Goal: Information Seeking & Learning: Check status

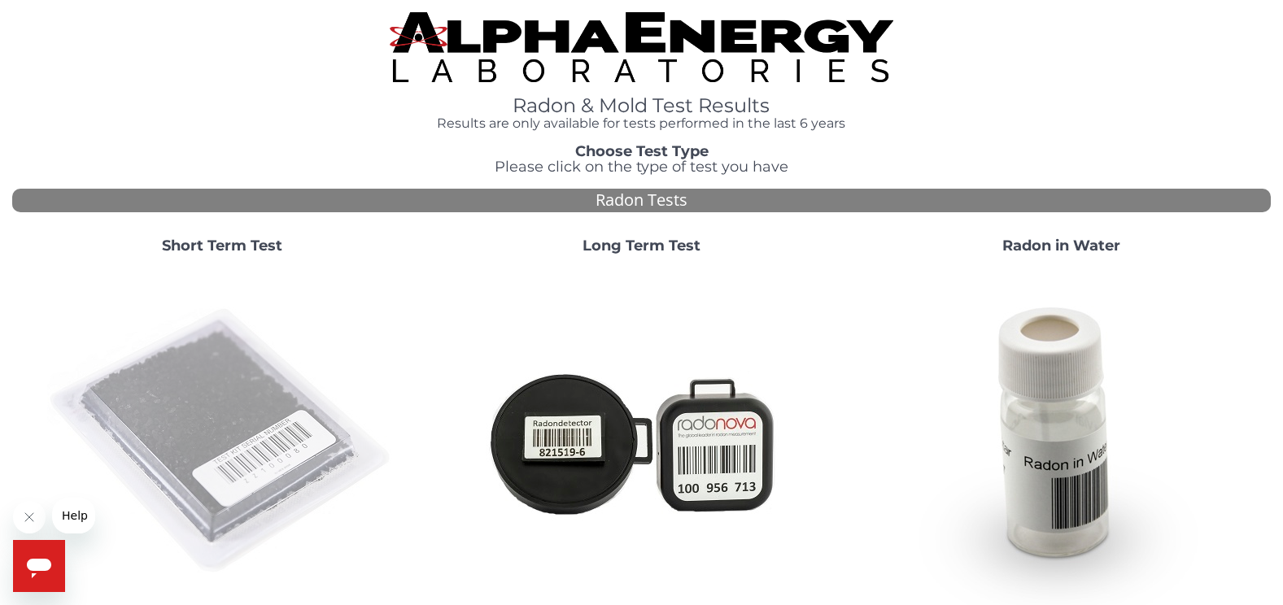
click at [247, 419] on img at bounding box center [222, 442] width 350 height 350
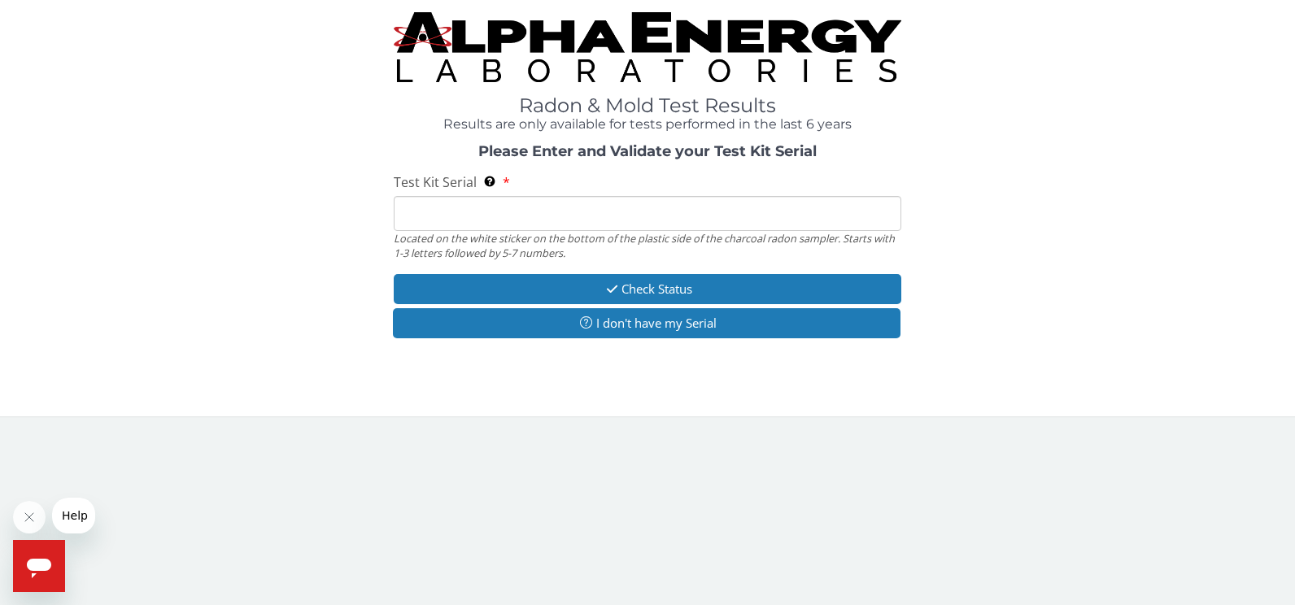
click at [474, 216] on input "Test Kit Serial Located on the white sticker on the bottom of the plastic side …" at bounding box center [648, 213] width 508 height 35
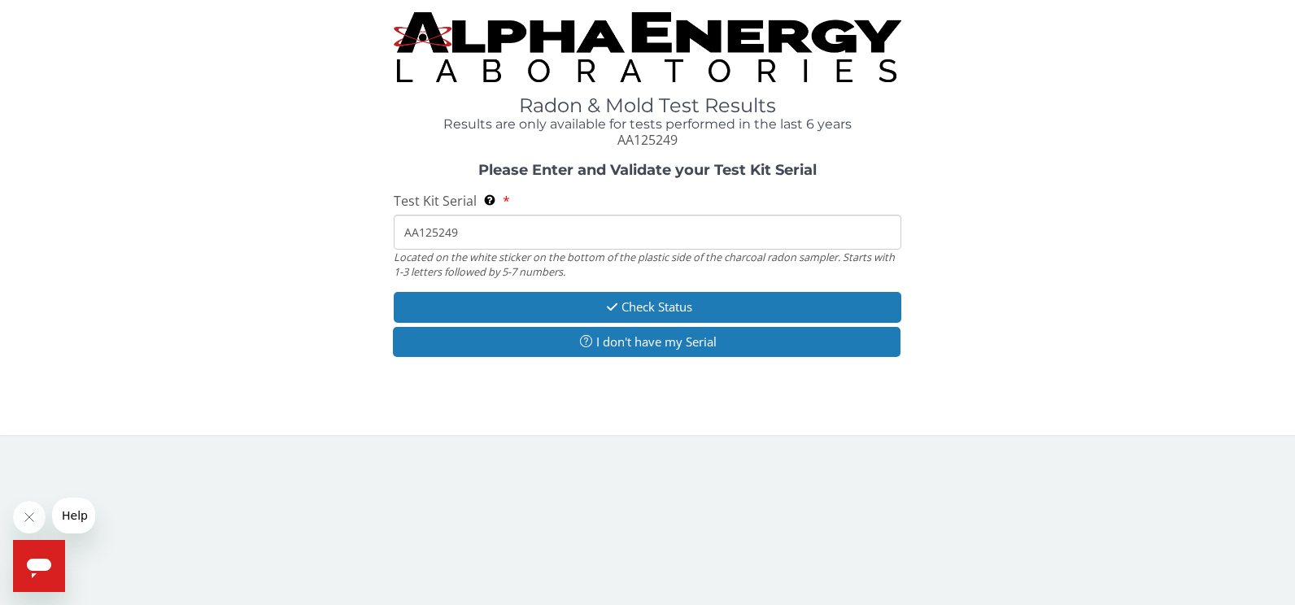
type input "AA125249"
click at [560, 433] on div "Radon & Mold Test Results Results are only available for tests performed in the…" at bounding box center [647, 217] width 1295 height 435
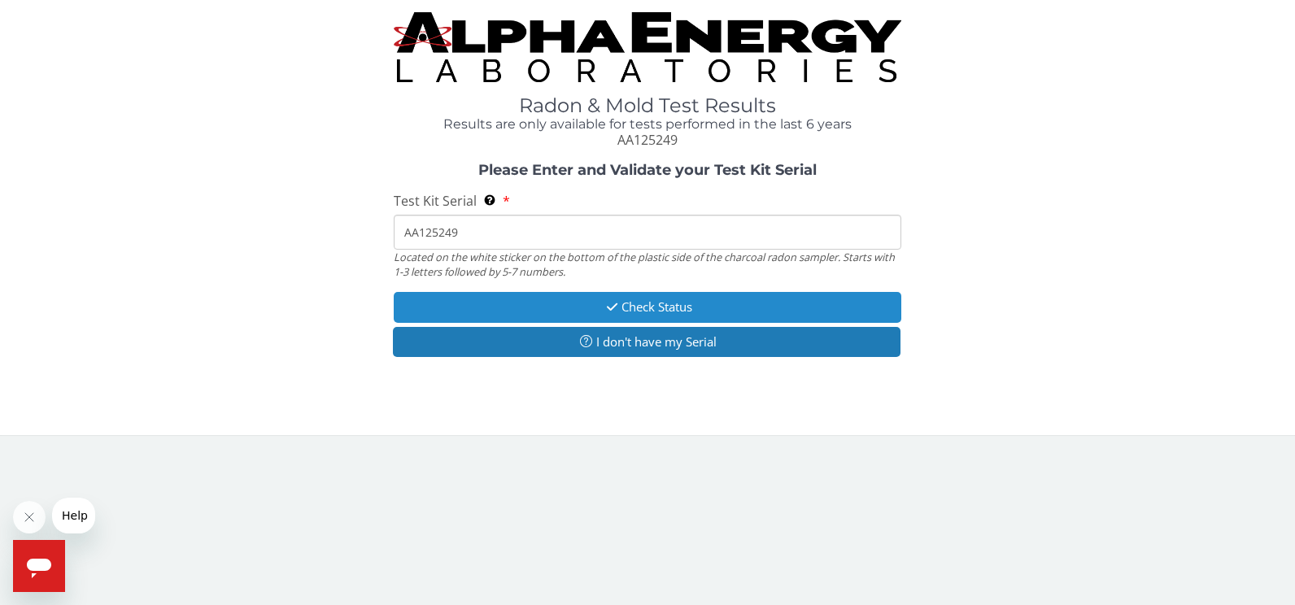
click at [710, 310] on button "Check Status" at bounding box center [648, 307] width 508 height 30
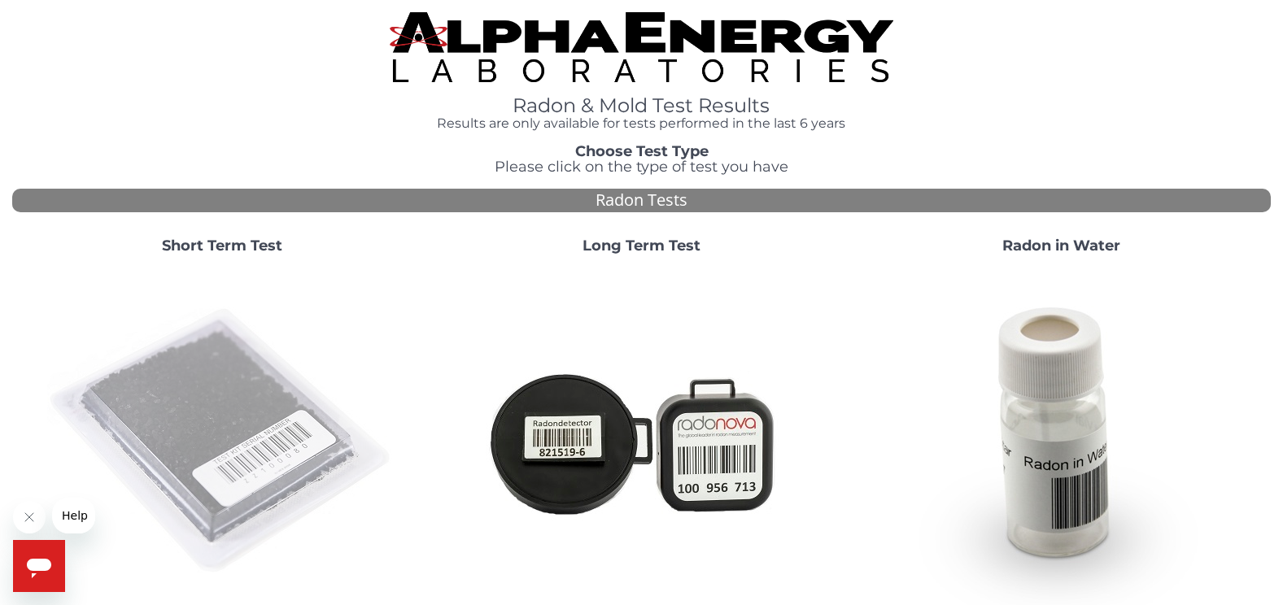
click at [167, 431] on img at bounding box center [222, 442] width 350 height 350
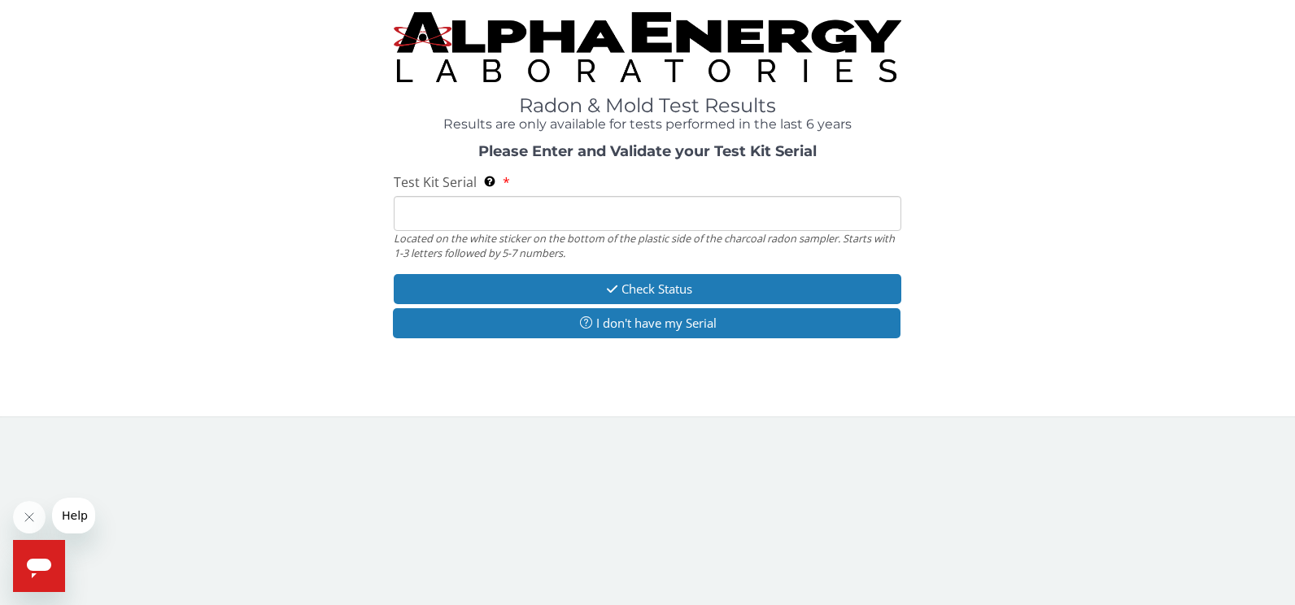
click at [411, 224] on input "Test Kit Serial Located on the white sticker on the bottom of the plastic side …" at bounding box center [648, 213] width 508 height 35
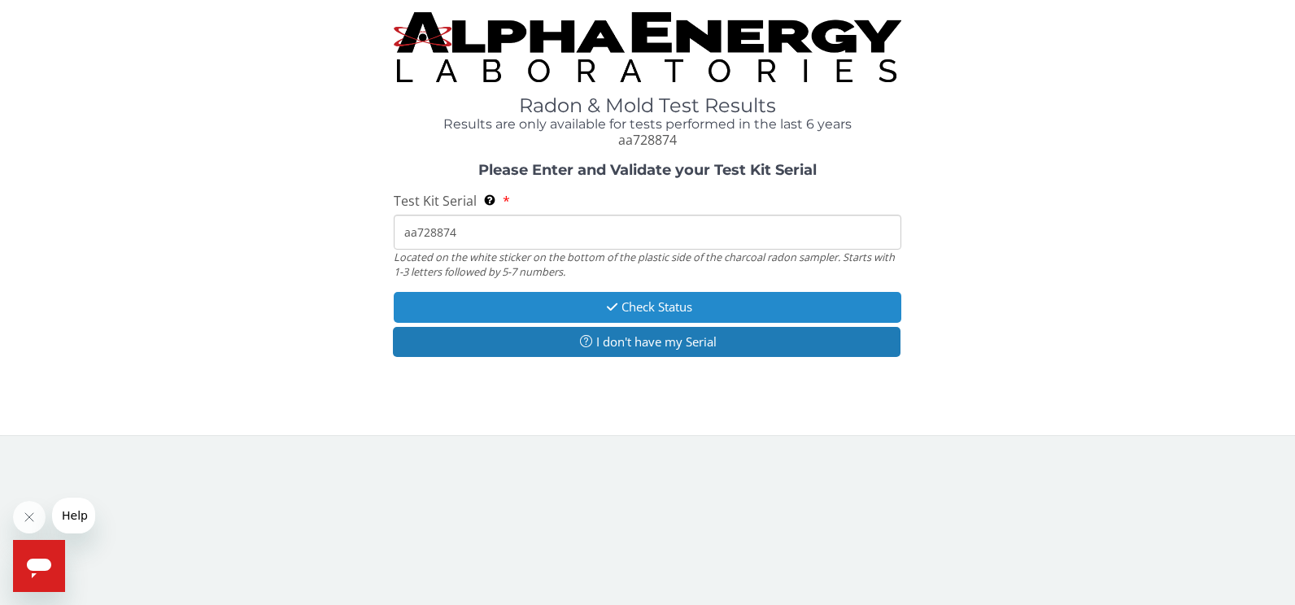
type input "aa728874"
click at [673, 308] on button "Check Status" at bounding box center [648, 307] width 508 height 30
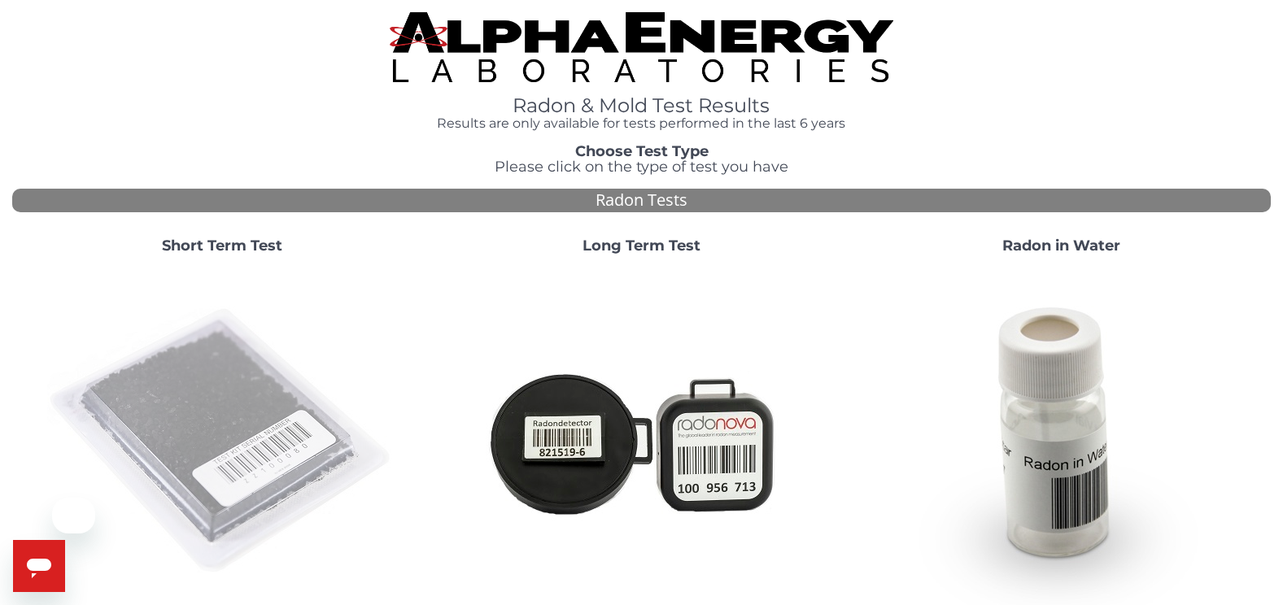
click at [218, 381] on img at bounding box center [222, 442] width 350 height 350
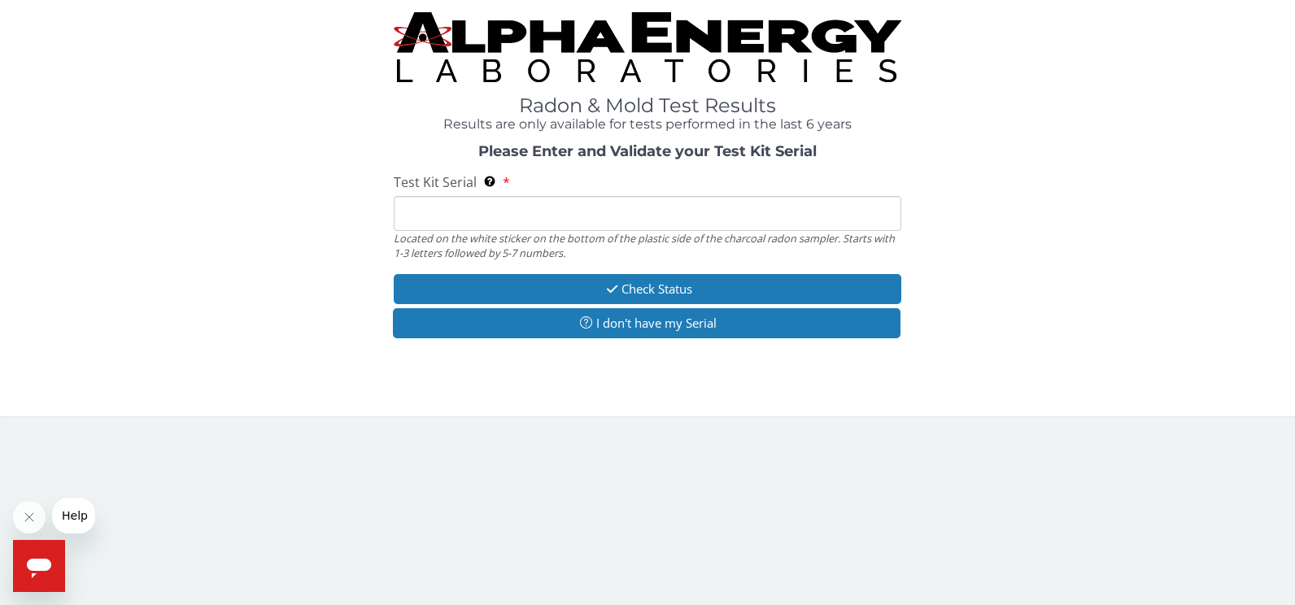
click at [460, 216] on input "Test Kit Serial Located on the white sticker on the bottom of the plastic side …" at bounding box center [648, 213] width 508 height 35
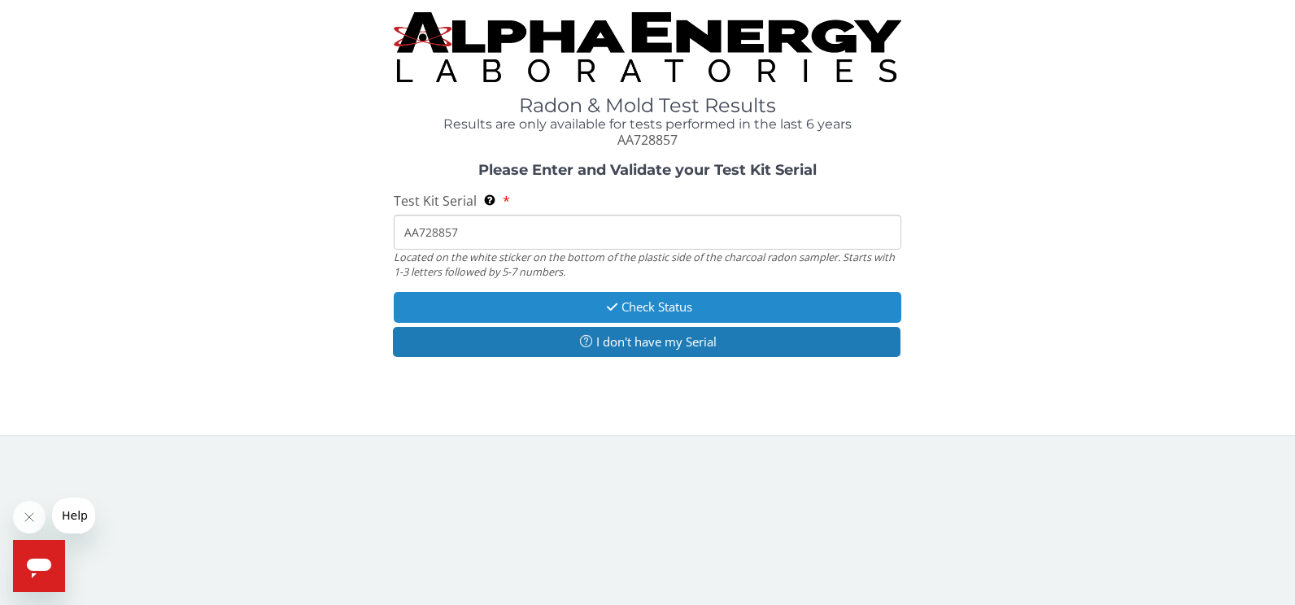
type input "AA728857"
click at [638, 304] on button "Check Status" at bounding box center [648, 307] width 508 height 30
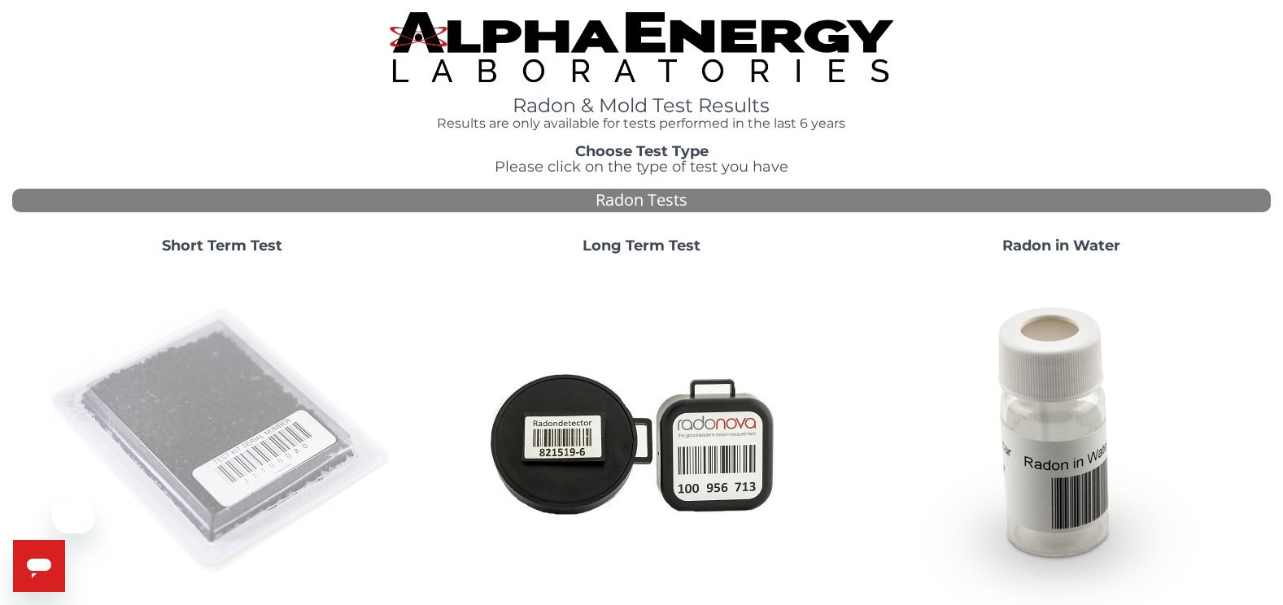
click at [229, 396] on img at bounding box center [222, 442] width 350 height 350
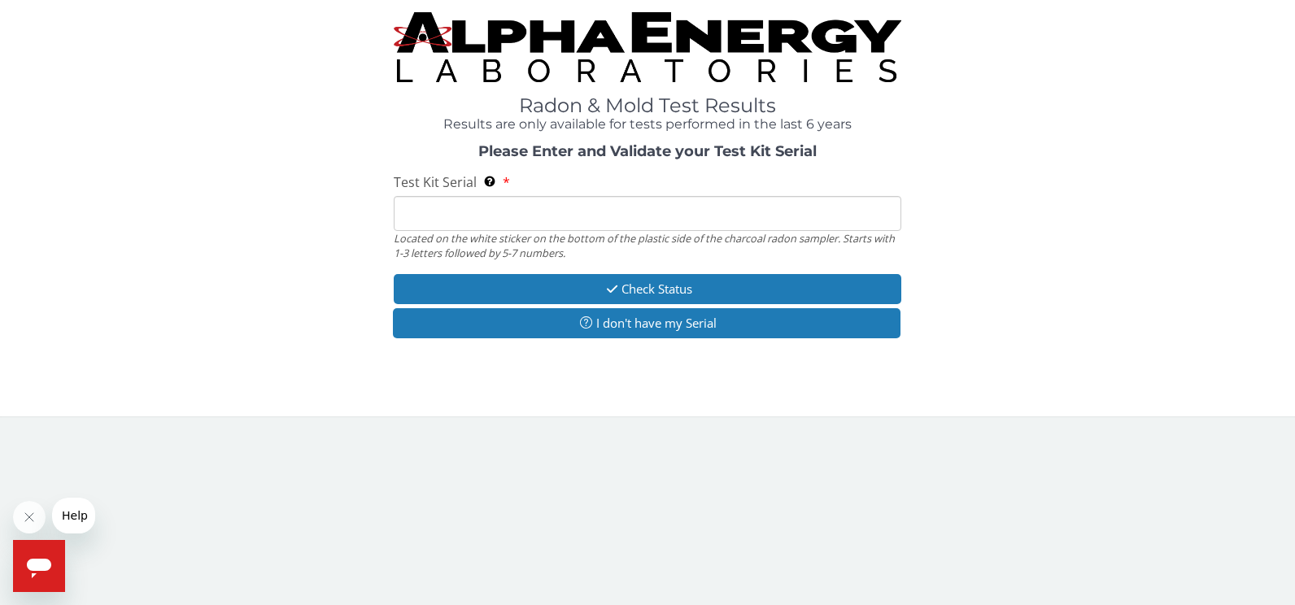
click at [429, 207] on input "Test Kit Serial Located on the white sticker on the bottom of the plastic side …" at bounding box center [648, 213] width 508 height 35
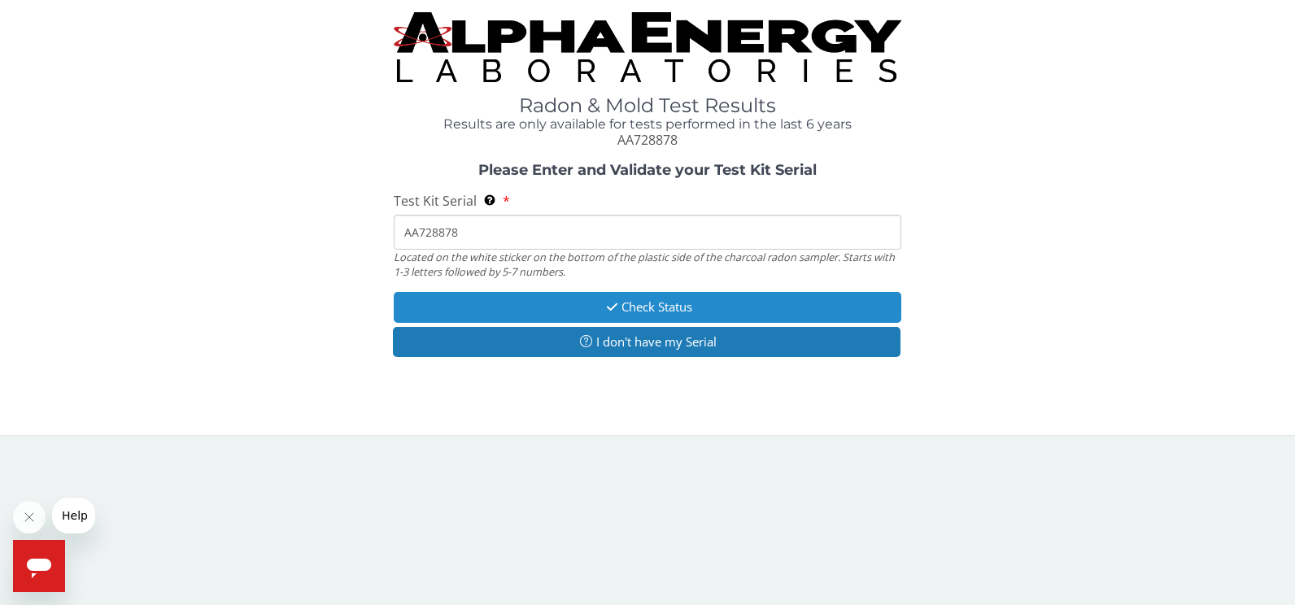
type input "AA728878"
click at [630, 311] on button "Check Status" at bounding box center [648, 307] width 508 height 30
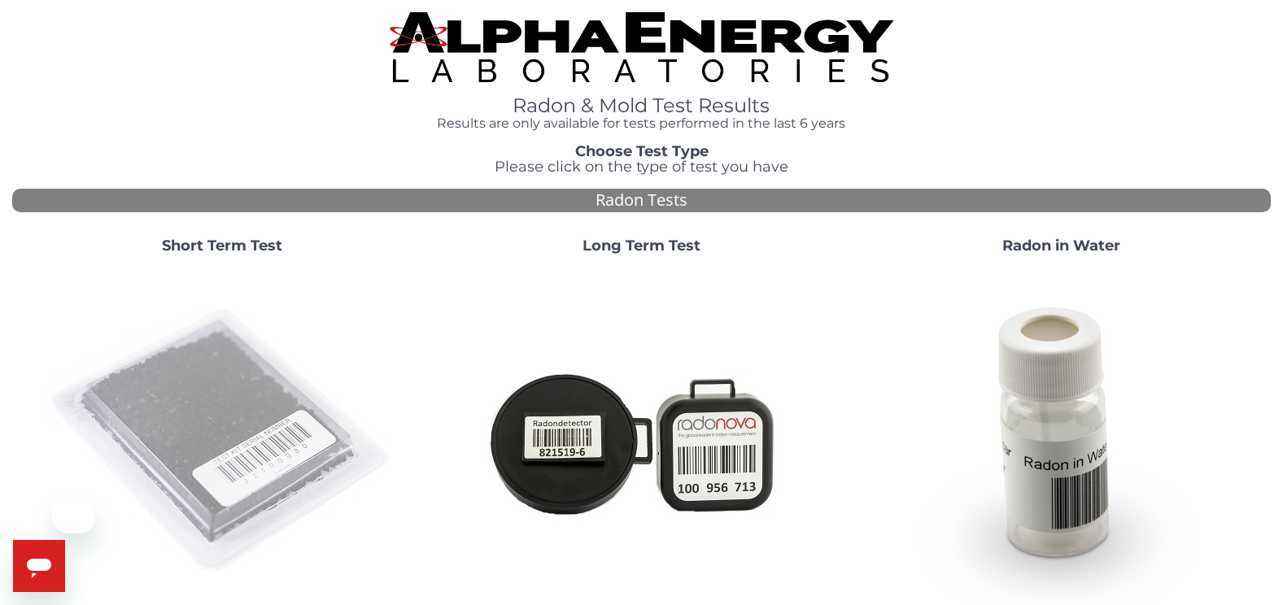
click at [194, 407] on img at bounding box center [222, 442] width 350 height 350
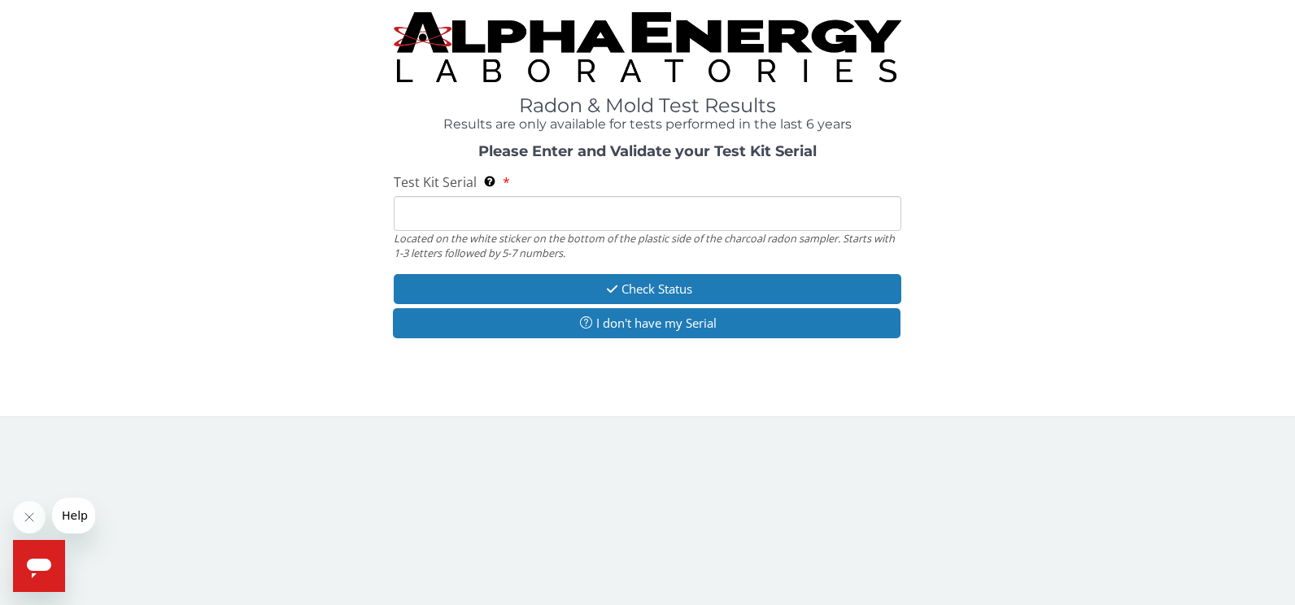
click at [465, 218] on input "Test Kit Serial Located on the white sticker on the bottom of the plastic side …" at bounding box center [648, 213] width 508 height 35
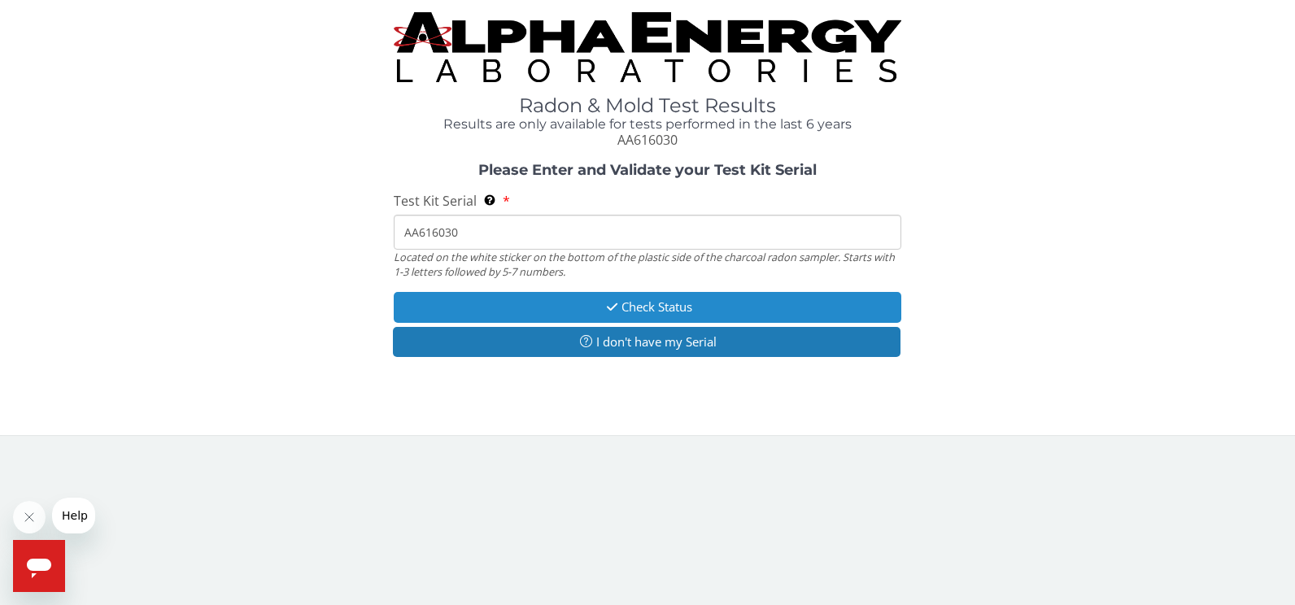
type input "AA616030"
click at [543, 307] on button "Check Status" at bounding box center [648, 307] width 508 height 30
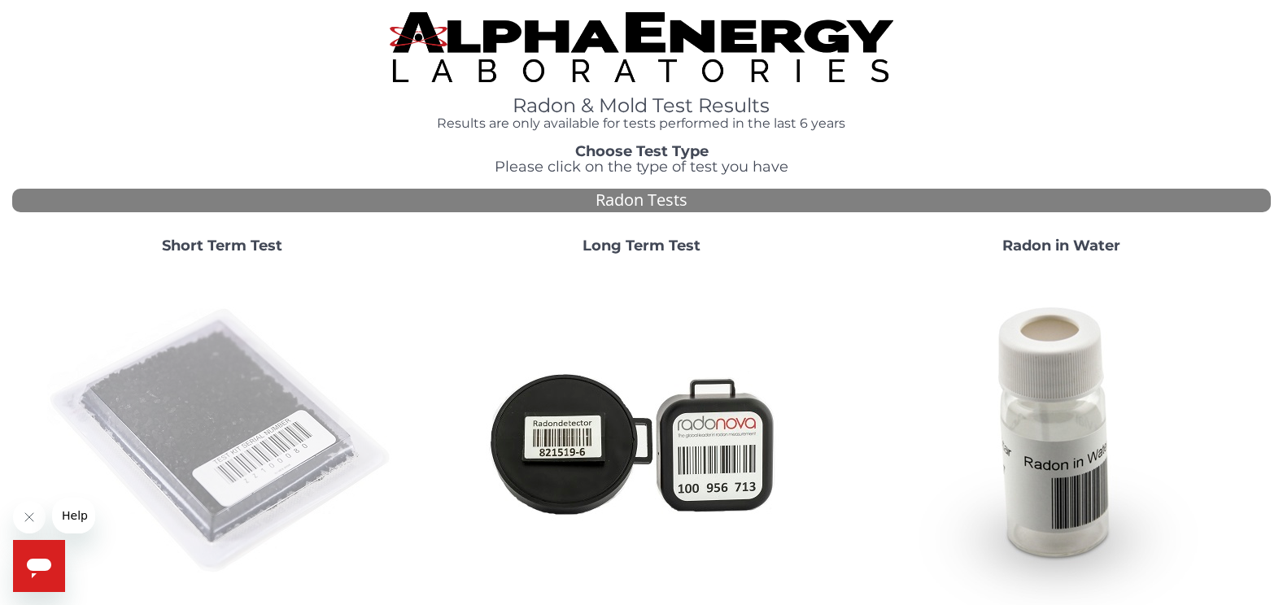
click at [230, 372] on img at bounding box center [222, 442] width 350 height 350
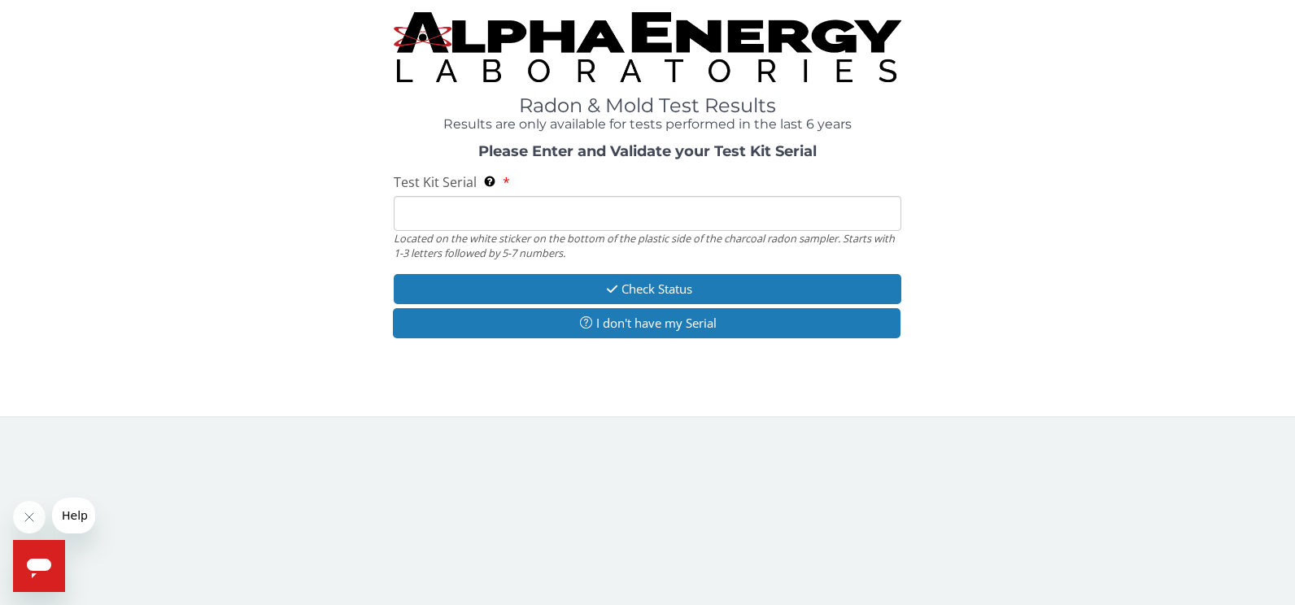
click at [447, 211] on input "Test Kit Serial Located on the white sticker on the bottom of the plastic side …" at bounding box center [648, 213] width 508 height 35
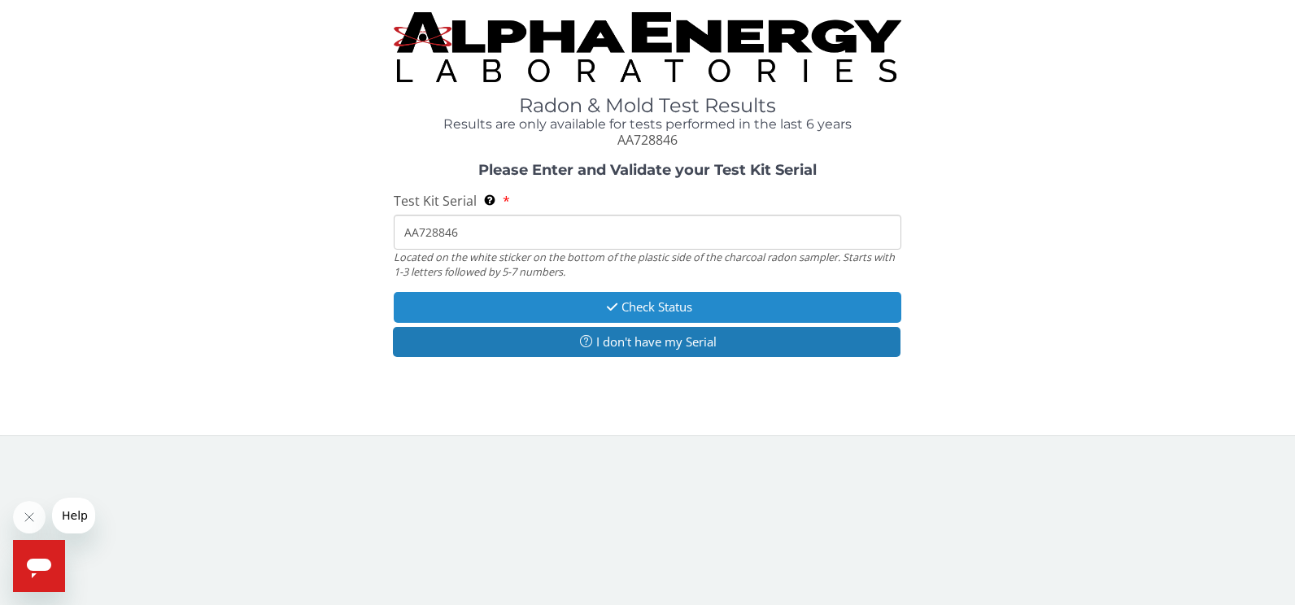
type input "AA728846"
click at [647, 318] on button "Check Status" at bounding box center [648, 307] width 508 height 30
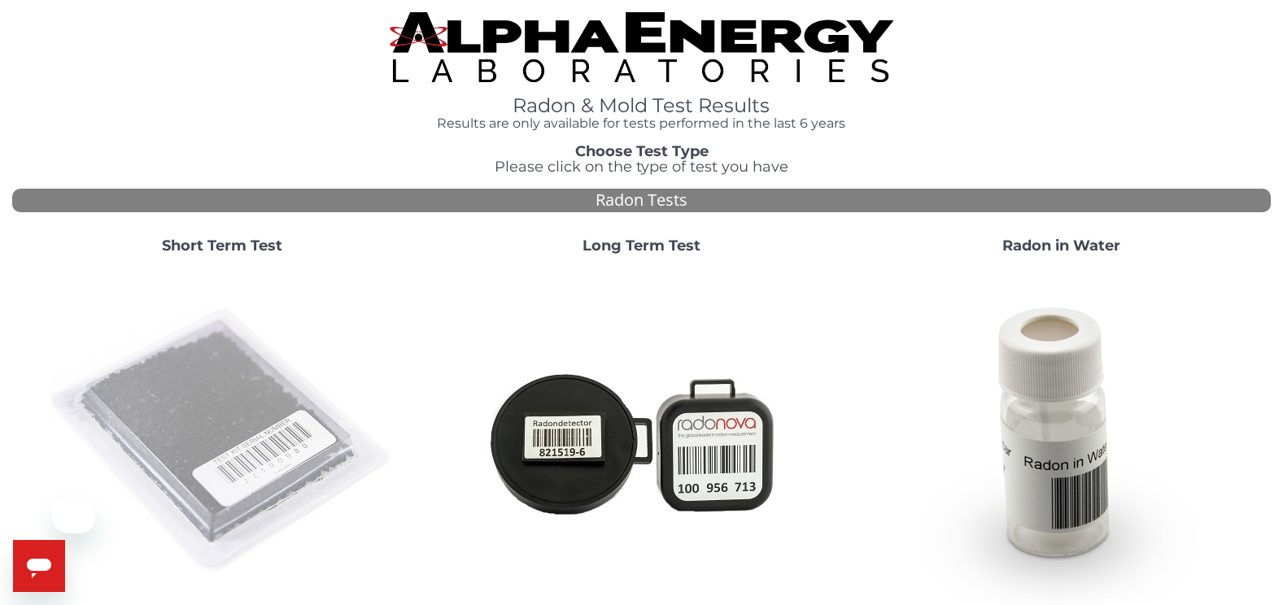
click at [185, 365] on img at bounding box center [222, 442] width 350 height 350
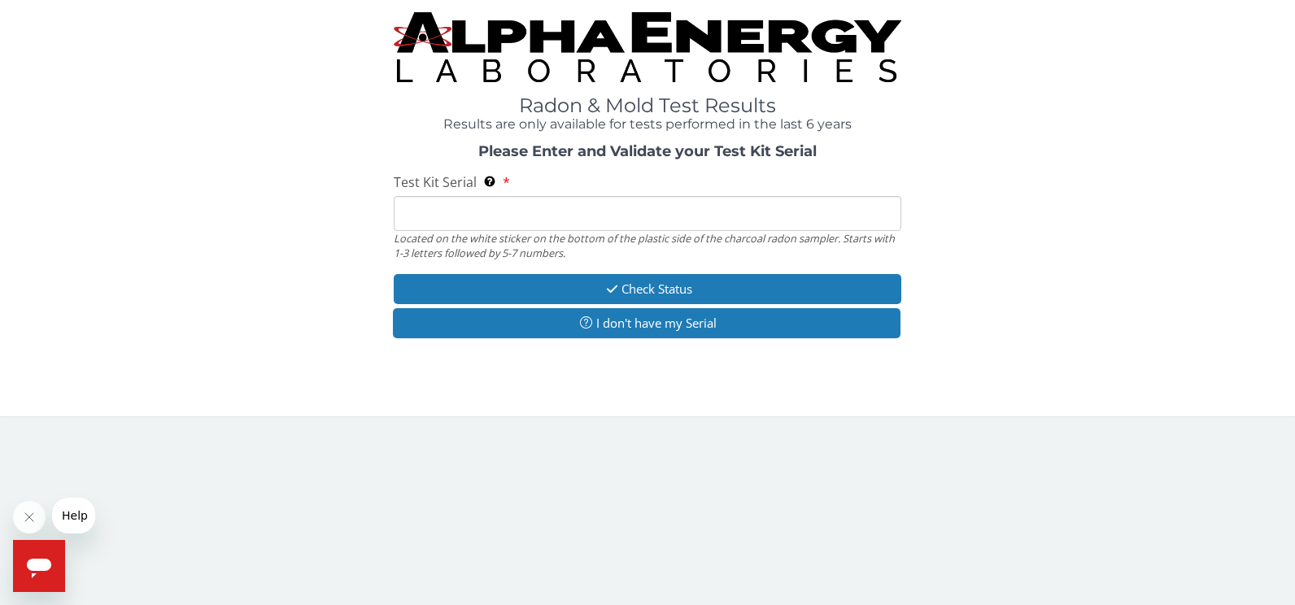
click at [419, 216] on input "Test Kit Serial Located on the white sticker on the bottom of the plastic side …" at bounding box center [648, 213] width 508 height 35
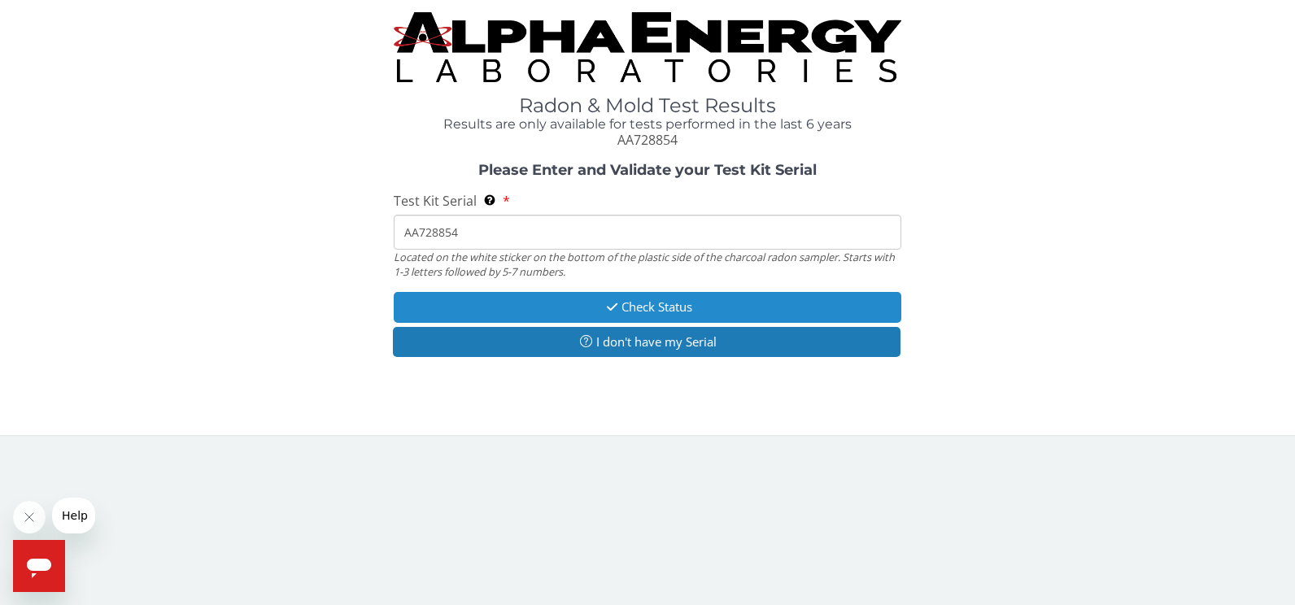
type input "AA728854"
click at [603, 309] on icon "button" at bounding box center [612, 307] width 19 height 12
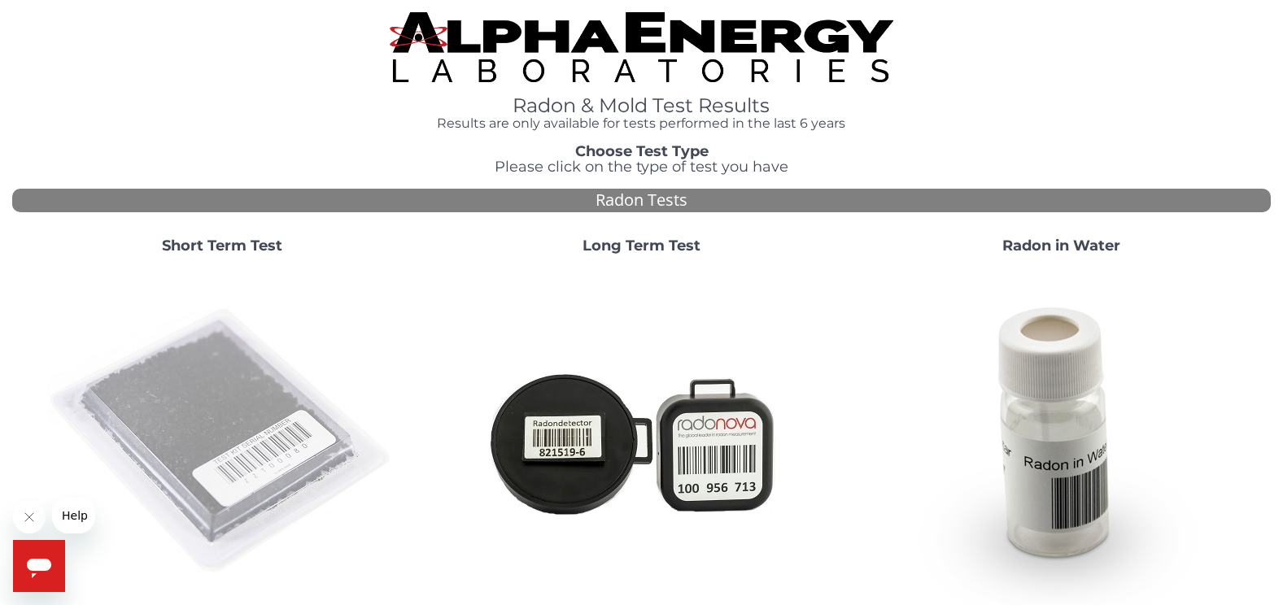
click at [230, 390] on img at bounding box center [222, 442] width 350 height 350
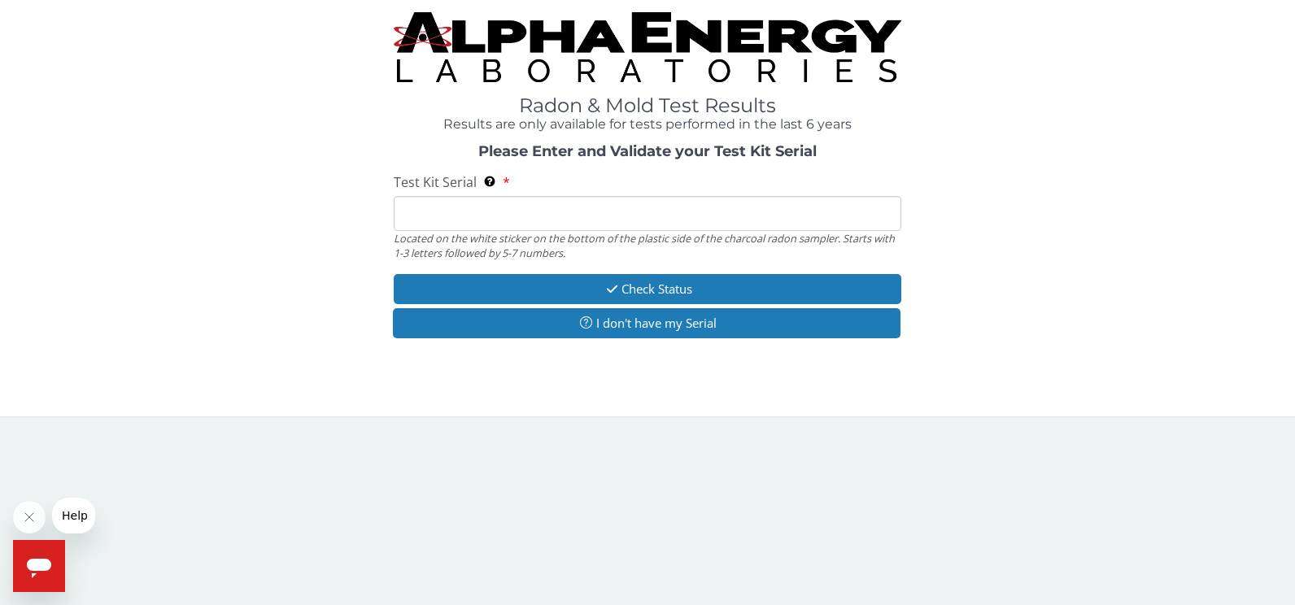
click at [436, 210] on input "Test Kit Serial Located on the white sticker on the bottom of the plastic side …" at bounding box center [648, 213] width 508 height 35
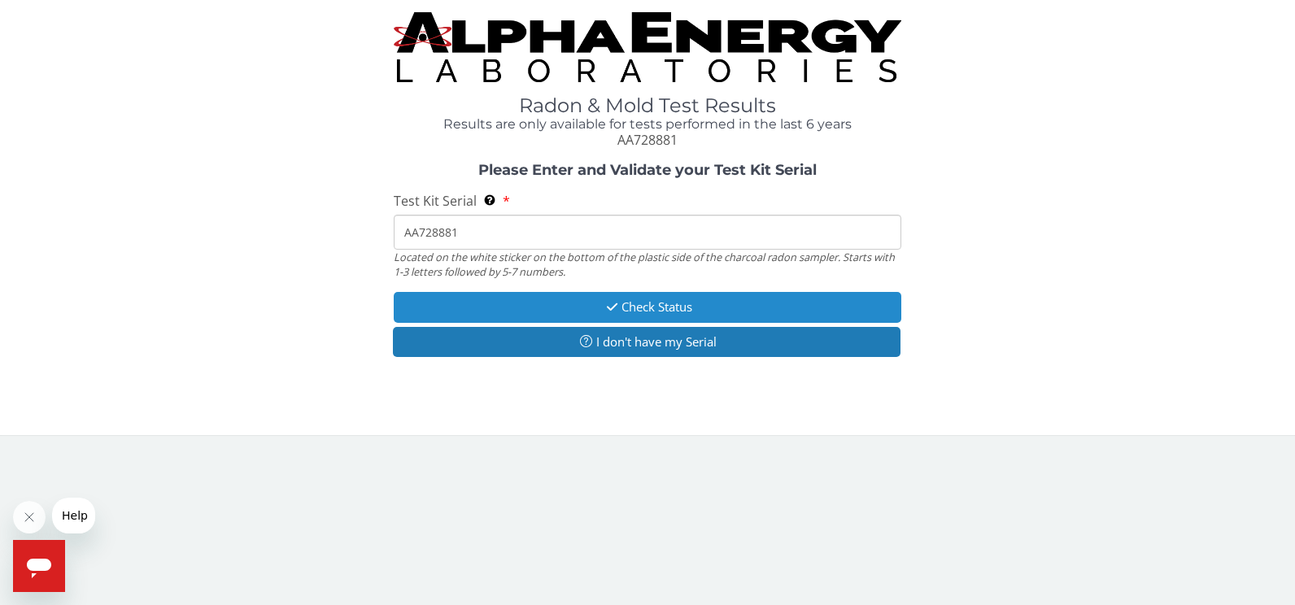
type input "AA728881"
click at [621, 303] on button "Check Status" at bounding box center [648, 307] width 508 height 30
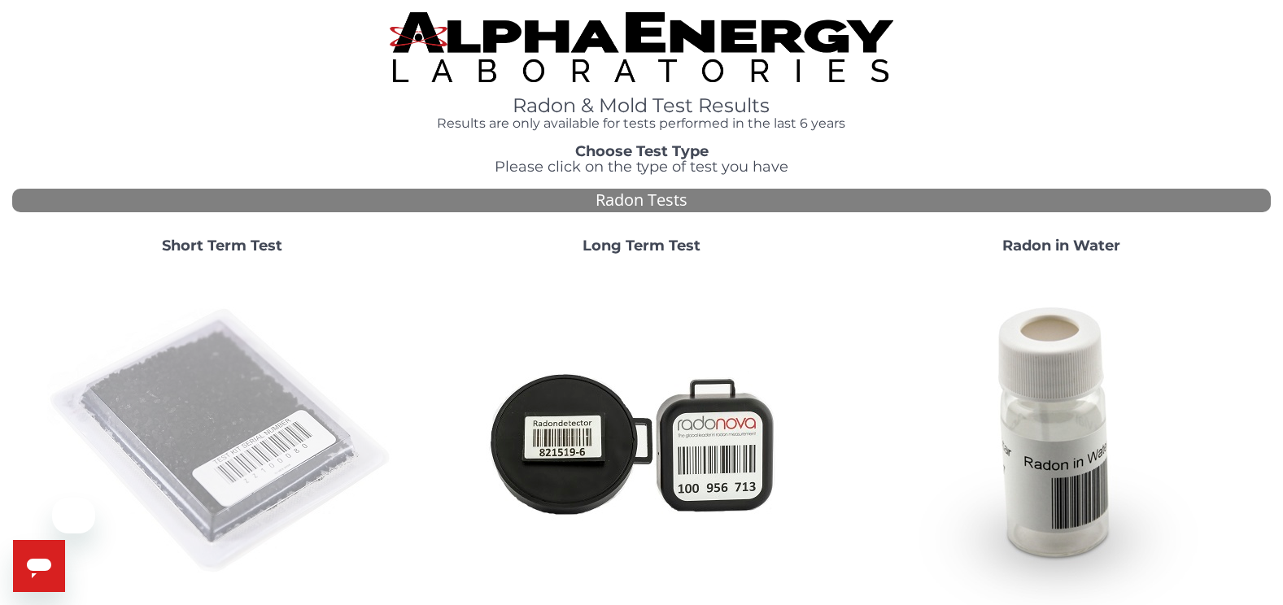
click at [192, 393] on img at bounding box center [222, 442] width 350 height 350
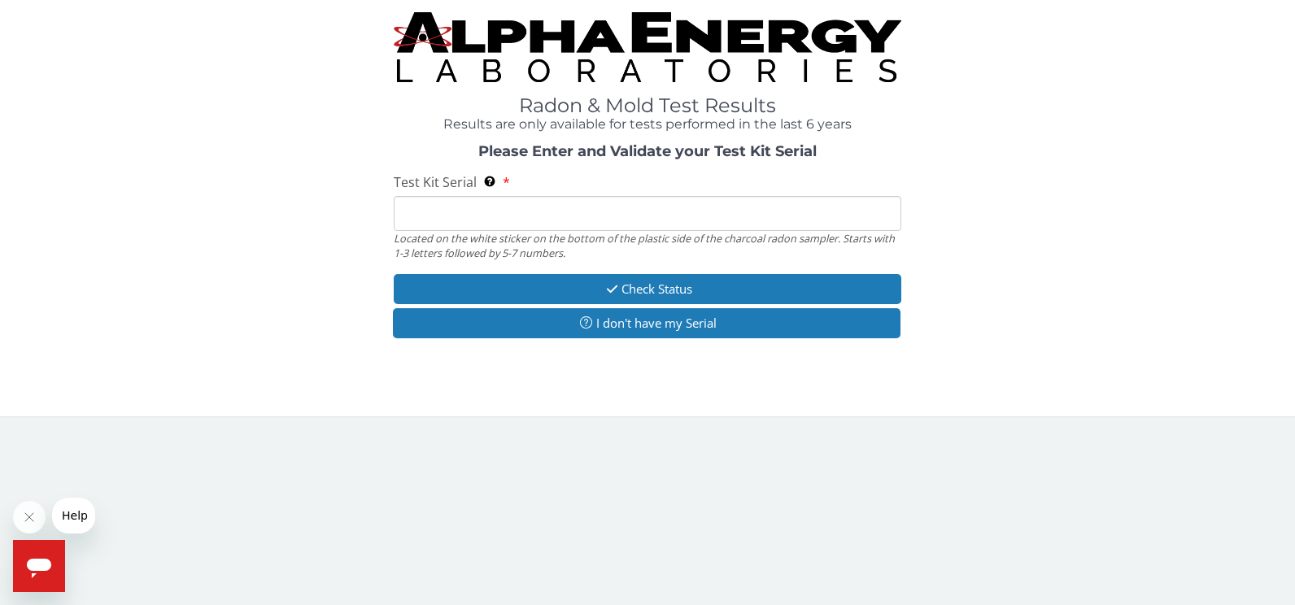
click at [442, 218] on input "Test Kit Serial Located on the white sticker on the bottom of the plastic side …" at bounding box center [648, 213] width 508 height 35
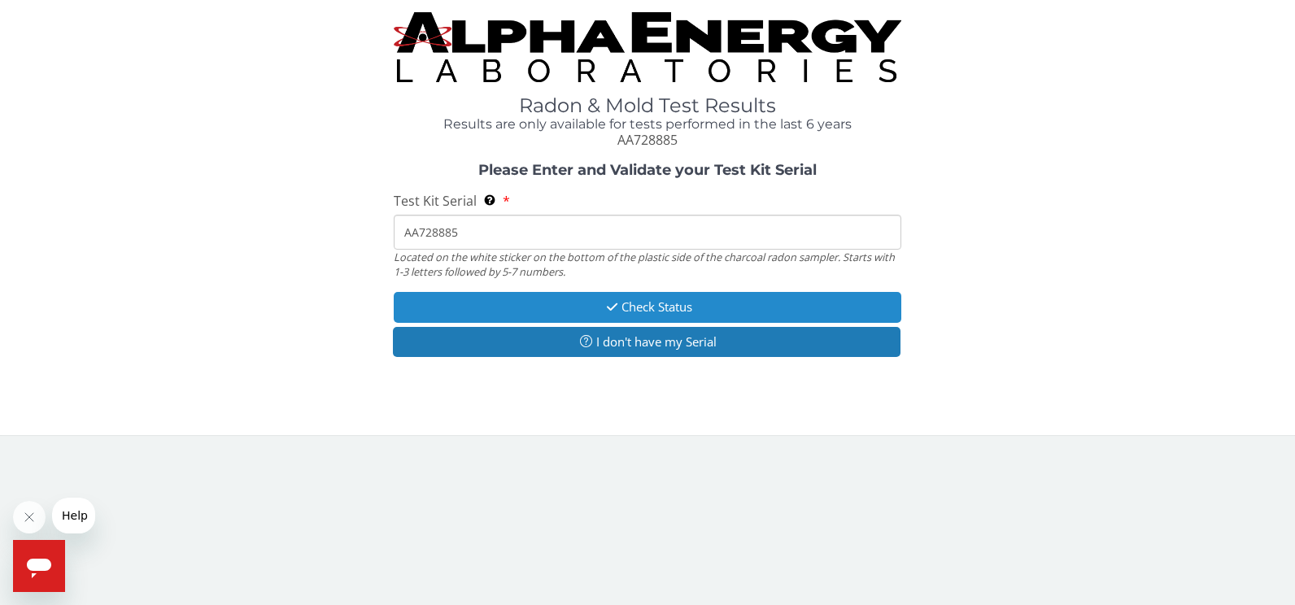
type input "AA728885"
click at [607, 302] on icon "button" at bounding box center [612, 307] width 19 height 12
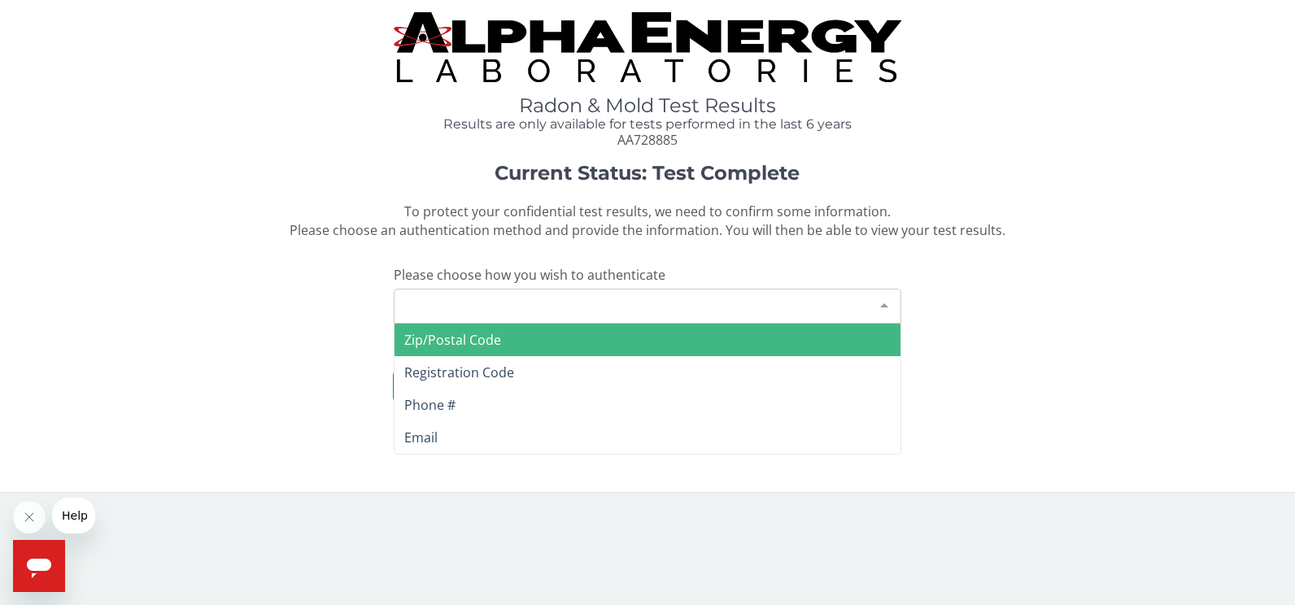
click at [874, 303] on div at bounding box center [884, 305] width 33 height 31
click at [457, 340] on span "Zip/Postal Code" at bounding box center [452, 340] width 97 height 18
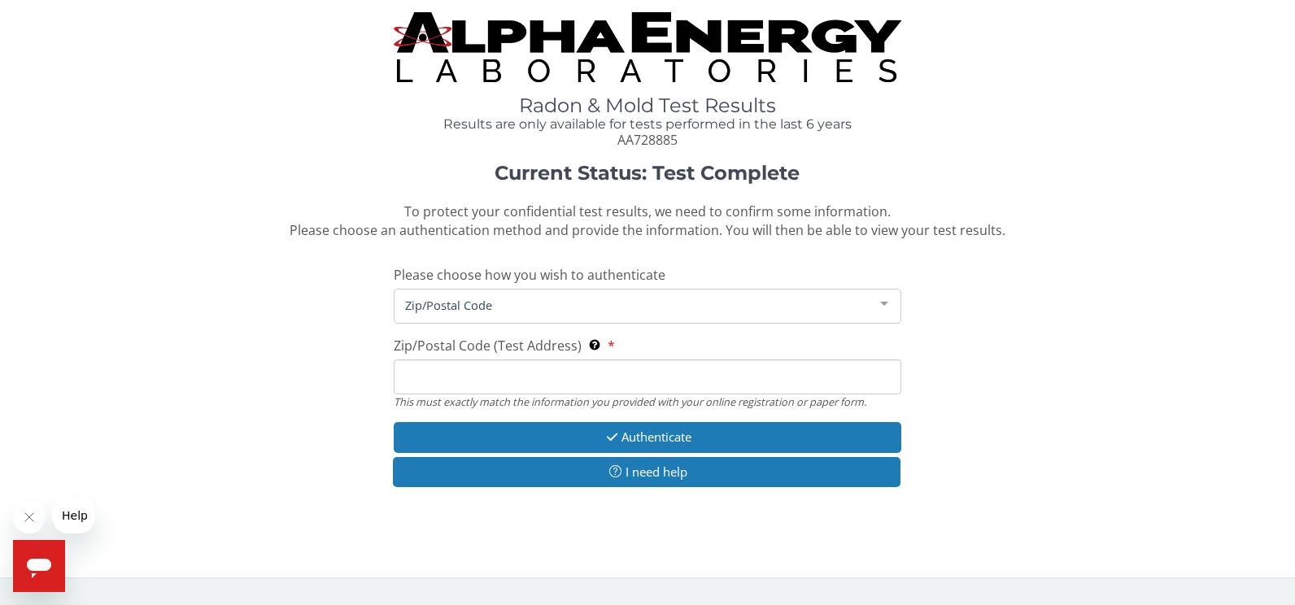
click at [447, 379] on input "Zip/Postal Code (Test Address) This must exactly match the information you prov…" at bounding box center [648, 376] width 508 height 35
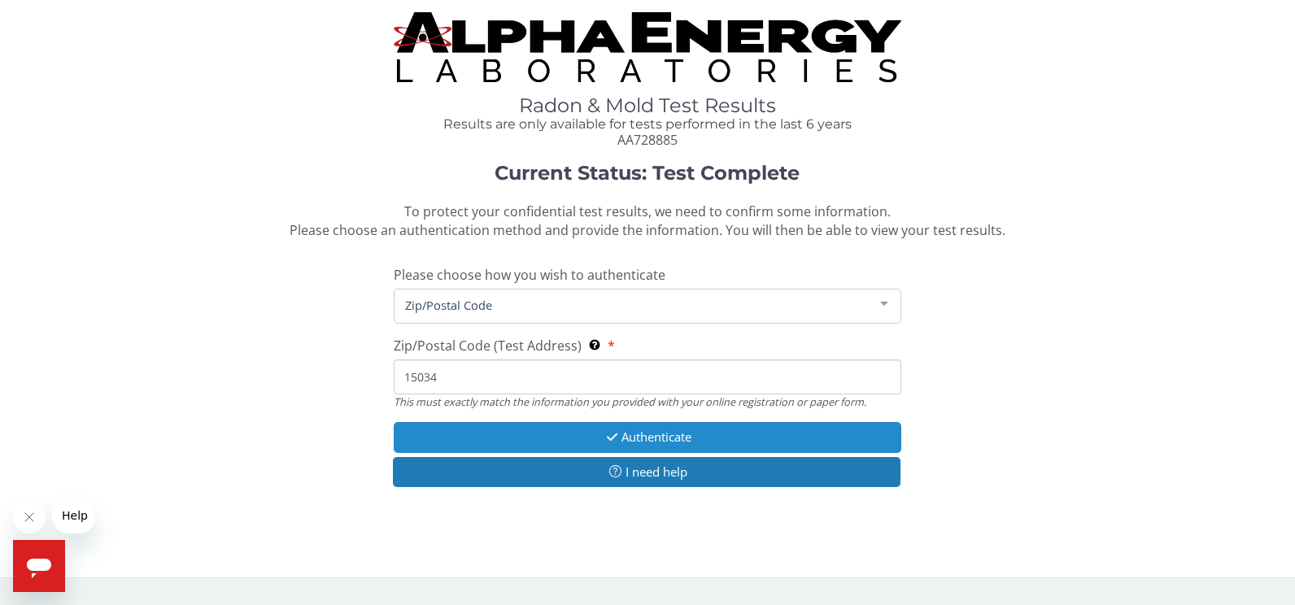
type input "15034"
click at [604, 440] on icon "button" at bounding box center [612, 437] width 19 height 12
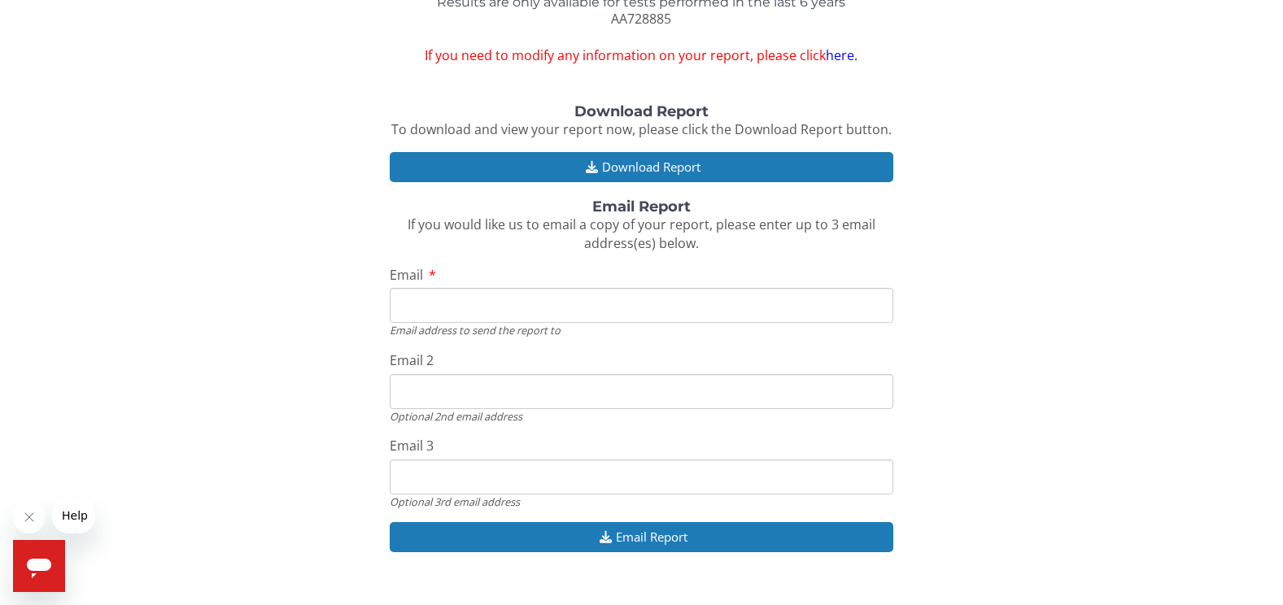
scroll to position [150, 0]
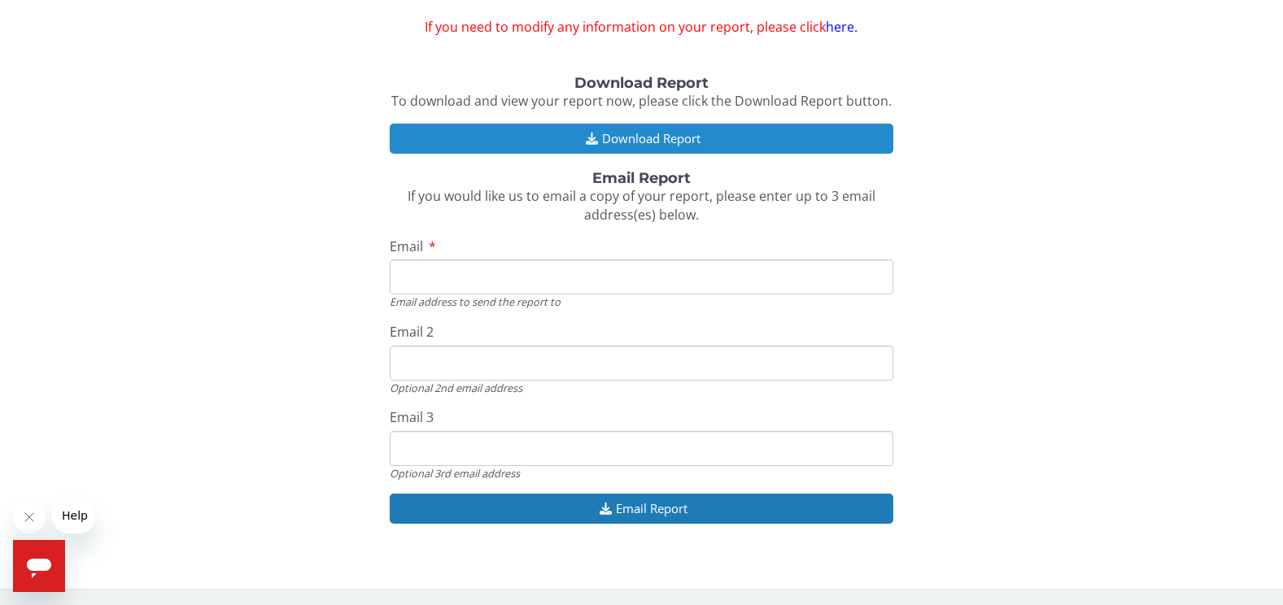
click at [681, 136] on button "Download Report" at bounding box center [641, 139] width 503 height 30
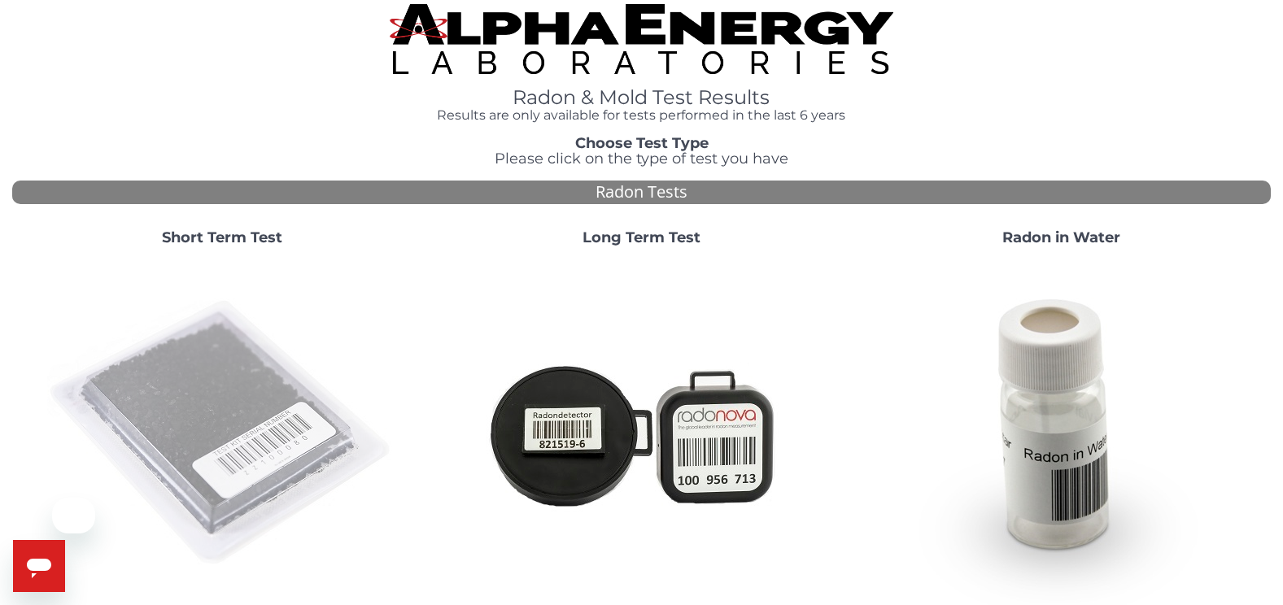
click at [211, 364] on img at bounding box center [222, 434] width 350 height 350
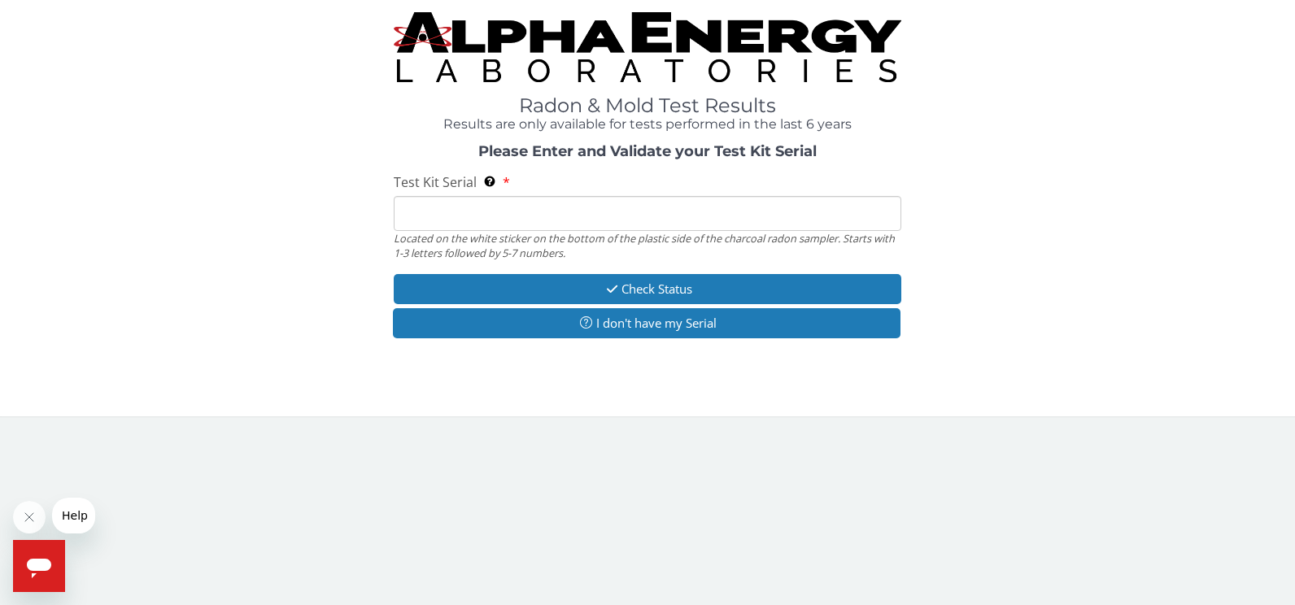
click at [453, 212] on input "Test Kit Serial Located on the white sticker on the bottom of the plastic side …" at bounding box center [648, 213] width 508 height 35
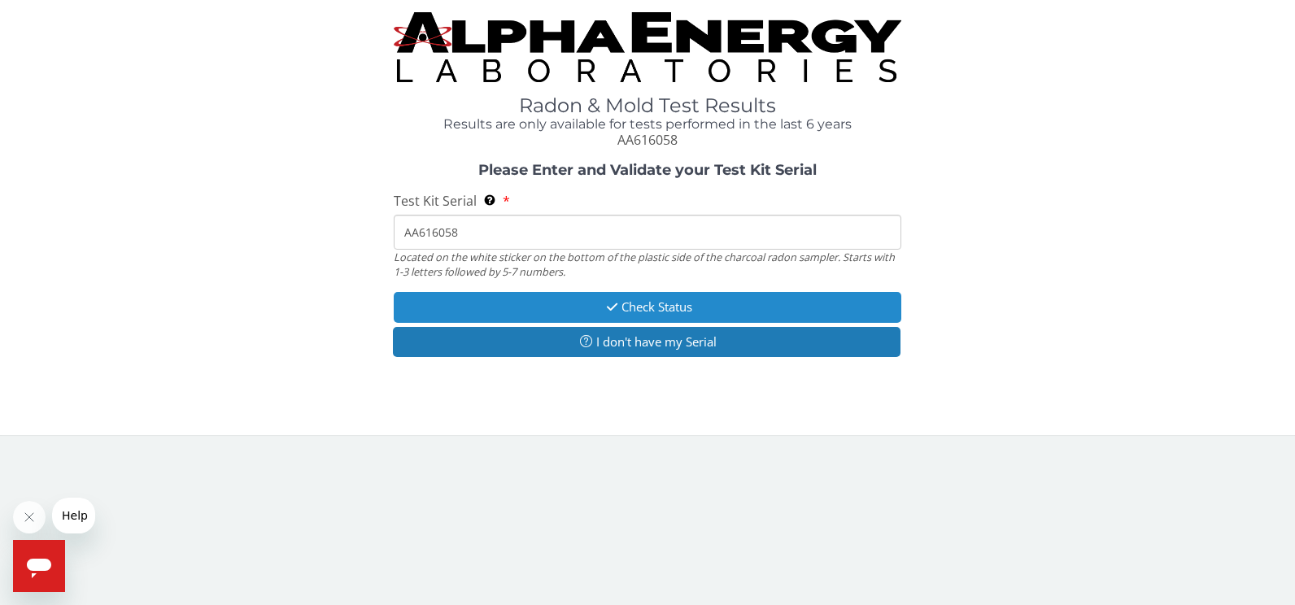
type input "AA616058"
click at [603, 308] on icon "button" at bounding box center [612, 307] width 19 height 12
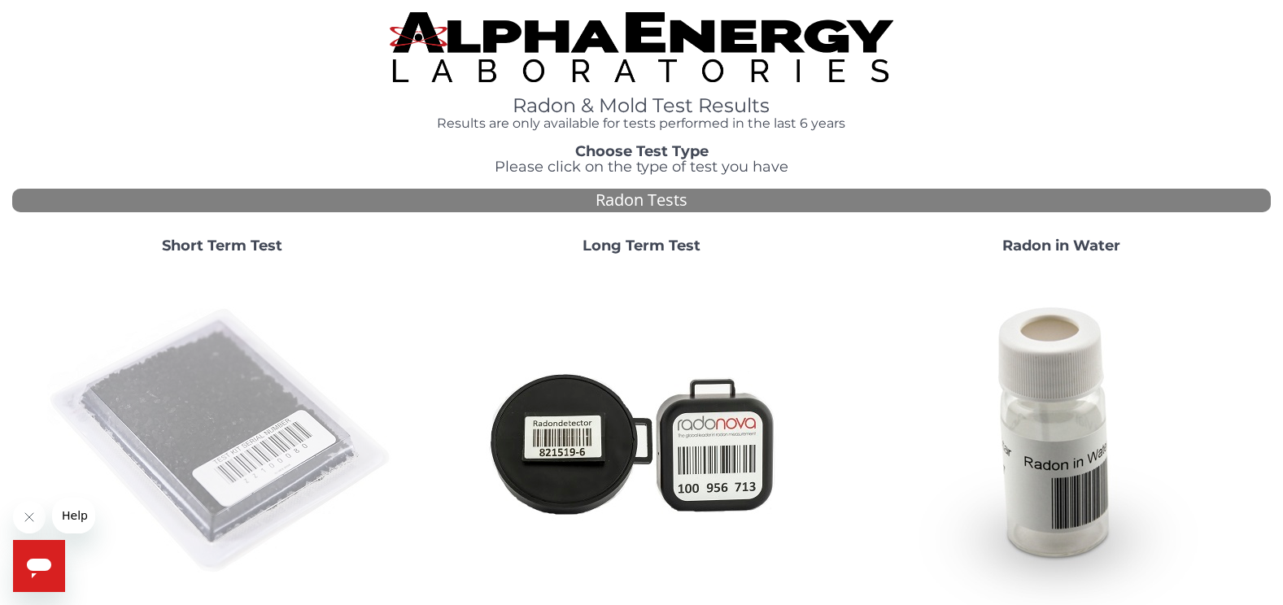
click at [143, 390] on img at bounding box center [222, 442] width 350 height 350
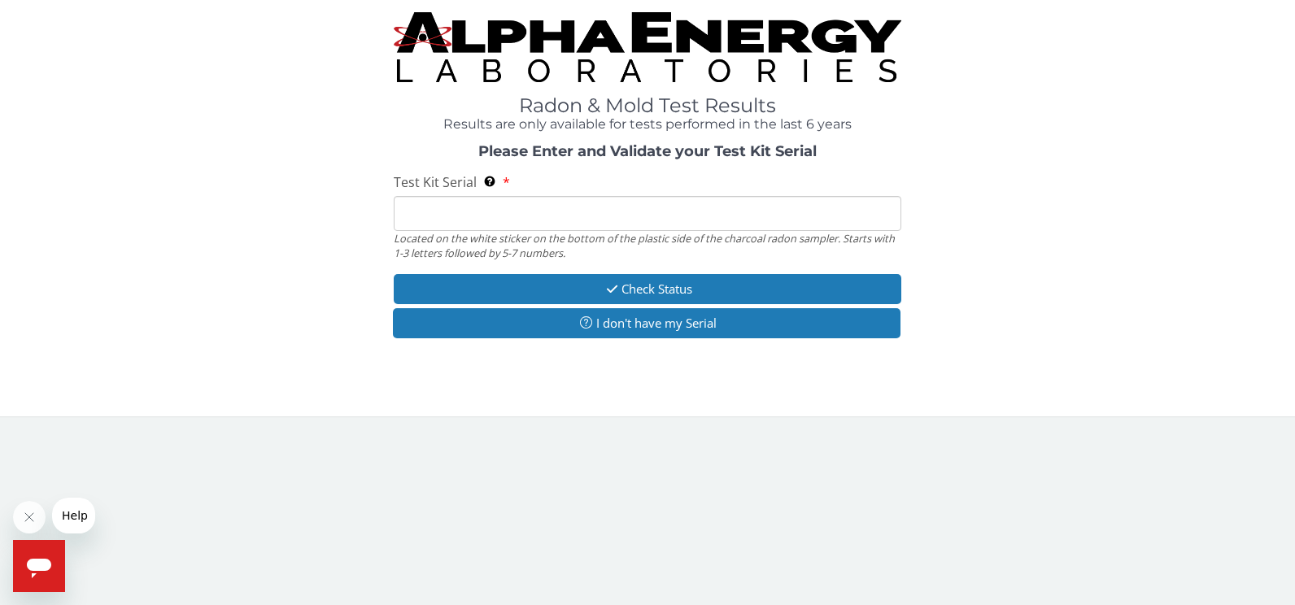
click at [483, 207] on input "Test Kit Serial Located on the white sticker on the bottom of the plastic side …" at bounding box center [648, 213] width 508 height 35
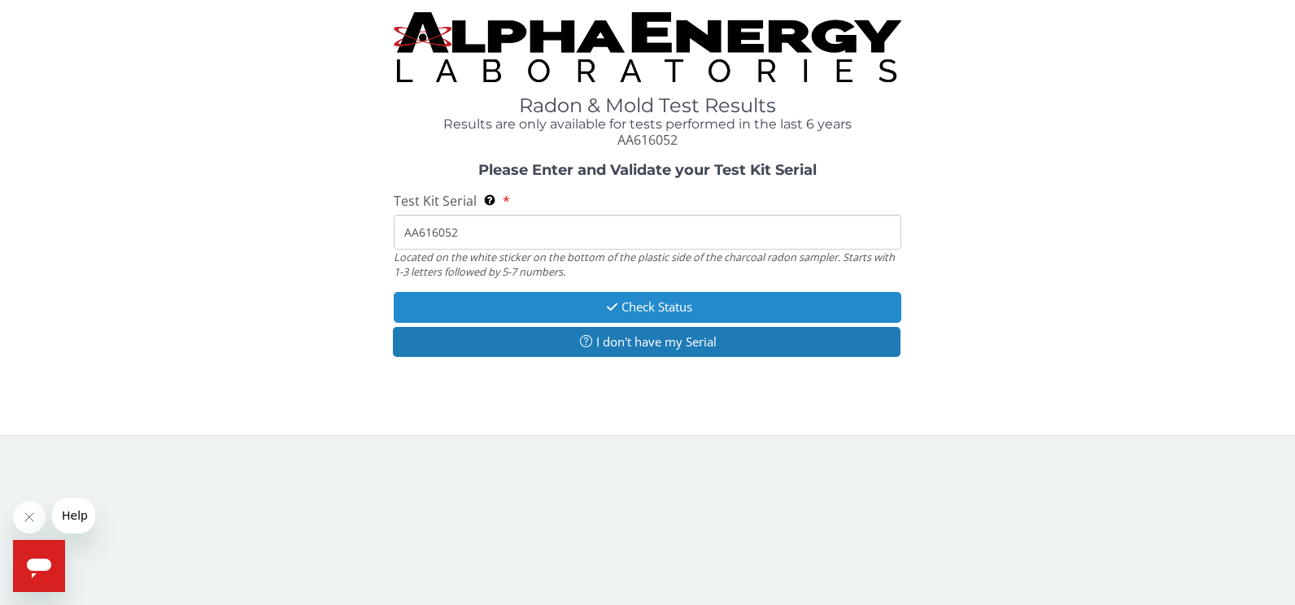
type input "AA616052"
click at [613, 303] on icon "button" at bounding box center [612, 307] width 19 height 12
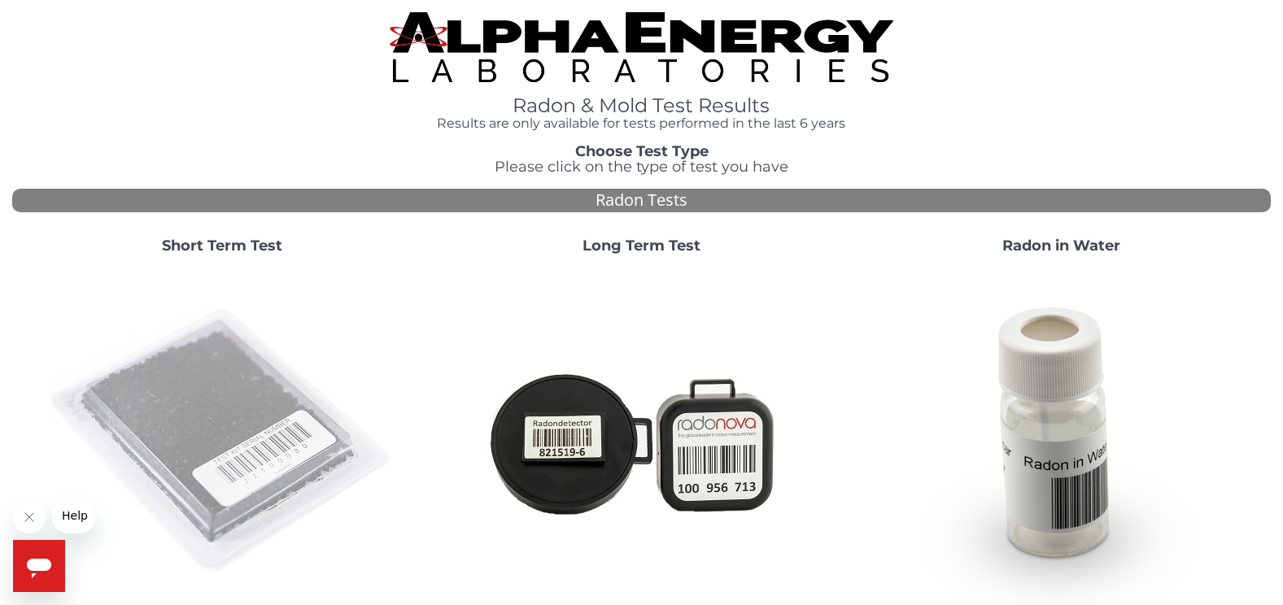
click at [190, 392] on img at bounding box center [222, 442] width 350 height 350
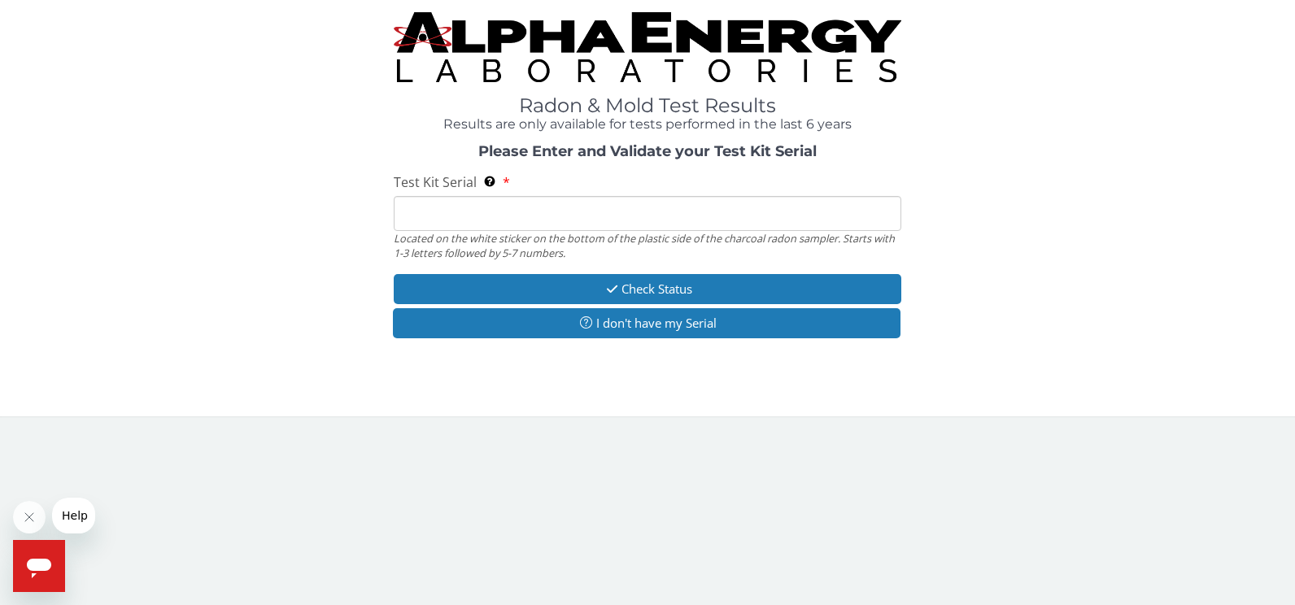
click at [460, 220] on input "Test Kit Serial Located on the white sticker on the bottom of the plastic side …" at bounding box center [648, 213] width 508 height 35
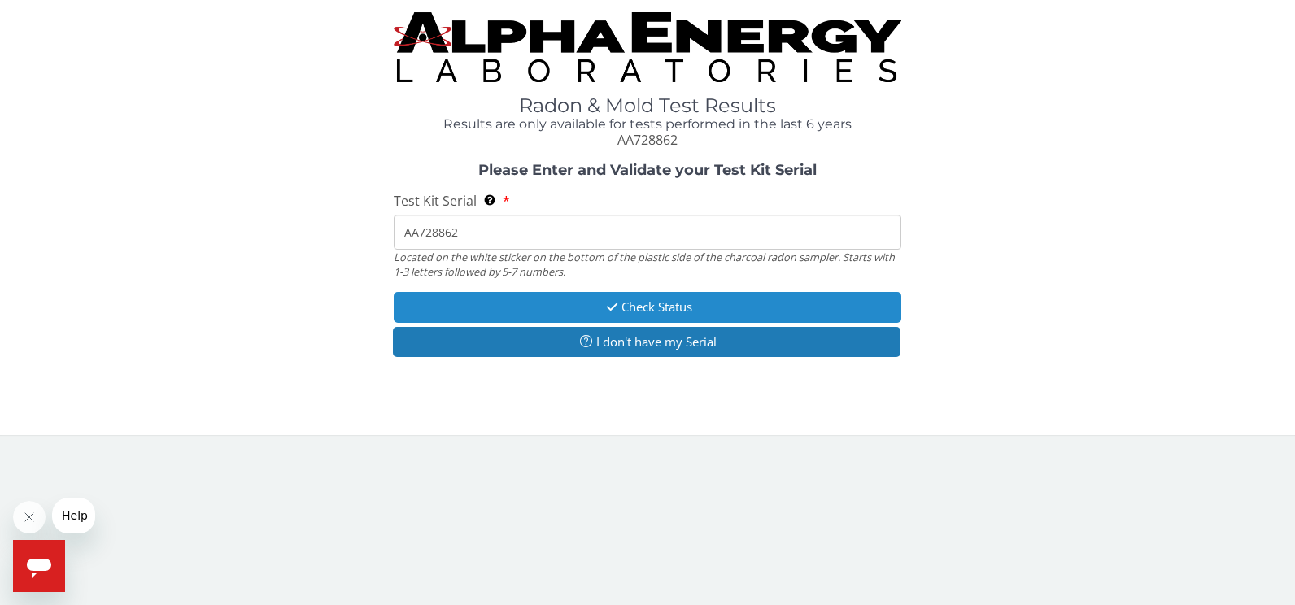
type input "AA728862"
click at [658, 311] on button "Check Status" at bounding box center [648, 307] width 508 height 30
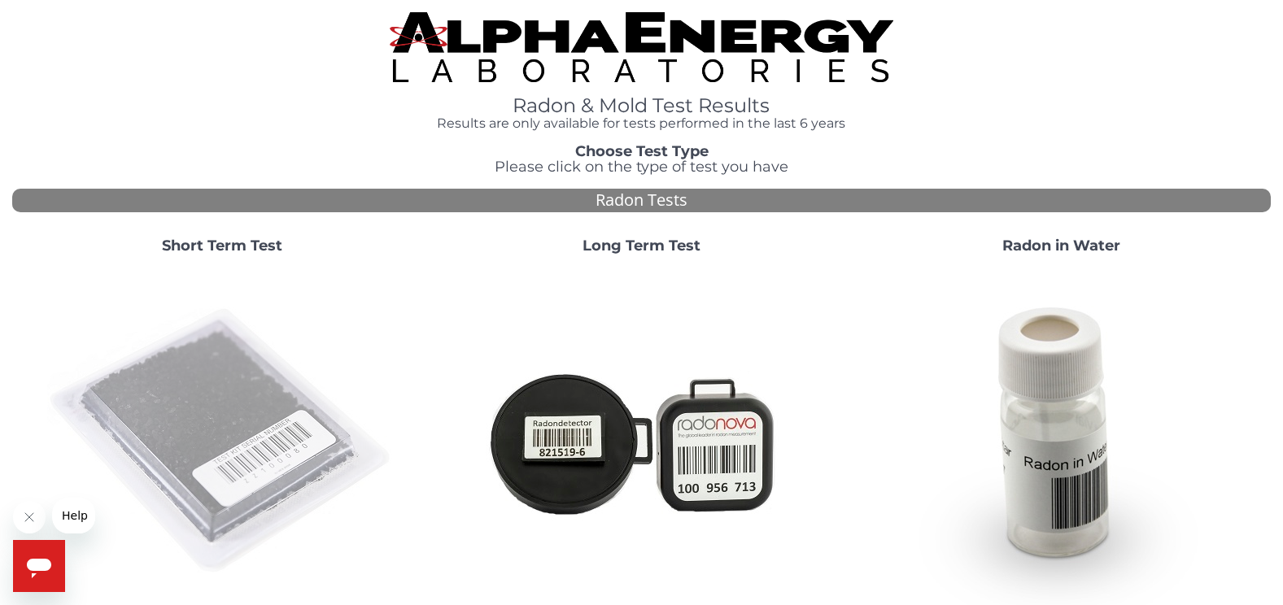
scroll to position [52, 0]
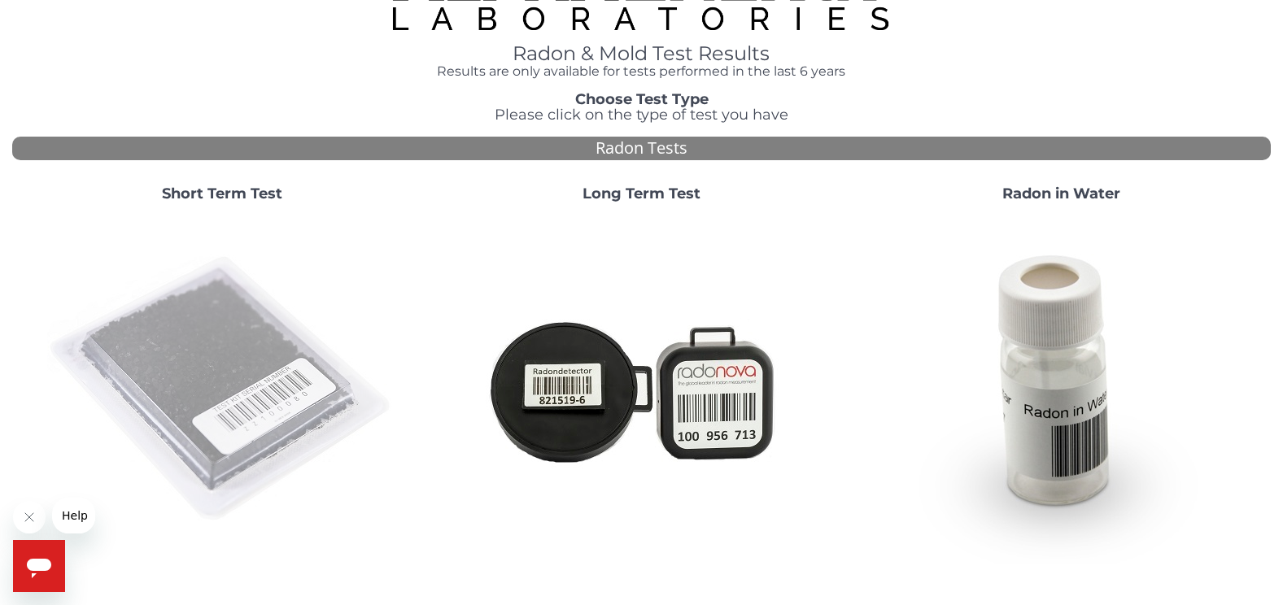
click at [258, 402] on img at bounding box center [222, 390] width 350 height 350
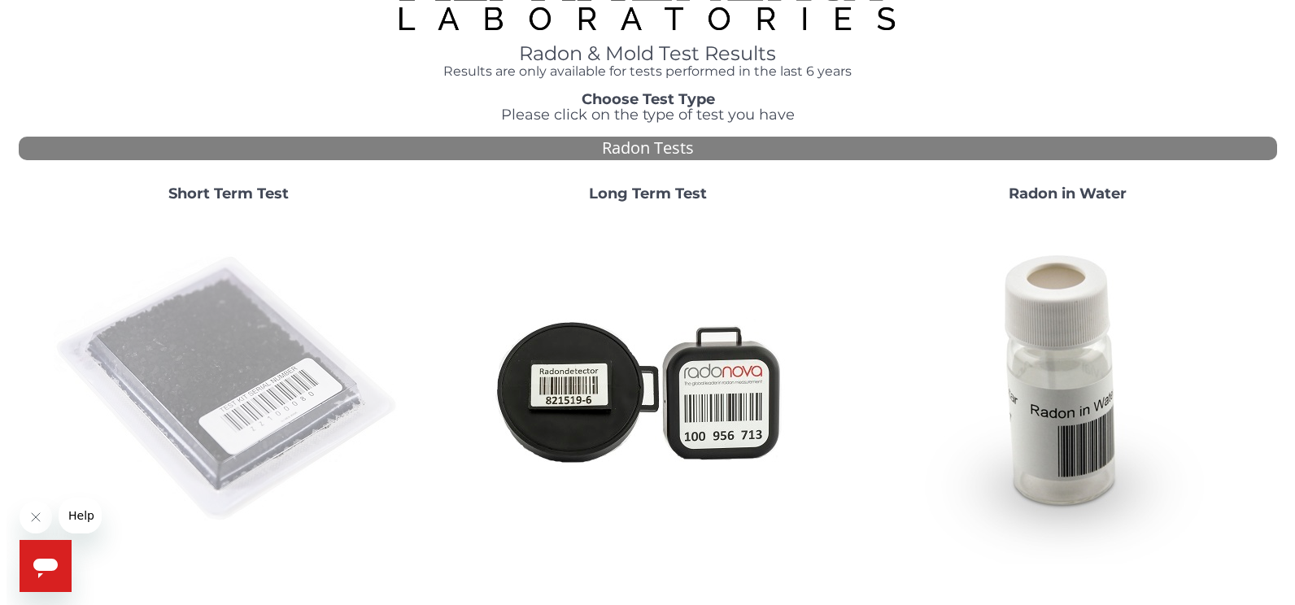
scroll to position [0, 0]
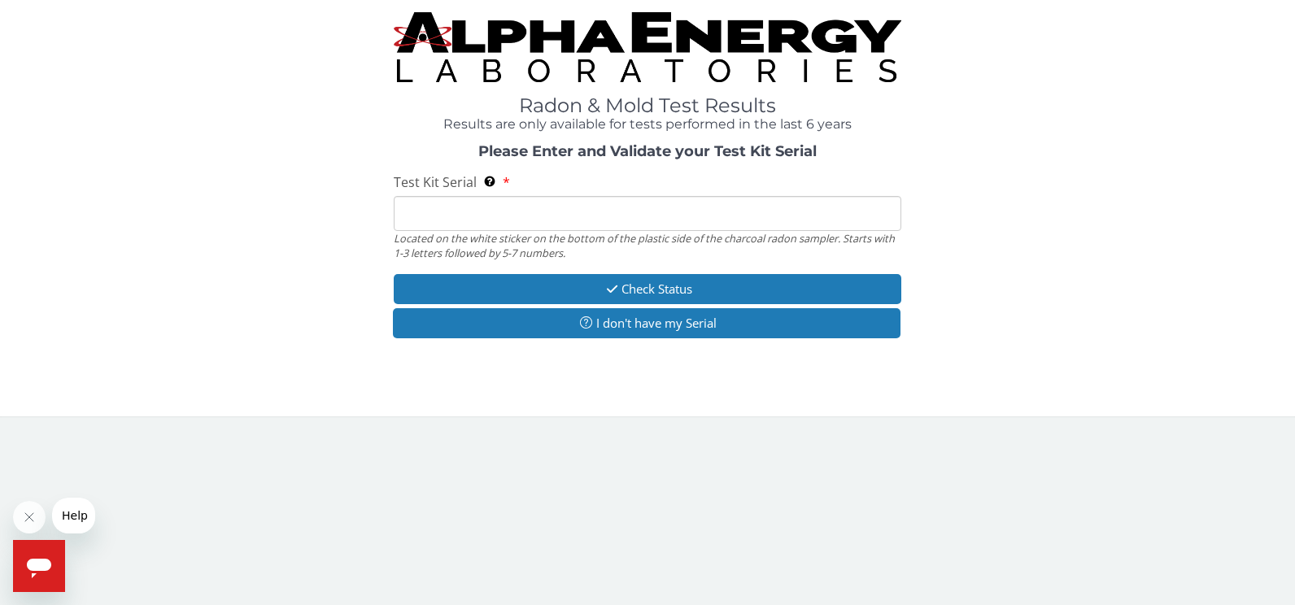
click at [417, 213] on input "Test Kit Serial Located on the white sticker on the bottom of the plastic side …" at bounding box center [648, 213] width 508 height 35
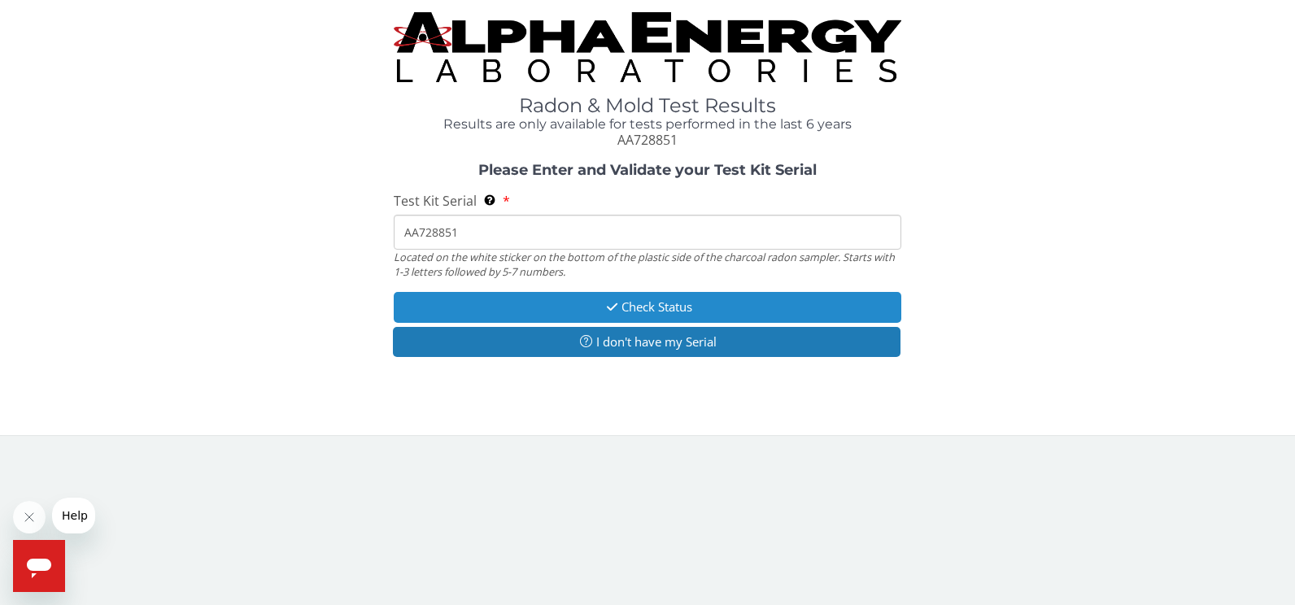
type input "AA728851"
click at [636, 304] on button "Check Status" at bounding box center [648, 307] width 508 height 30
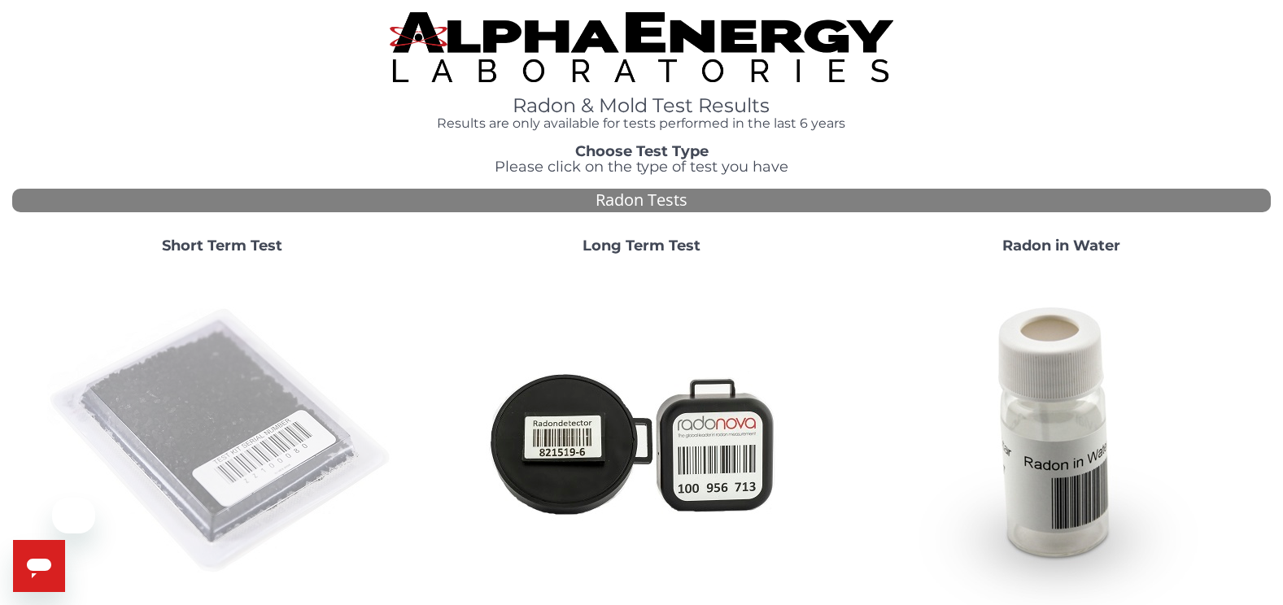
click at [246, 398] on img at bounding box center [222, 442] width 350 height 350
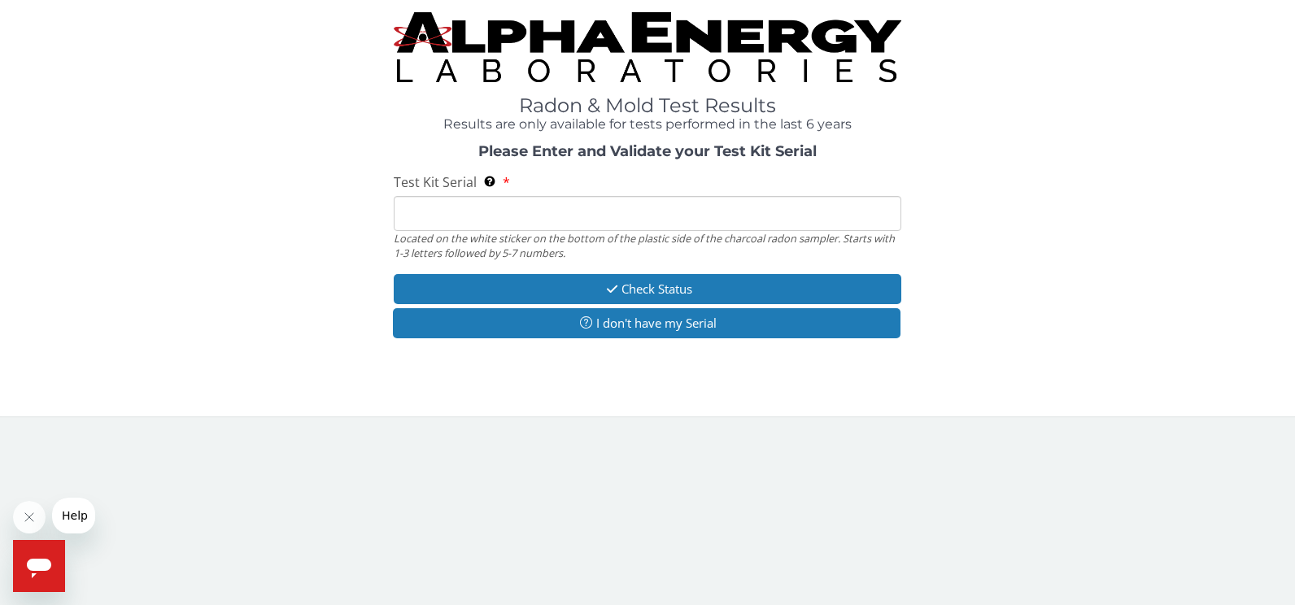
click at [411, 221] on input "Test Kit Serial Located on the white sticker on the bottom of the plastic side …" at bounding box center [648, 213] width 508 height 35
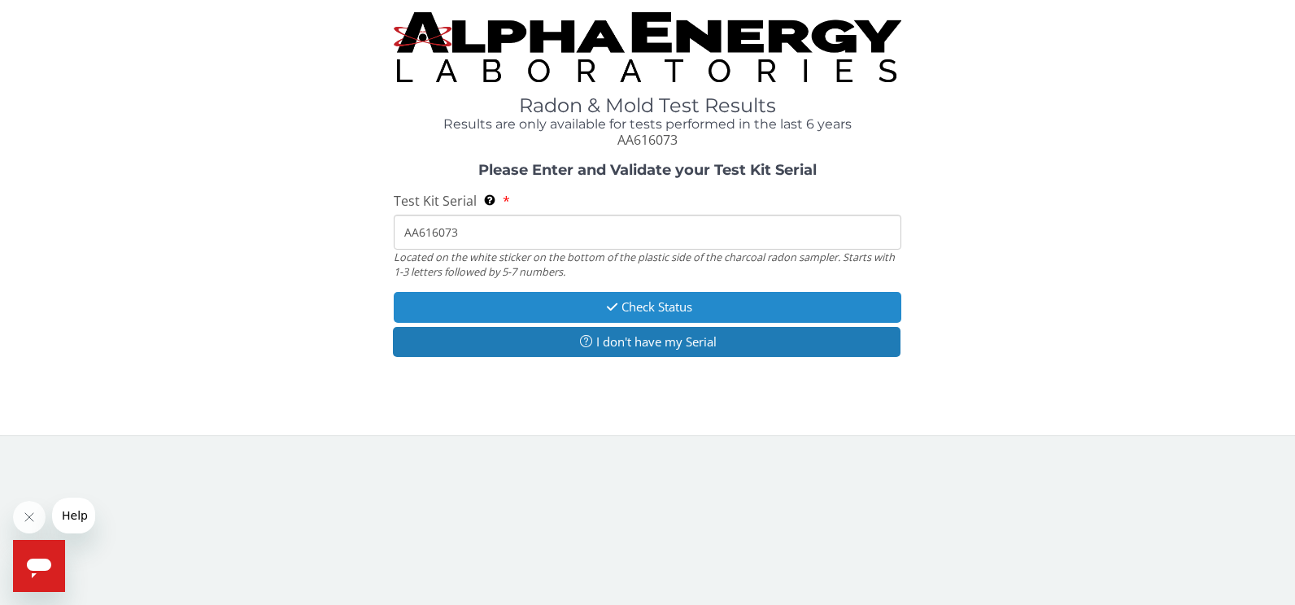
type input "AA616073"
click at [674, 315] on button "Check Status" at bounding box center [648, 307] width 508 height 30
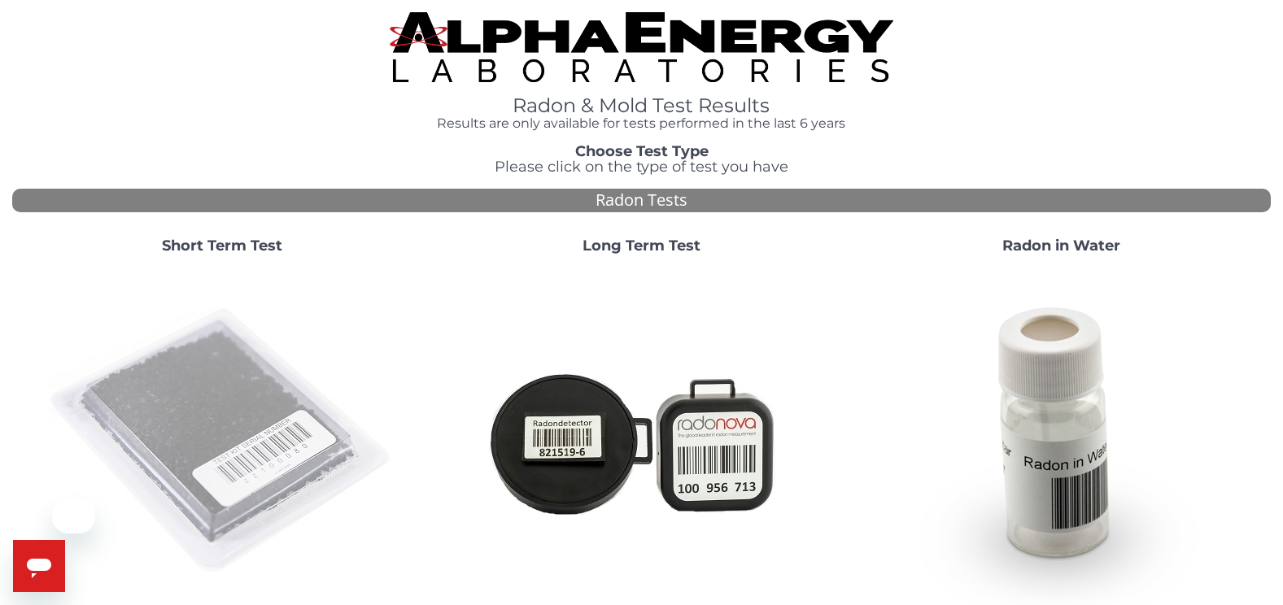
click at [272, 456] on img at bounding box center [222, 442] width 350 height 350
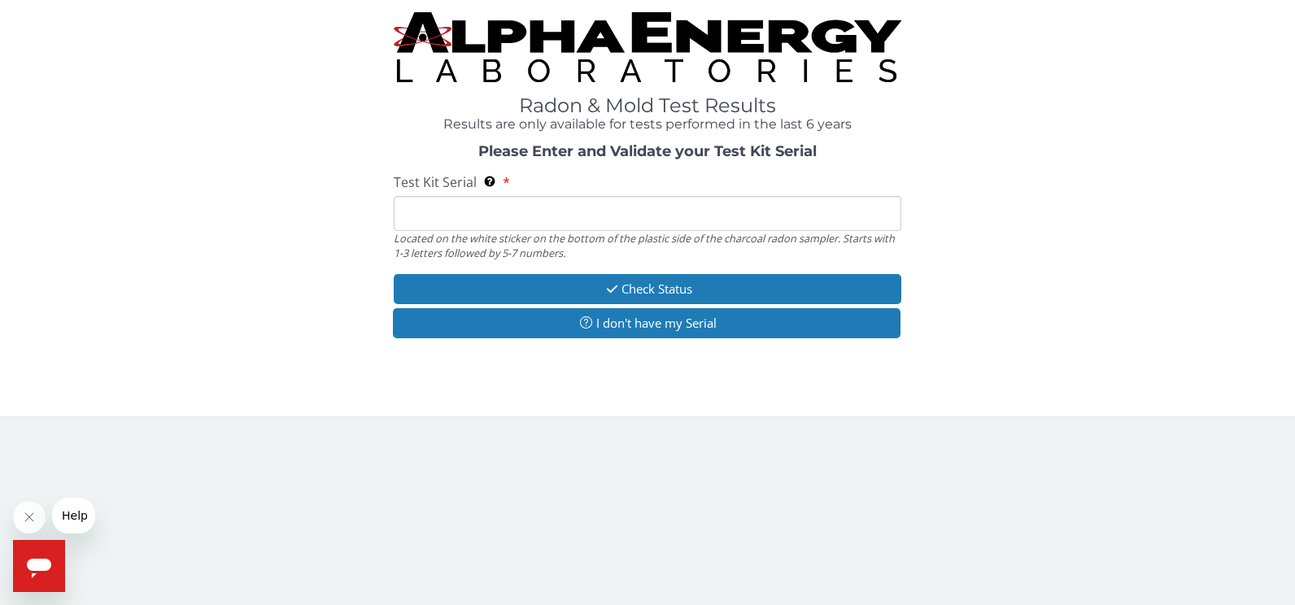
click at [429, 220] on input "Test Kit Serial Located on the white sticker on the bottom of the plastic side …" at bounding box center [648, 213] width 508 height 35
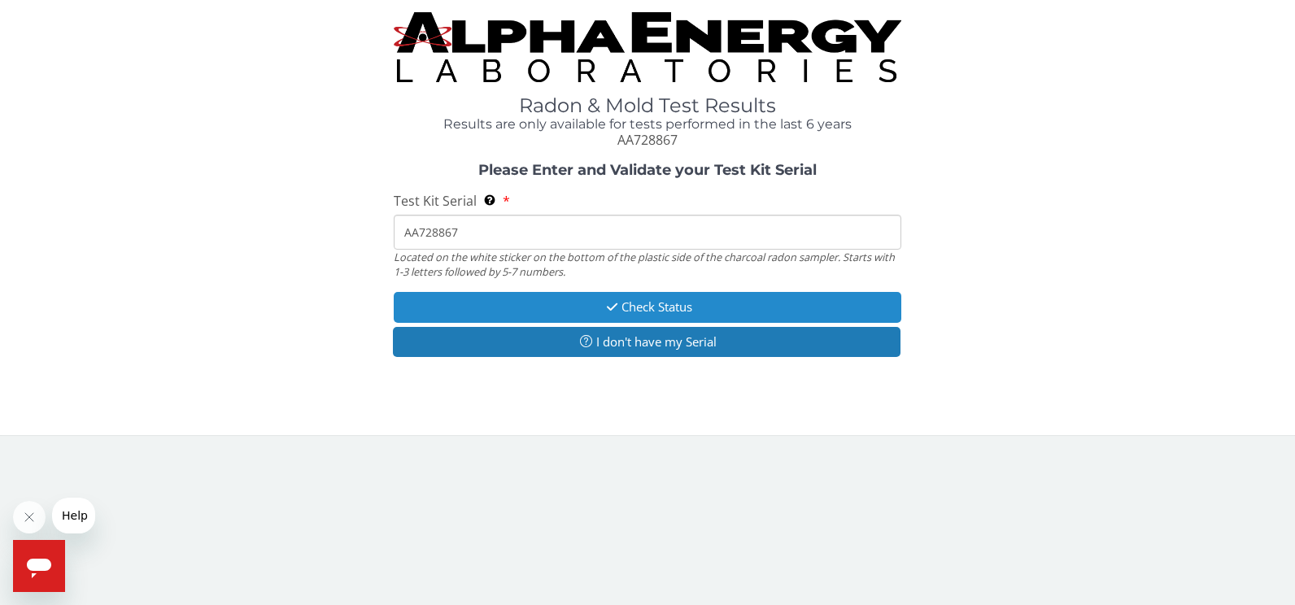
type input "AA728867"
click at [628, 307] on button "Check Status" at bounding box center [648, 307] width 508 height 30
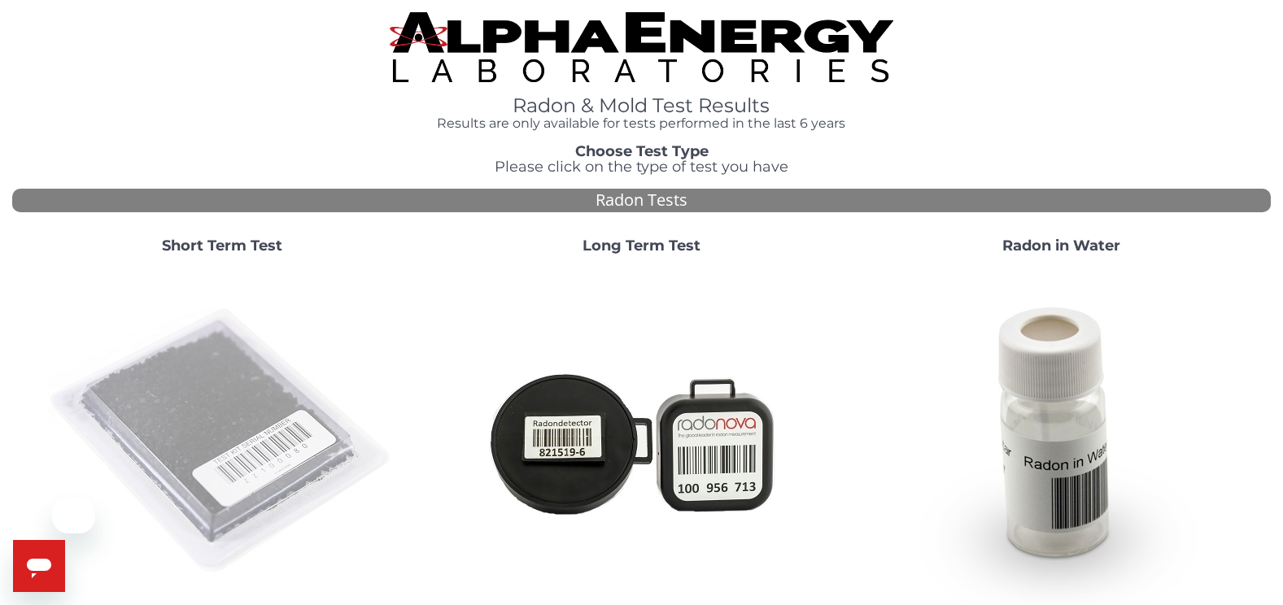
click at [229, 392] on img at bounding box center [222, 442] width 350 height 350
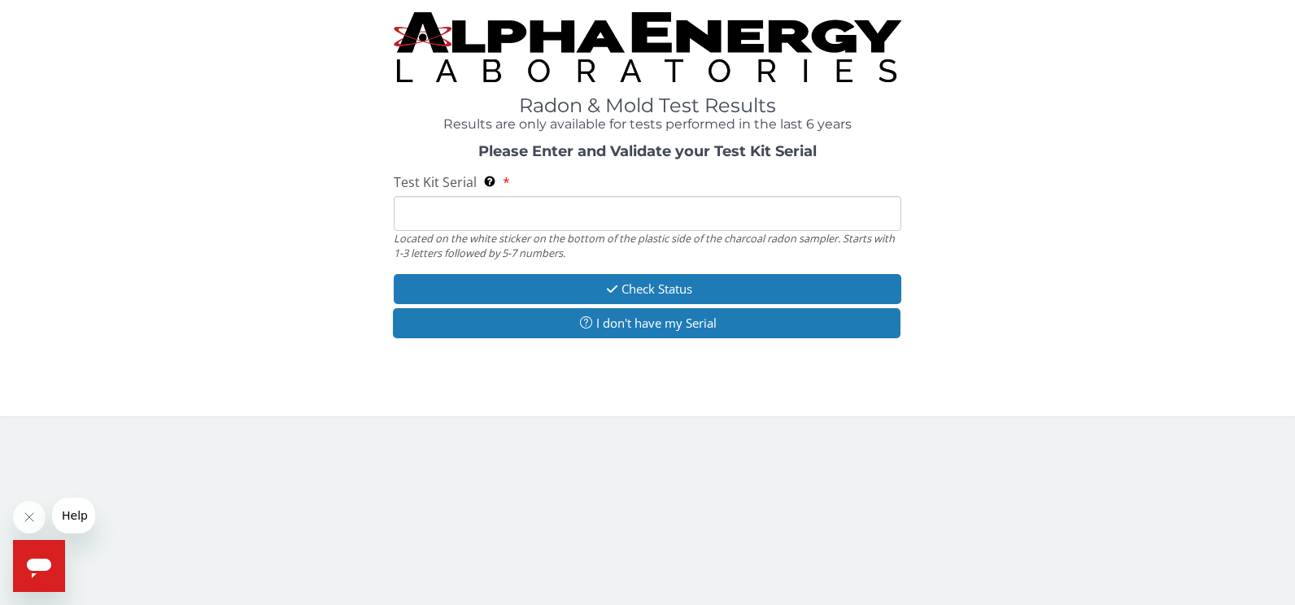
click at [435, 219] on input "Test Kit Serial Located on the white sticker on the bottom of the plastic side …" at bounding box center [648, 213] width 508 height 35
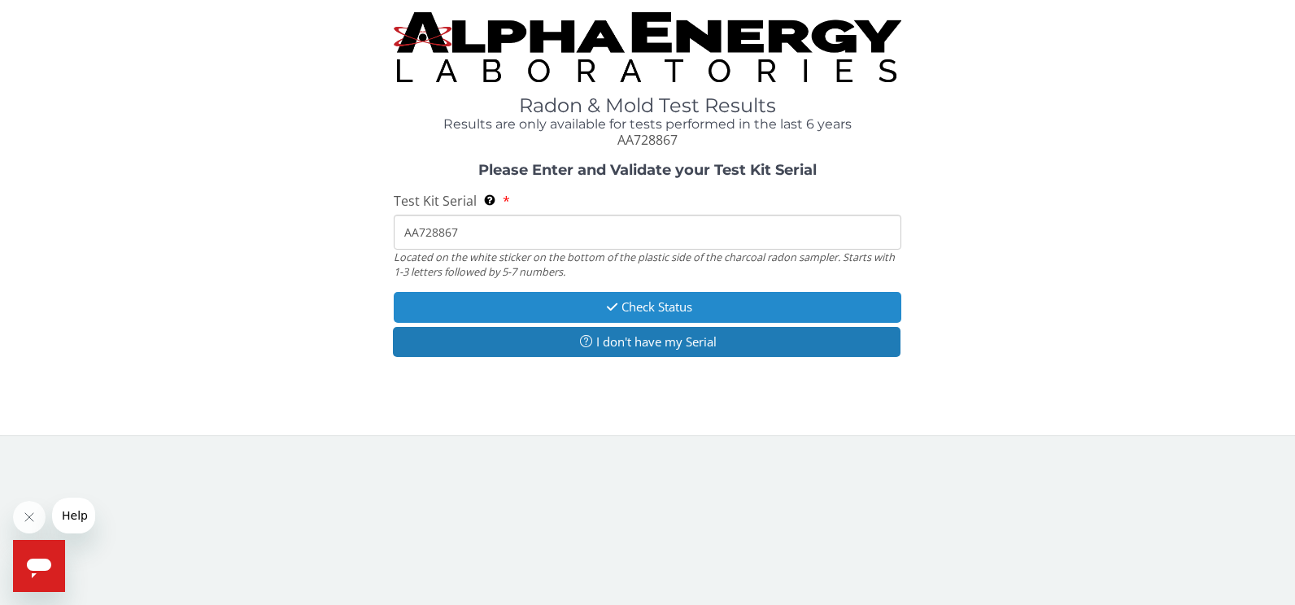
type input "AA728867"
click at [719, 313] on button "Check Status" at bounding box center [648, 307] width 508 height 30
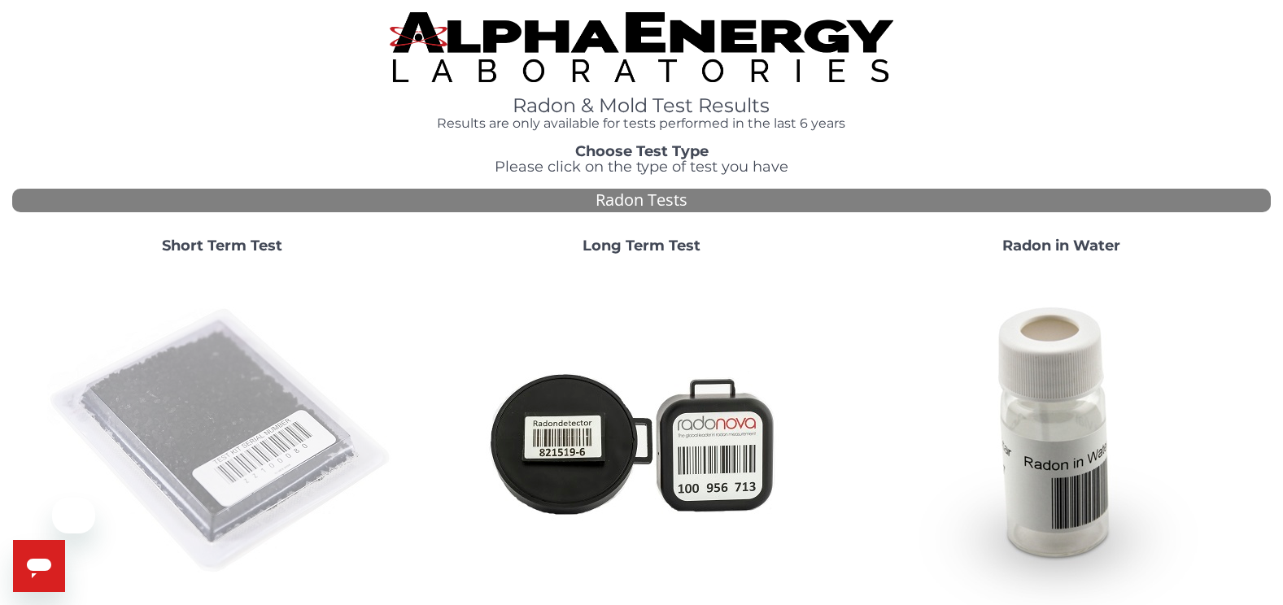
scroll to position [52, 0]
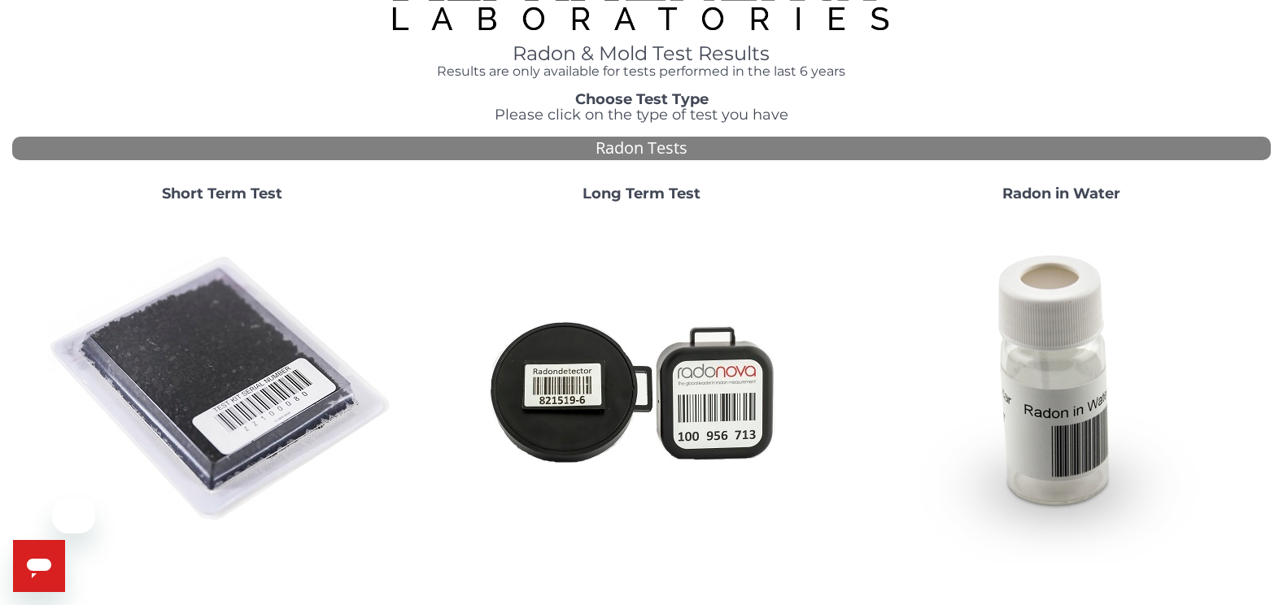
click at [211, 394] on img at bounding box center [222, 390] width 350 height 350
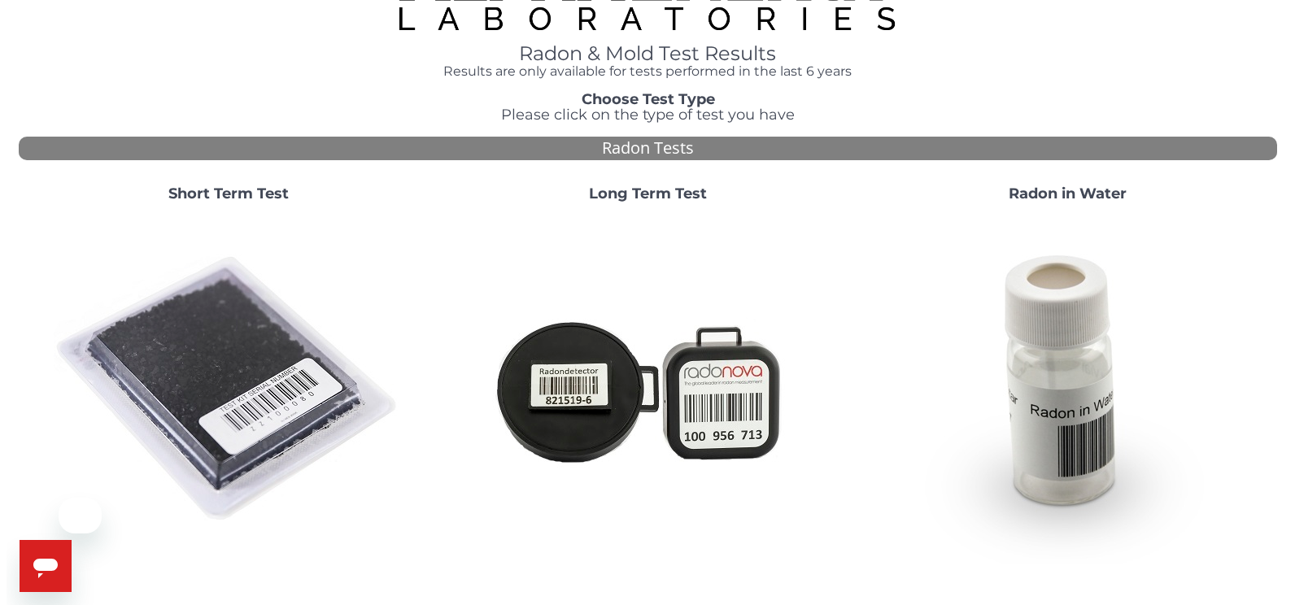
scroll to position [0, 0]
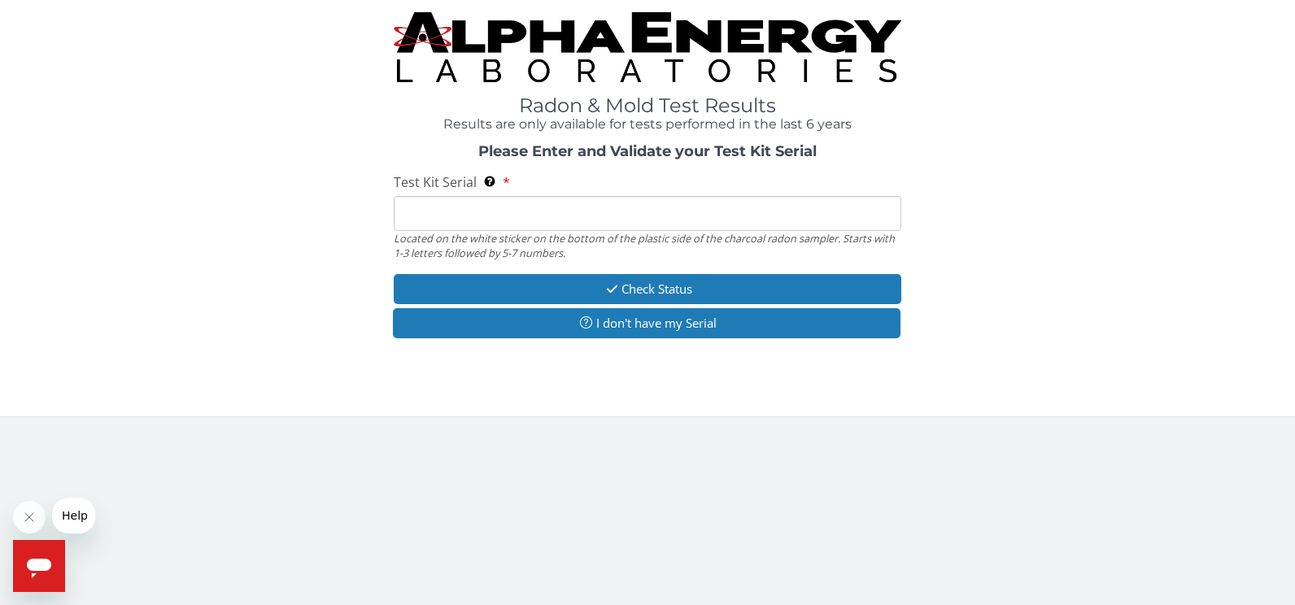
click at [445, 229] on input "Test Kit Serial Located on the white sticker on the bottom of the plastic side …" at bounding box center [648, 213] width 508 height 35
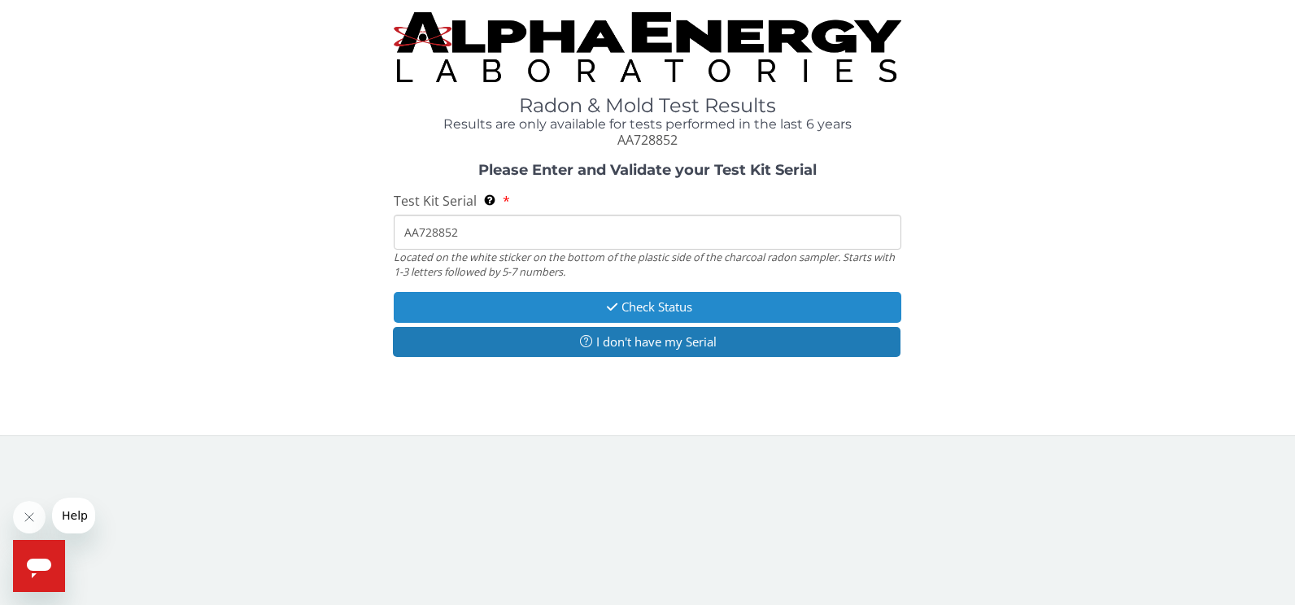
type input "AA728852"
click at [635, 314] on button "Check Status" at bounding box center [648, 307] width 508 height 30
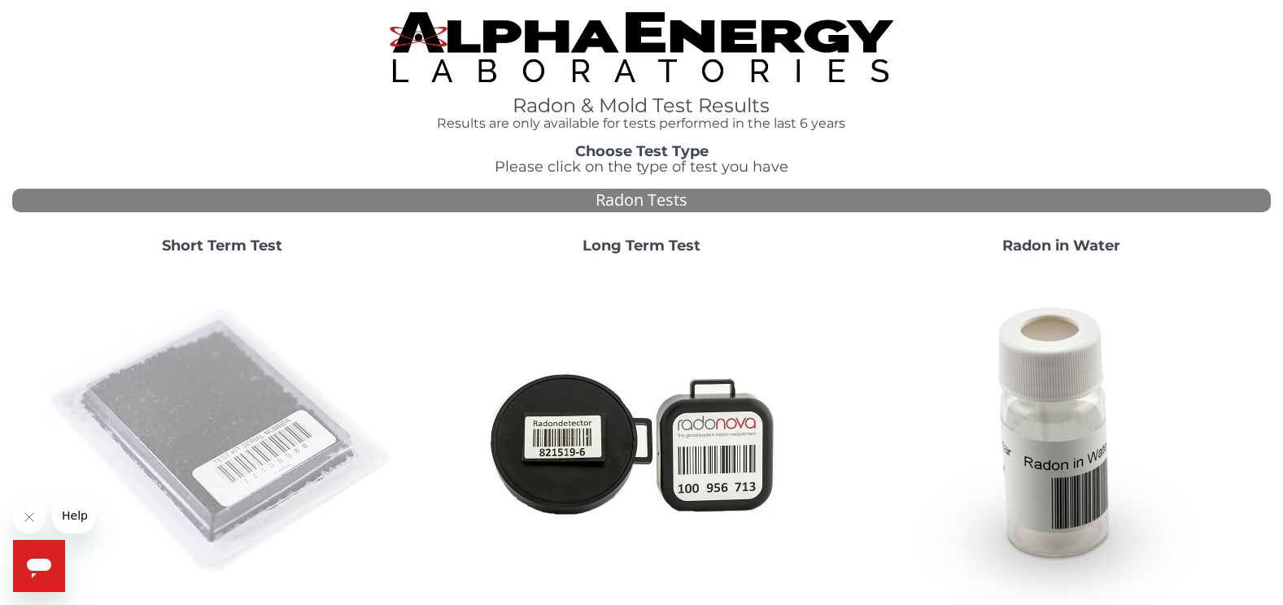
click at [158, 379] on img at bounding box center [222, 442] width 350 height 350
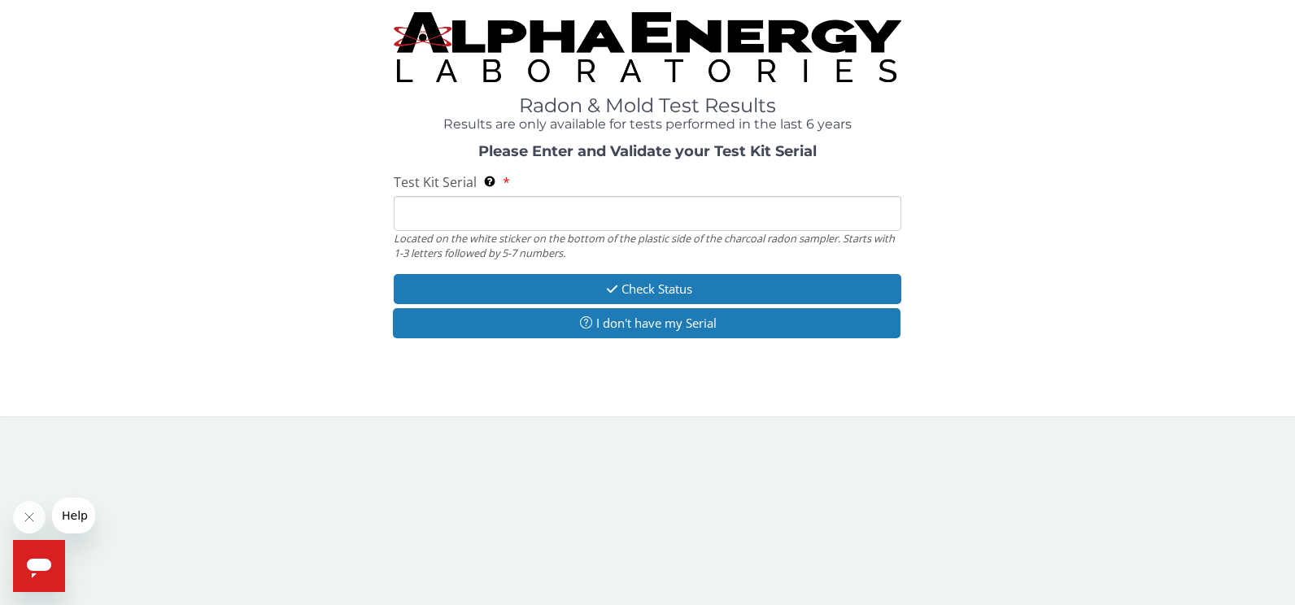
click at [455, 209] on input "Test Kit Serial Located on the white sticker on the bottom of the plastic side …" at bounding box center [648, 213] width 508 height 35
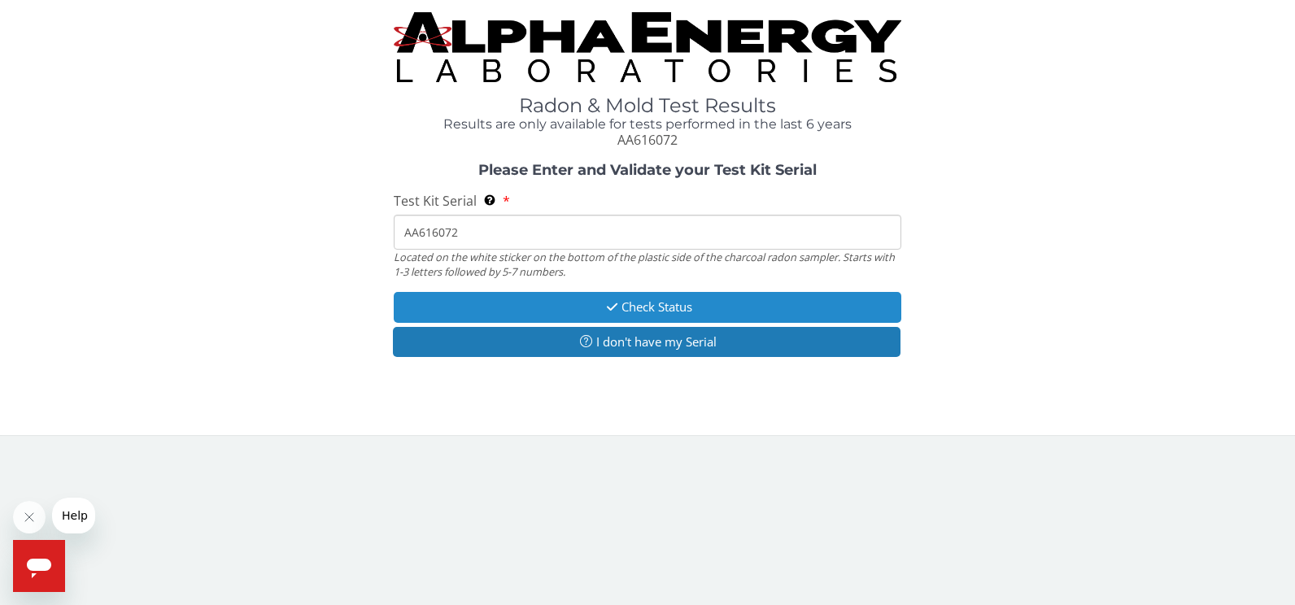
type input "AA616072"
click at [661, 300] on button "Check Status" at bounding box center [648, 307] width 508 height 30
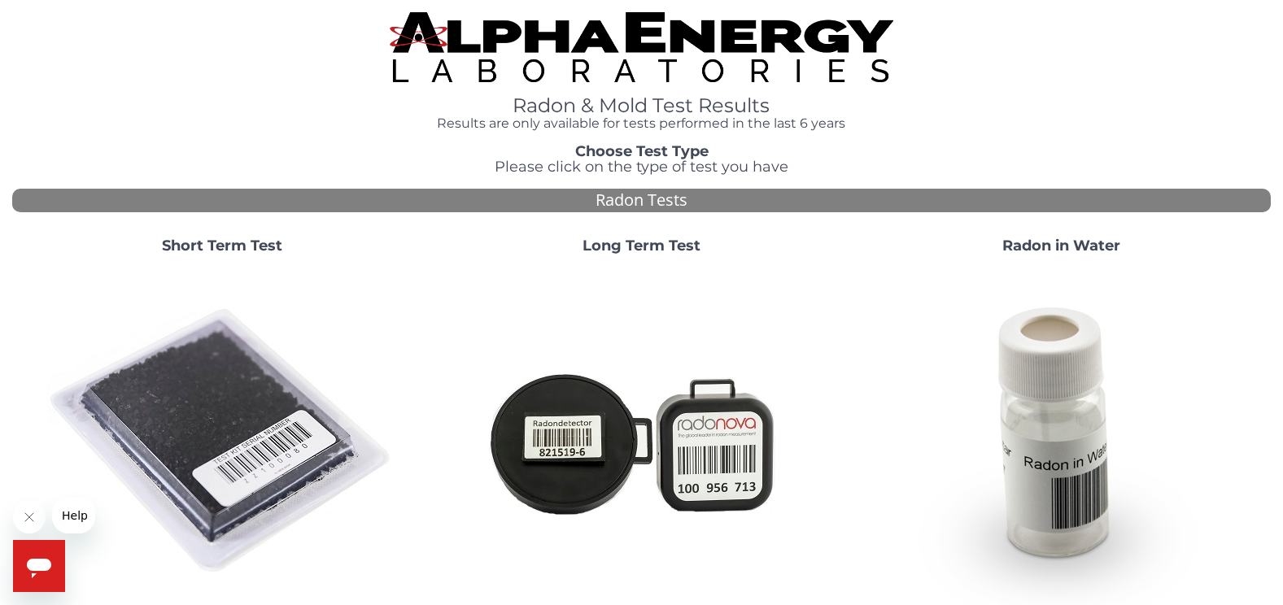
click at [191, 393] on img at bounding box center [222, 442] width 350 height 350
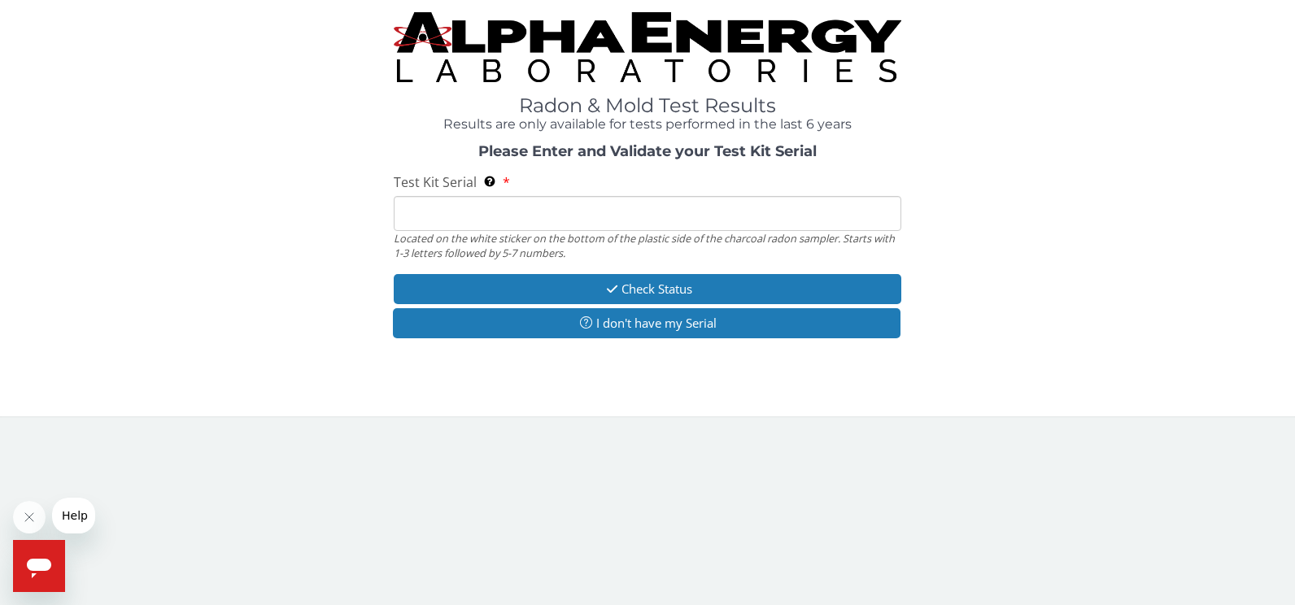
click at [448, 217] on input "Test Kit Serial Located on the white sticker on the bottom of the plastic side …" at bounding box center [648, 213] width 508 height 35
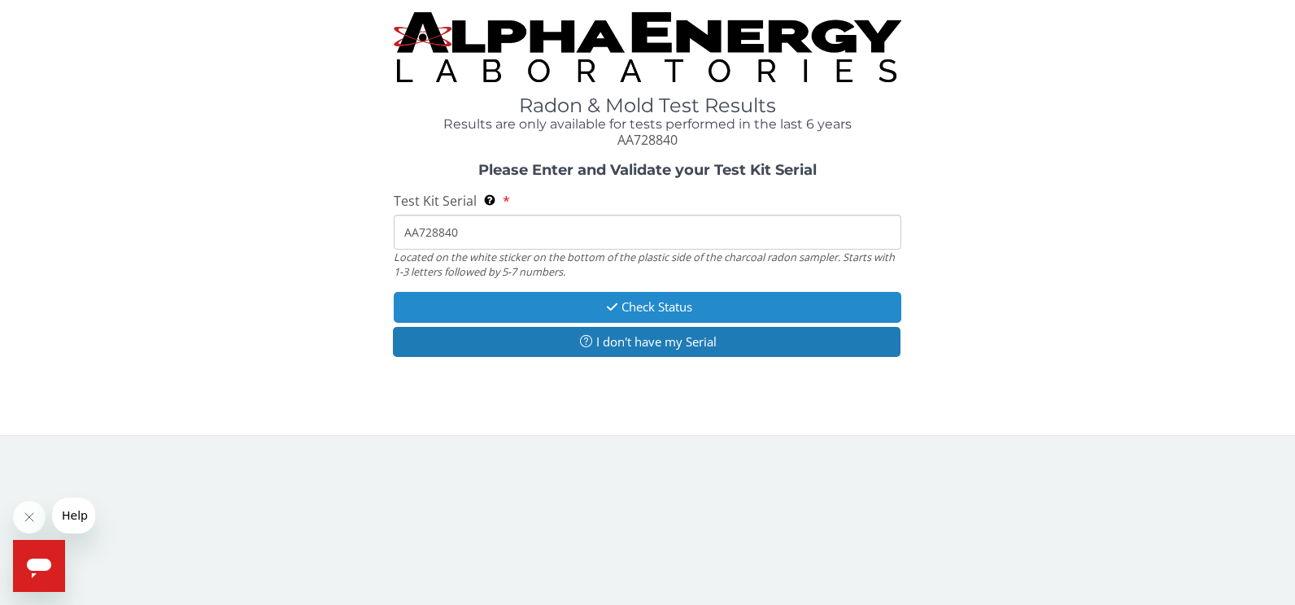
type input "AA728840"
click at [635, 303] on button "Check Status" at bounding box center [648, 307] width 508 height 30
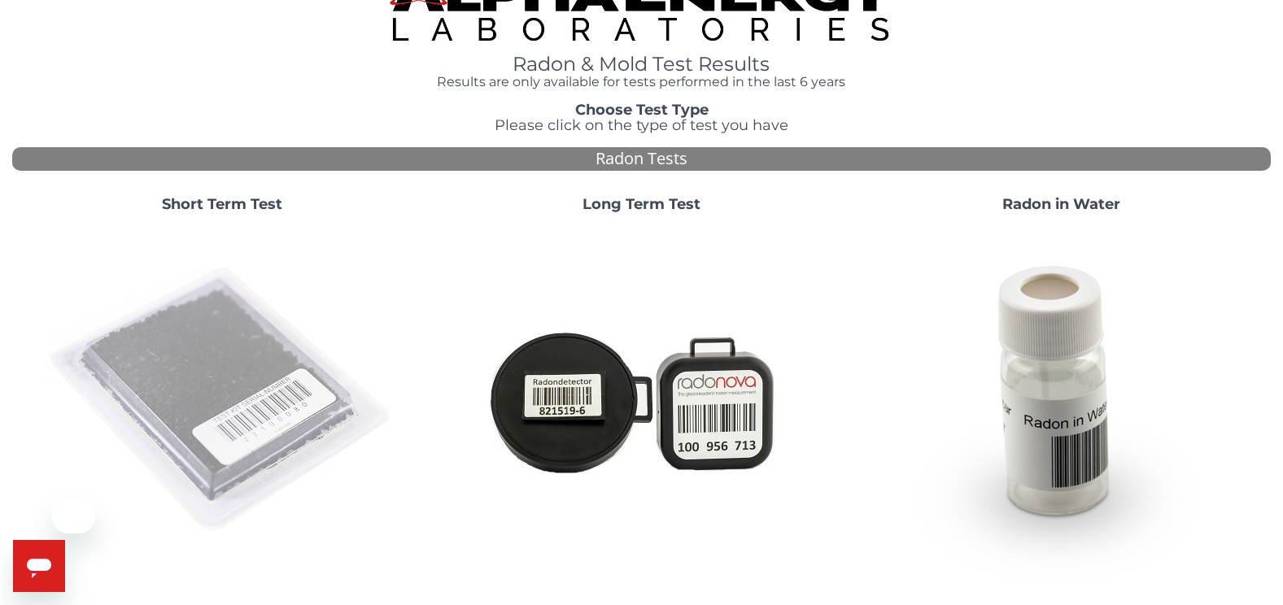
scroll to position [81, 0]
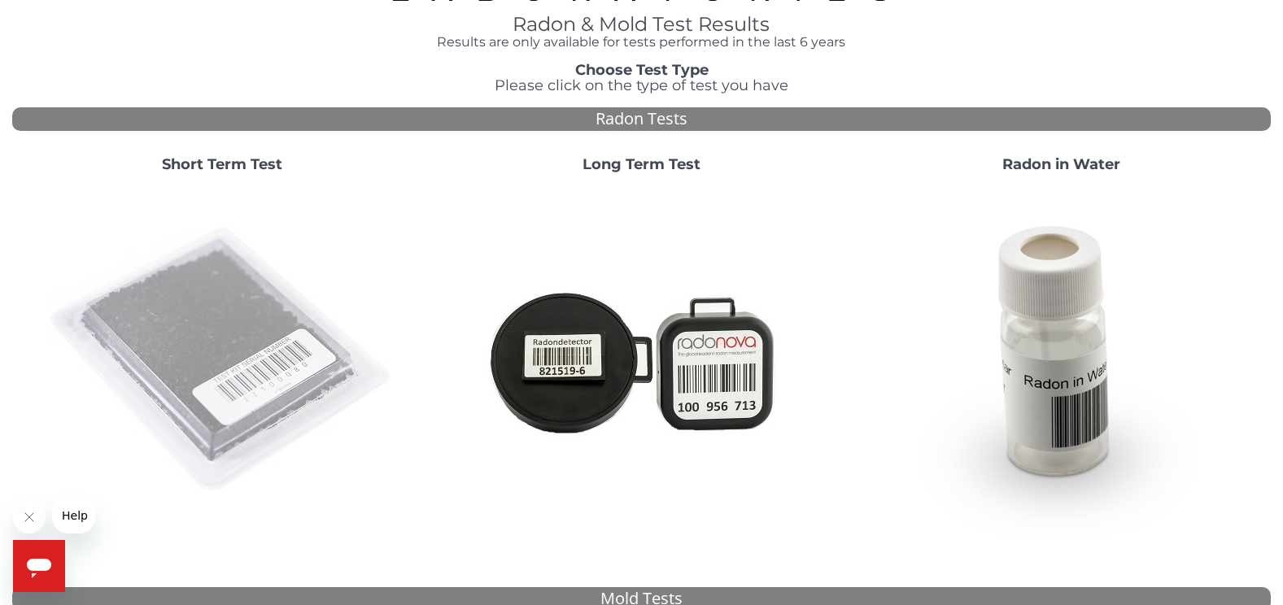
click at [225, 326] on img at bounding box center [222, 360] width 350 height 350
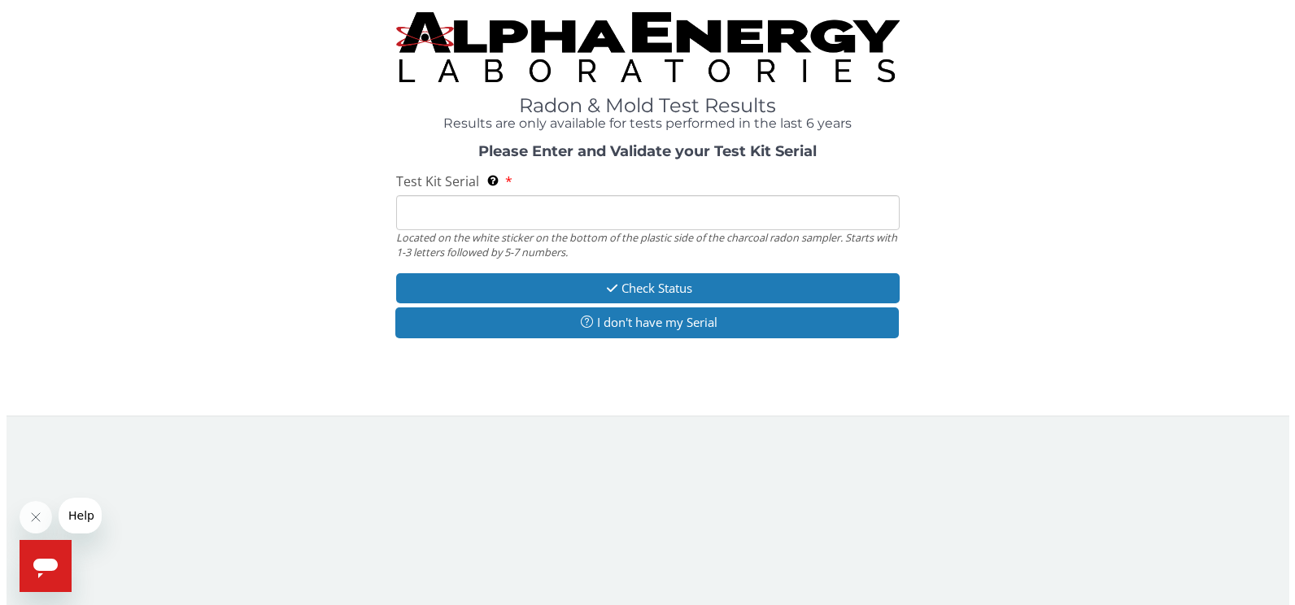
scroll to position [0, 0]
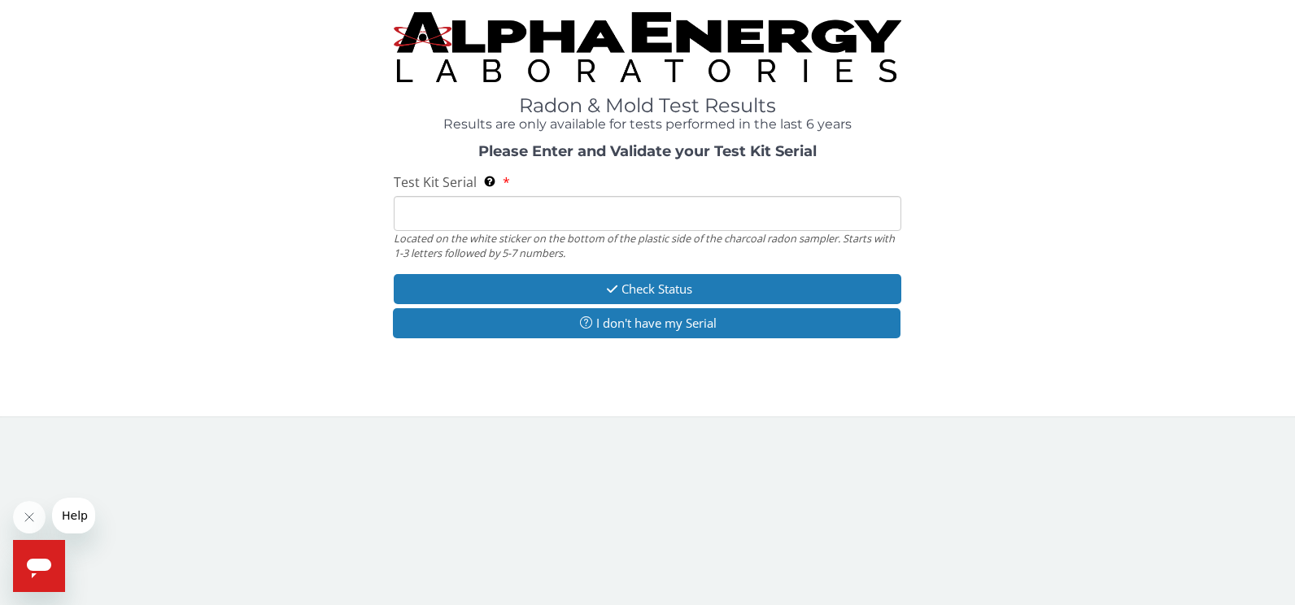
click at [458, 220] on input "Test Kit Serial Located on the white sticker on the bottom of the plastic side …" at bounding box center [648, 213] width 508 height 35
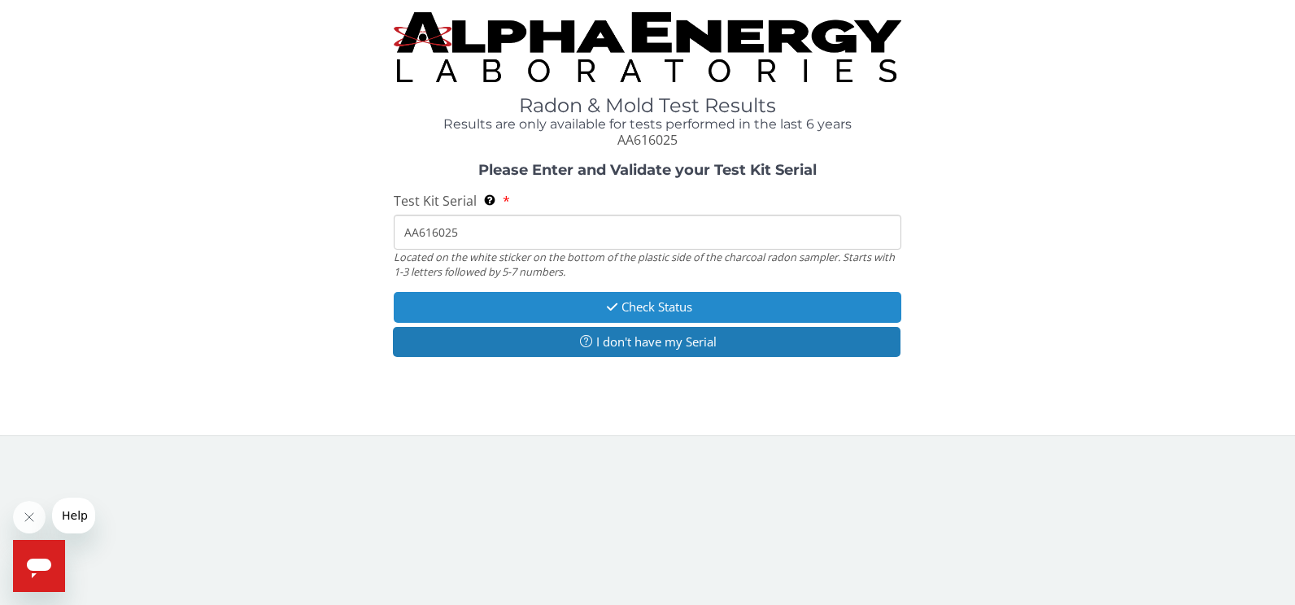
type input "AA616025"
click at [652, 308] on button "Check Status" at bounding box center [648, 307] width 508 height 30
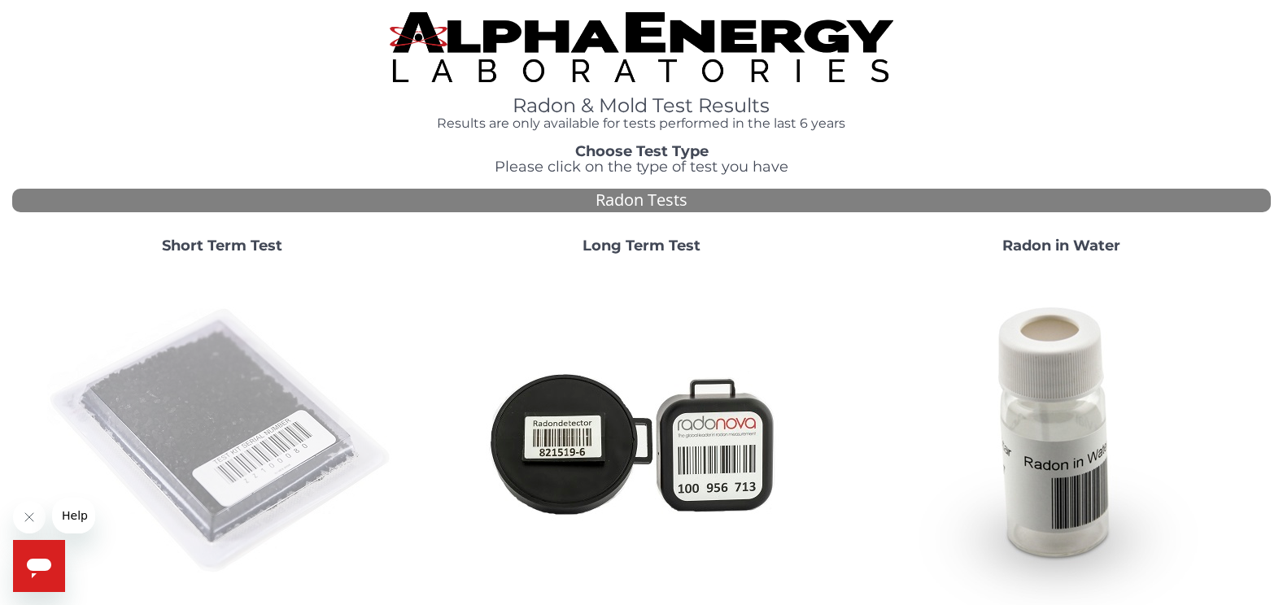
click at [207, 418] on img at bounding box center [222, 442] width 350 height 350
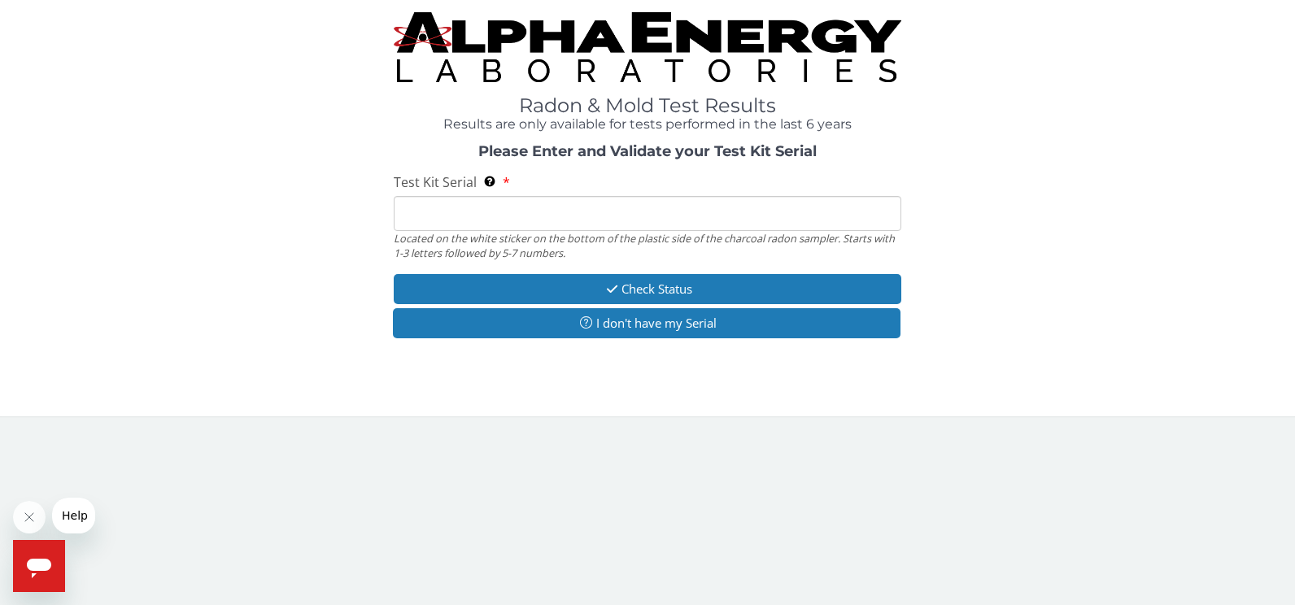
click at [477, 211] on input "Test Kit Serial Located on the white sticker on the bottom of the plastic side …" at bounding box center [648, 213] width 508 height 35
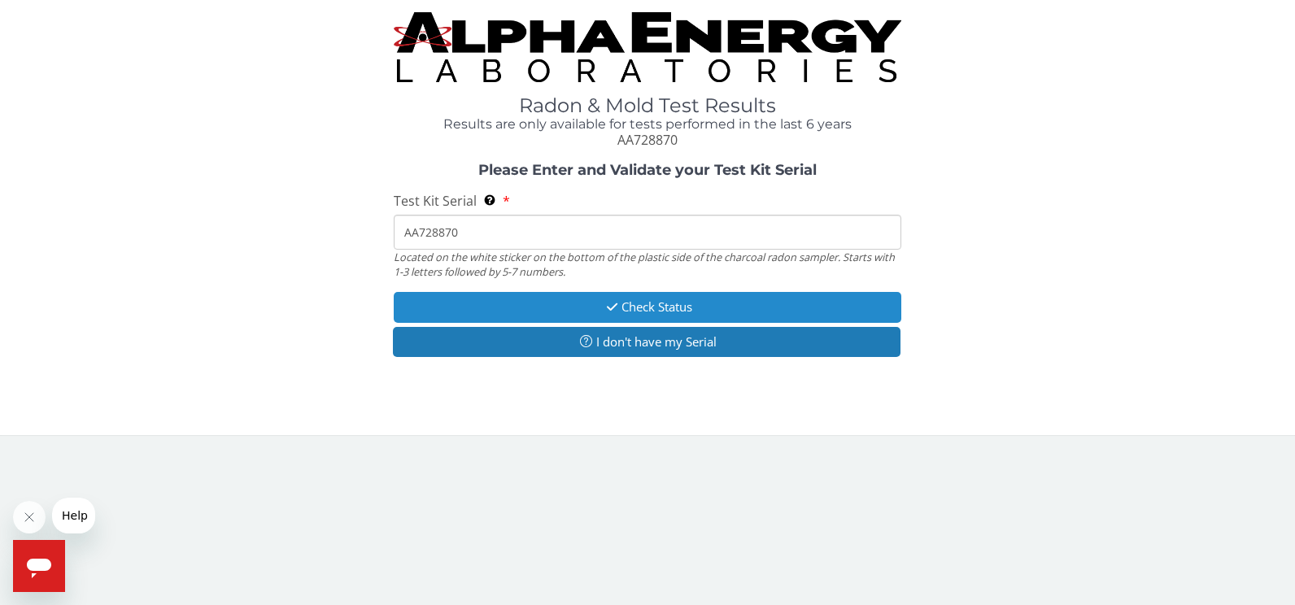
type input "AA728870"
click at [686, 310] on button "Check Status" at bounding box center [648, 307] width 508 height 30
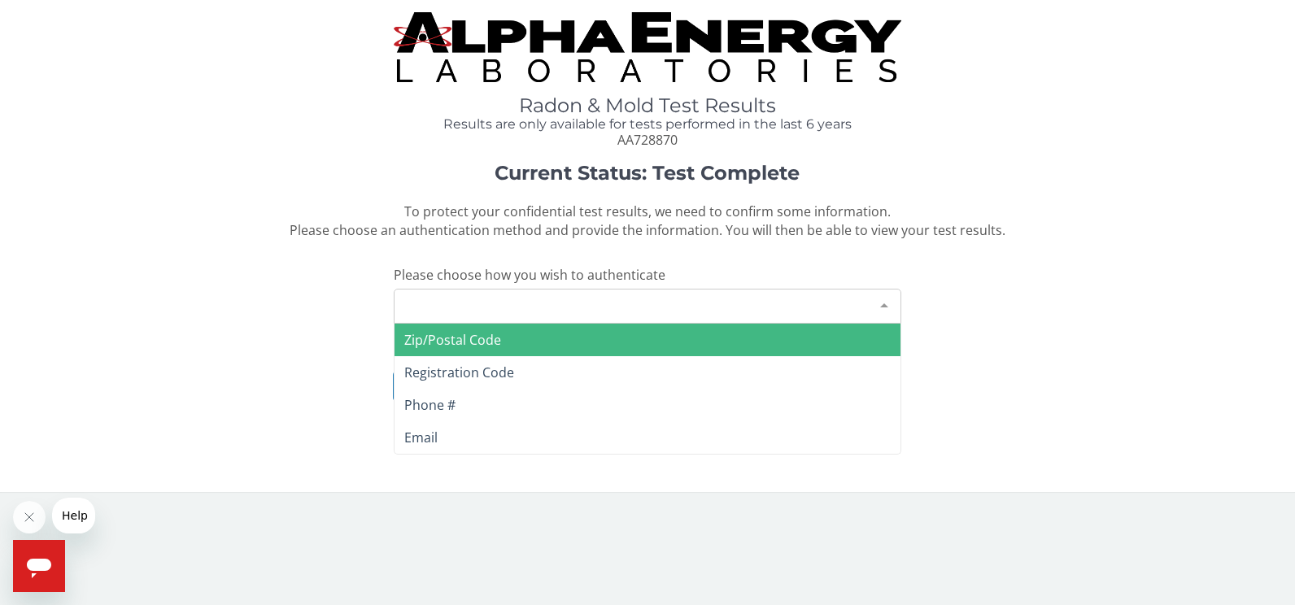
click at [882, 302] on div at bounding box center [884, 305] width 33 height 31
click at [609, 344] on span "Zip/Postal Code" at bounding box center [647, 340] width 507 height 33
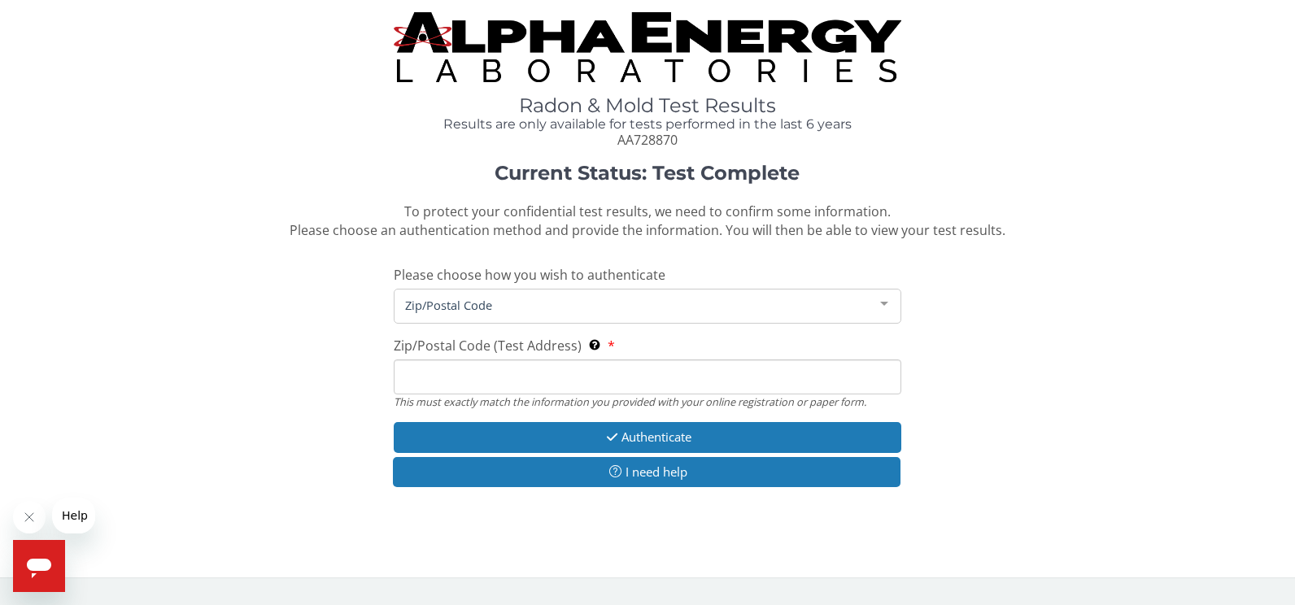
click at [559, 377] on input "Zip/Postal Code (Test Address) This must exactly match the information you prov…" at bounding box center [648, 376] width 508 height 35
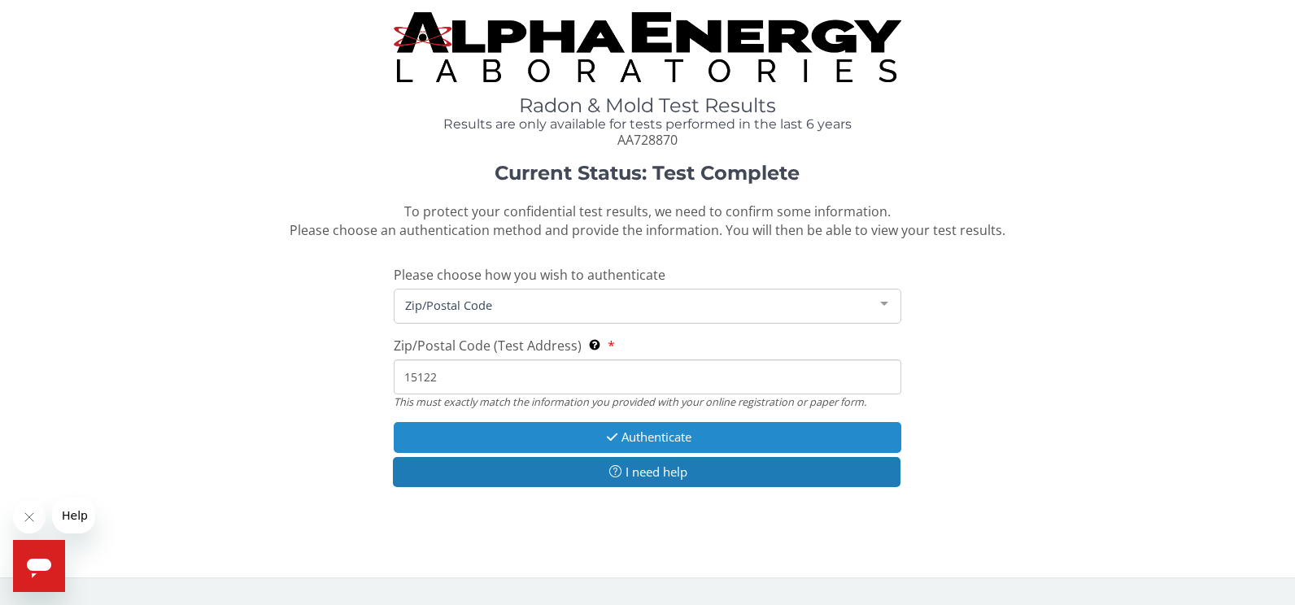
type input "15122"
click at [651, 437] on button "Authenticate" at bounding box center [648, 437] width 508 height 30
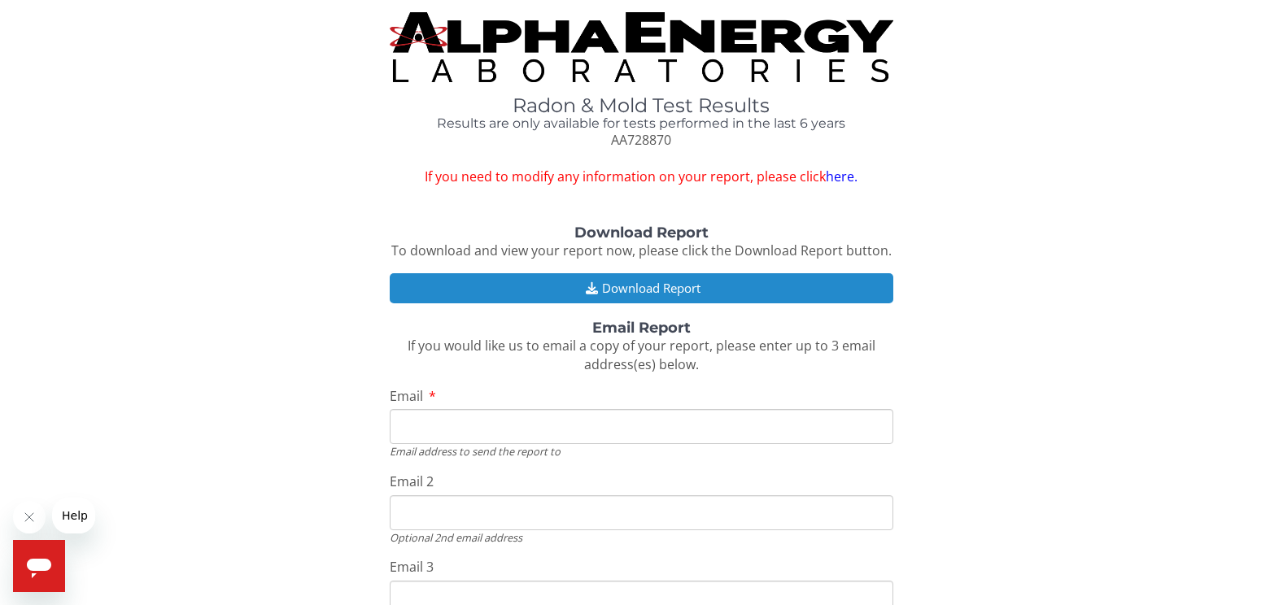
click at [717, 290] on button "Download Report" at bounding box center [641, 288] width 503 height 30
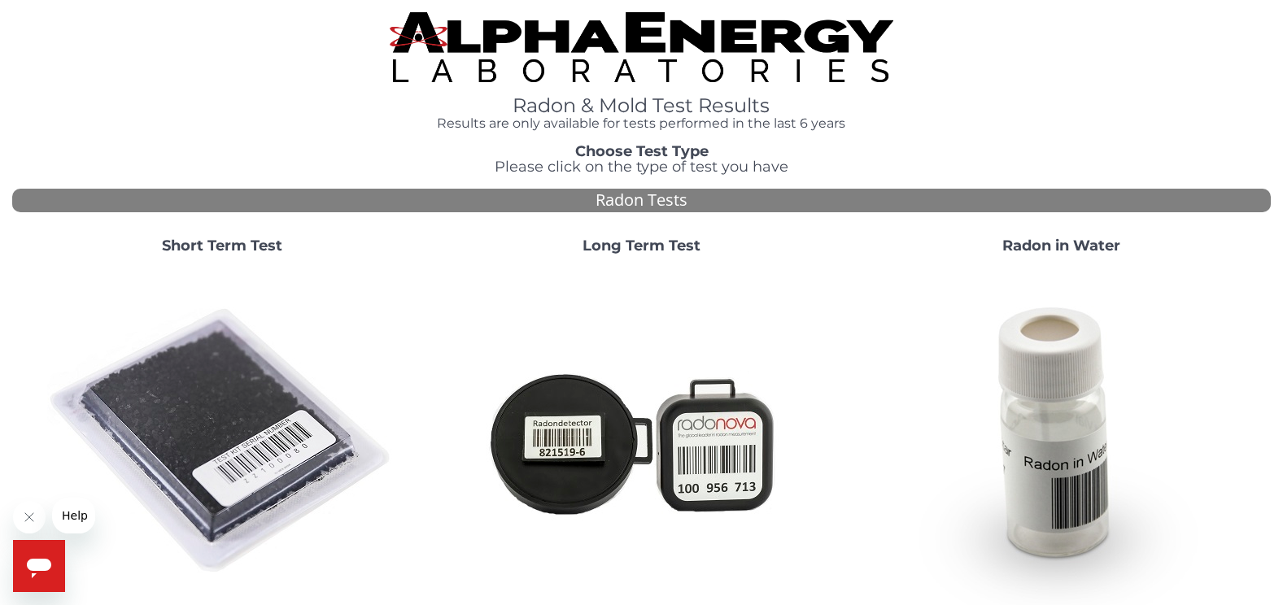
click at [231, 434] on img at bounding box center [222, 442] width 350 height 350
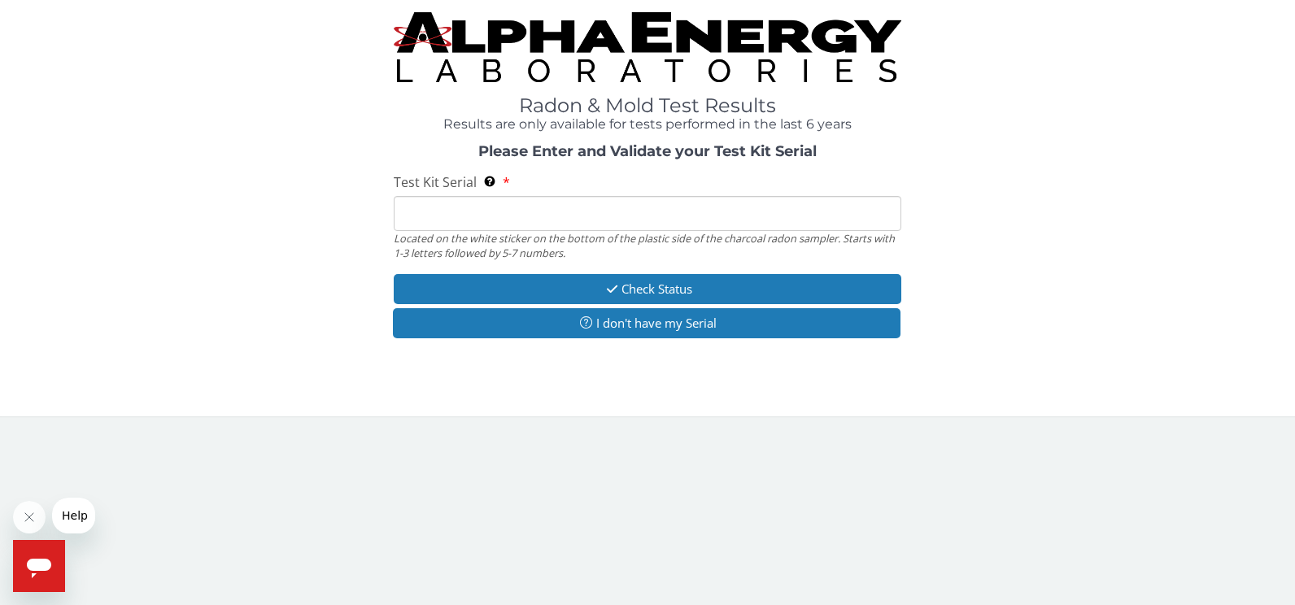
click at [412, 213] on input "Test Kit Serial Located on the white sticker on the bottom of the plastic side …" at bounding box center [648, 213] width 508 height 35
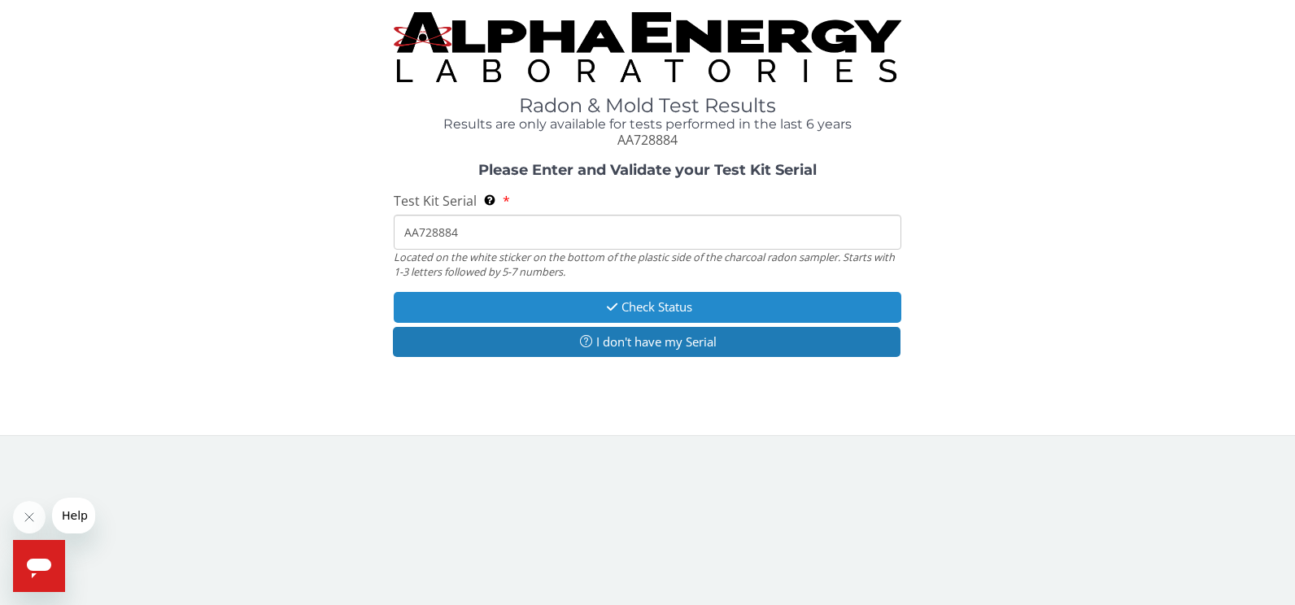
type input "AA728884"
click at [658, 308] on button "Check Status" at bounding box center [648, 307] width 508 height 30
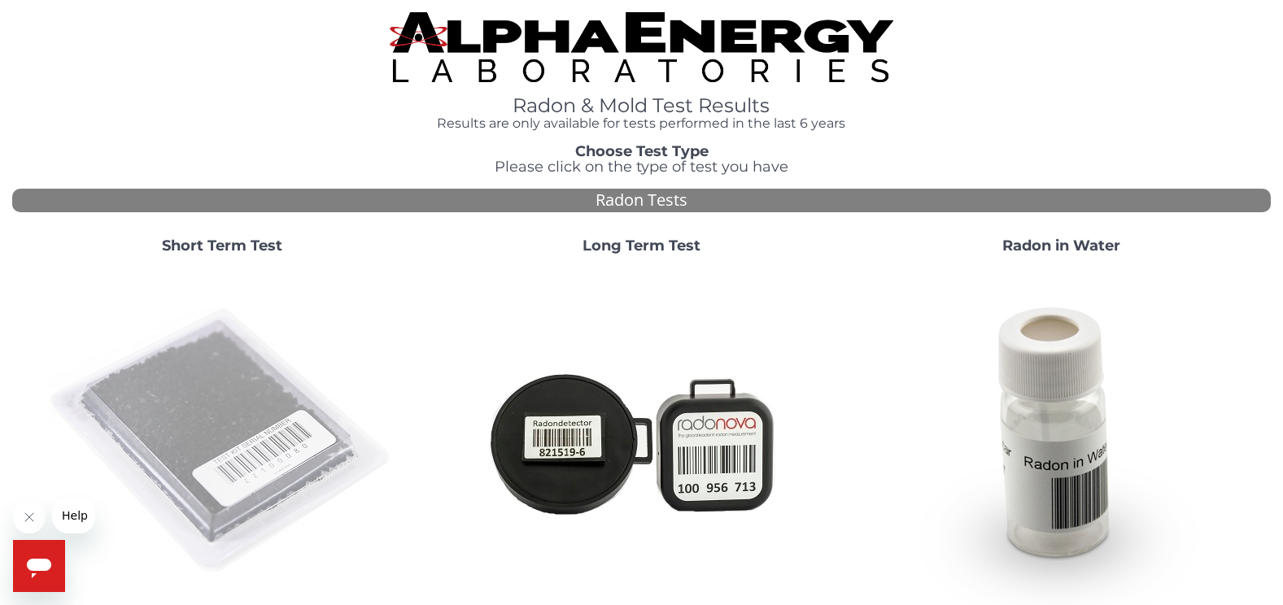
click at [223, 394] on img at bounding box center [222, 442] width 350 height 350
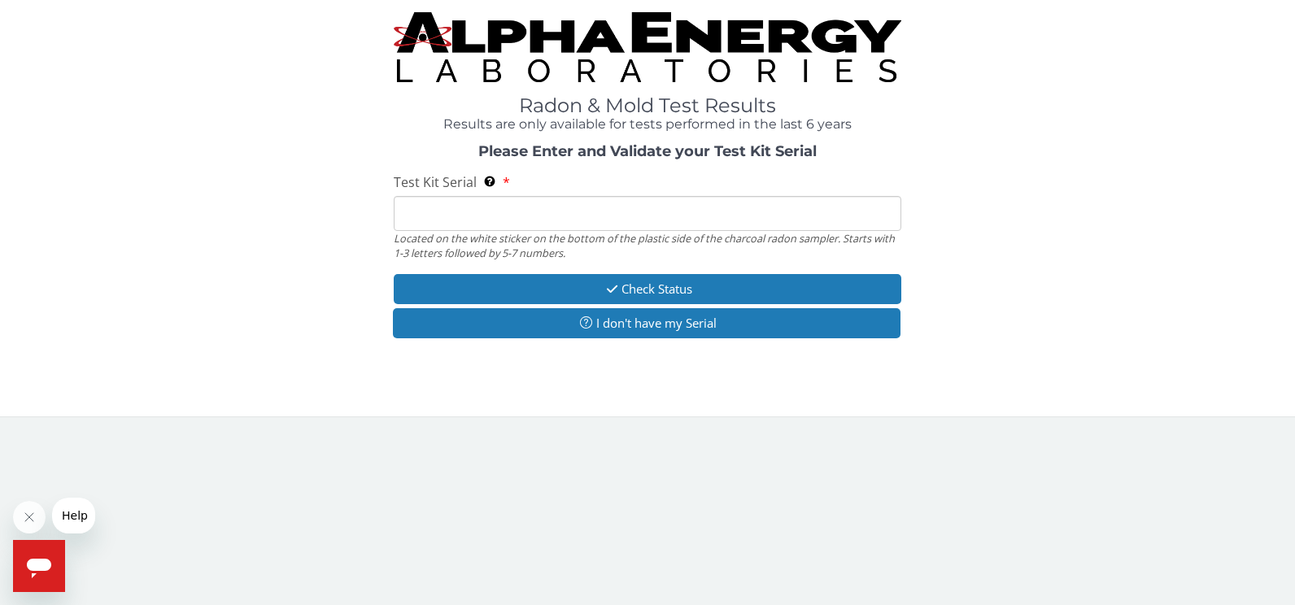
click at [441, 211] on input "Test Kit Serial Located on the white sticker on the bottom of the plastic side …" at bounding box center [648, 213] width 508 height 35
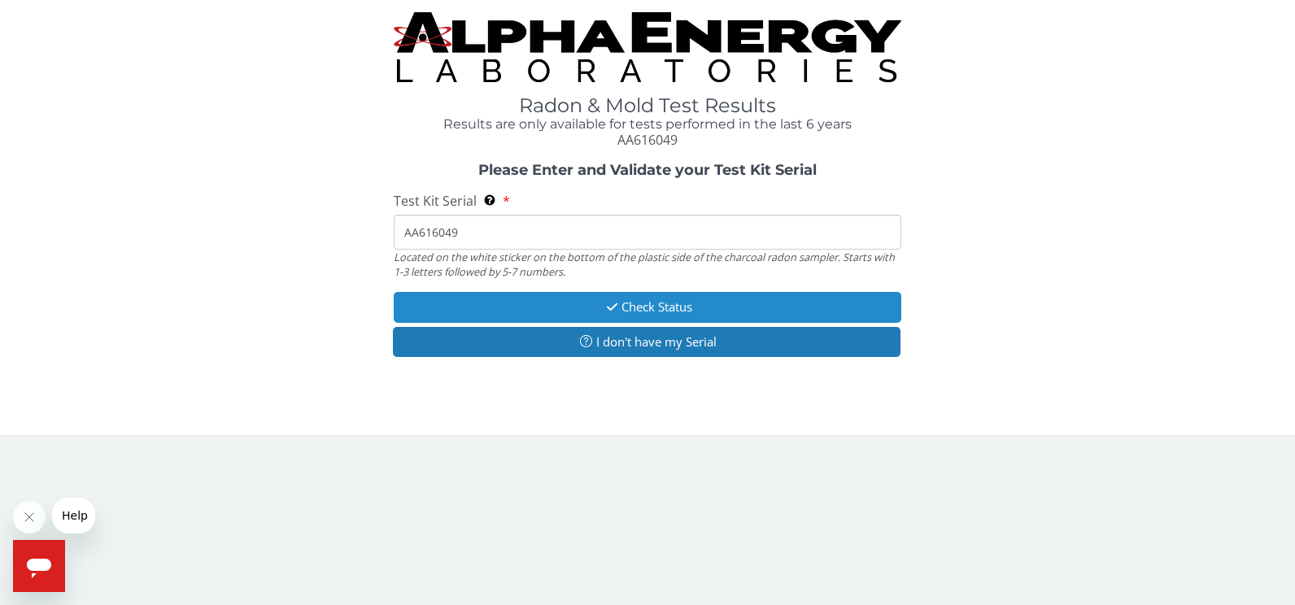
type input "AA616049"
click at [687, 312] on button "Check Status" at bounding box center [648, 307] width 508 height 30
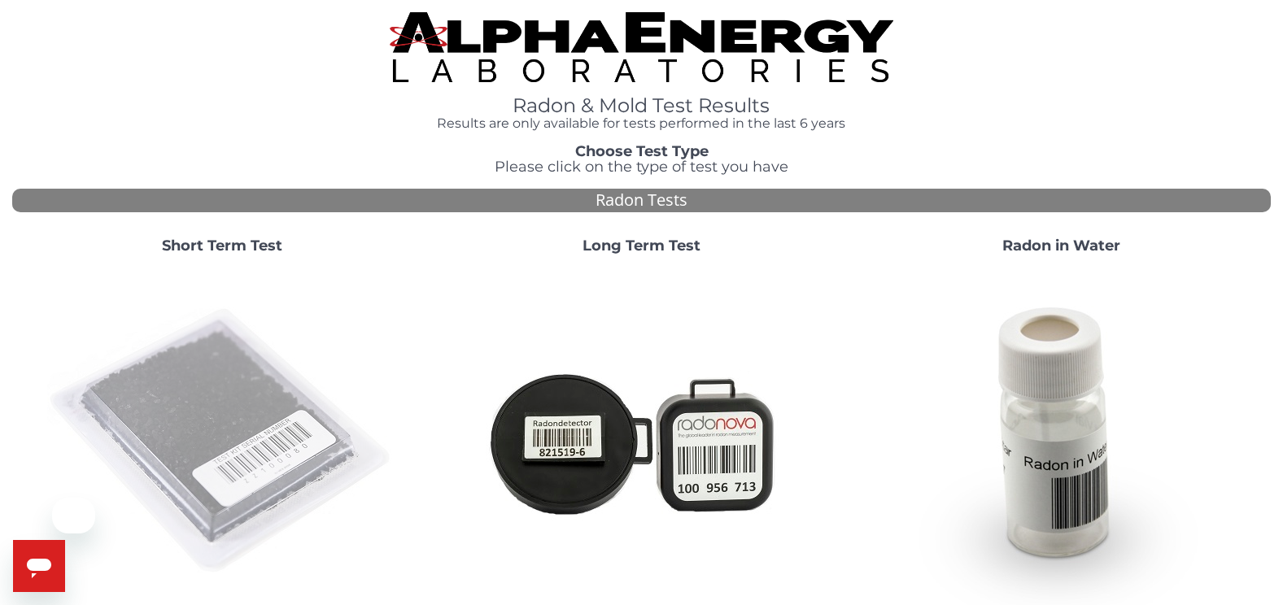
click at [233, 447] on img at bounding box center [222, 442] width 350 height 350
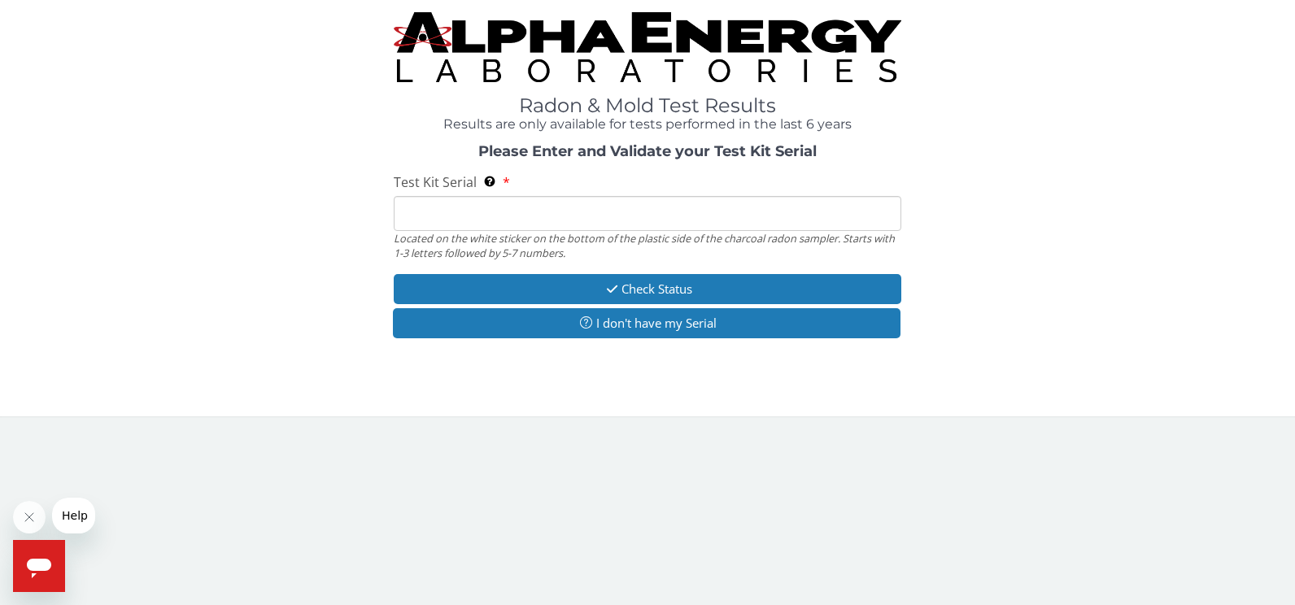
click at [480, 213] on input "Test Kit Serial Located on the white sticker on the bottom of the plastic side …" at bounding box center [648, 213] width 508 height 35
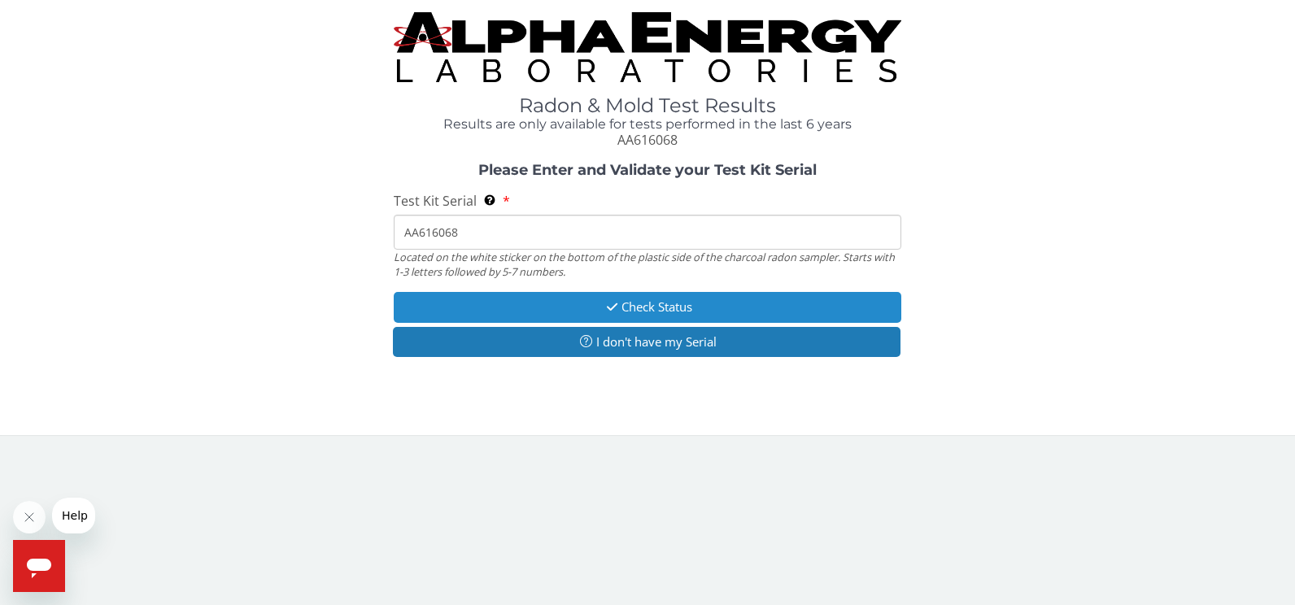
type input "AA616068"
click at [677, 305] on button "Check Status" at bounding box center [648, 307] width 508 height 30
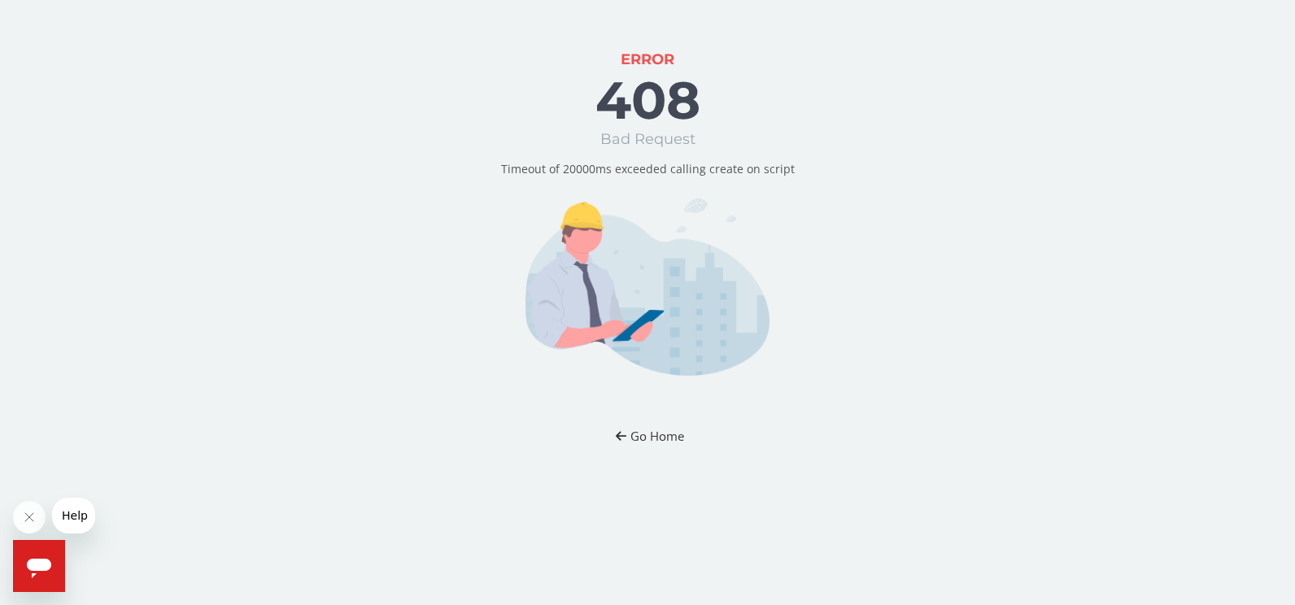
click at [651, 436] on button "Go Home" at bounding box center [647, 436] width 95 height 30
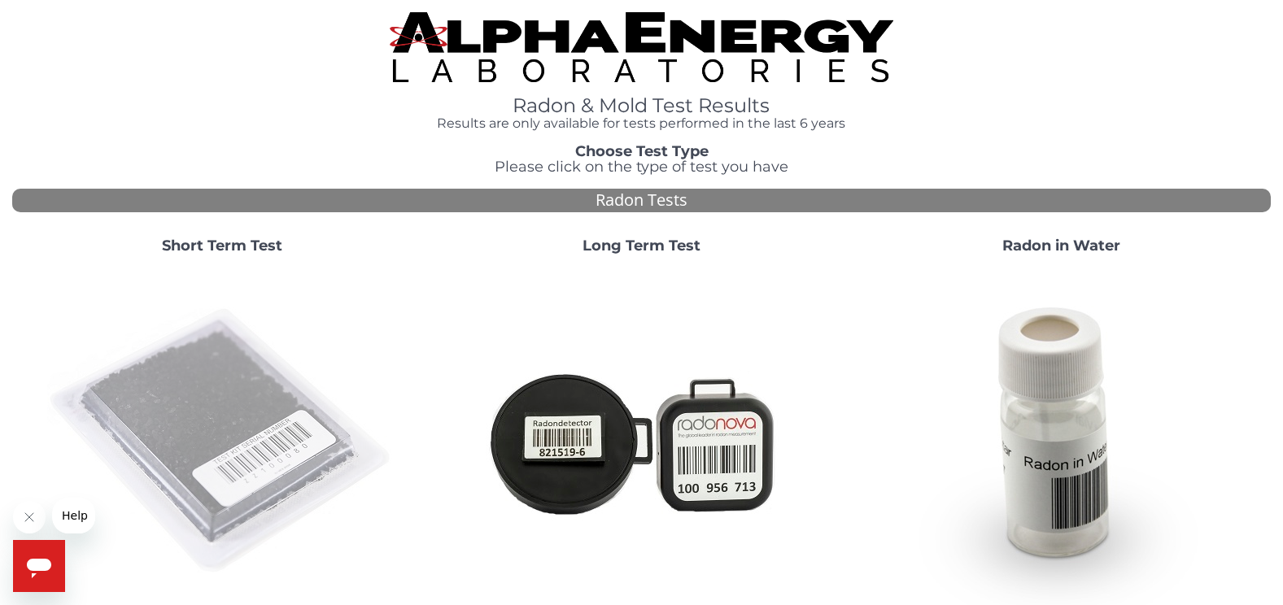
click at [223, 420] on img at bounding box center [222, 442] width 350 height 350
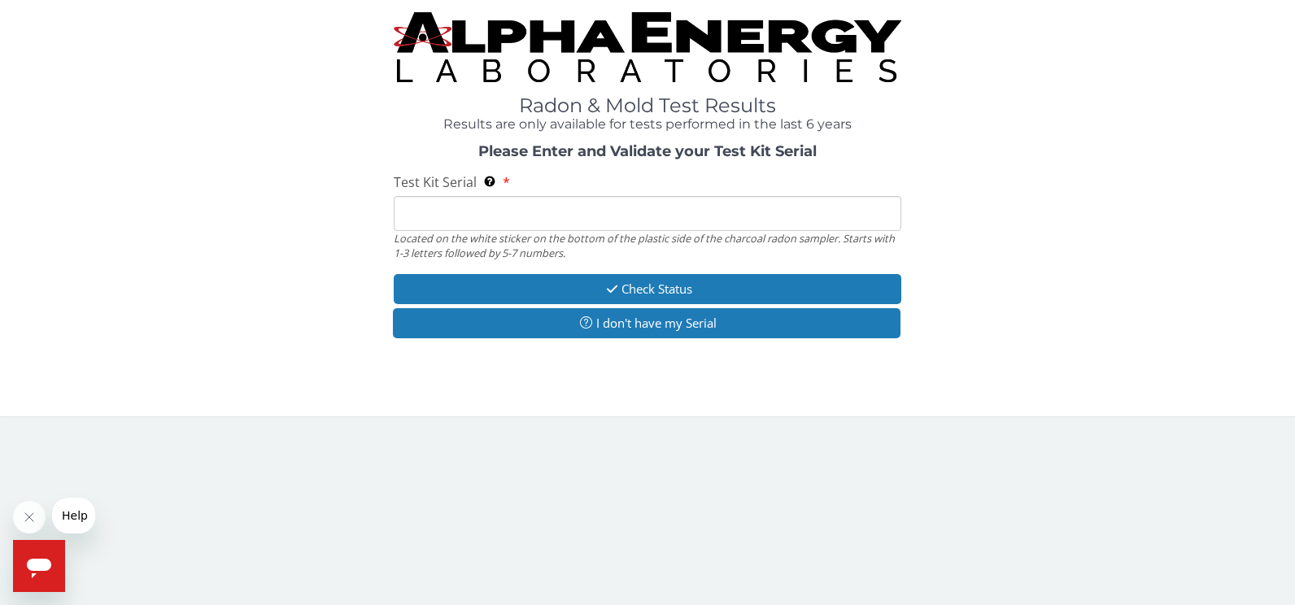
click at [441, 206] on input "Test Kit Serial Located on the white sticker on the bottom of the plastic side …" at bounding box center [648, 213] width 508 height 35
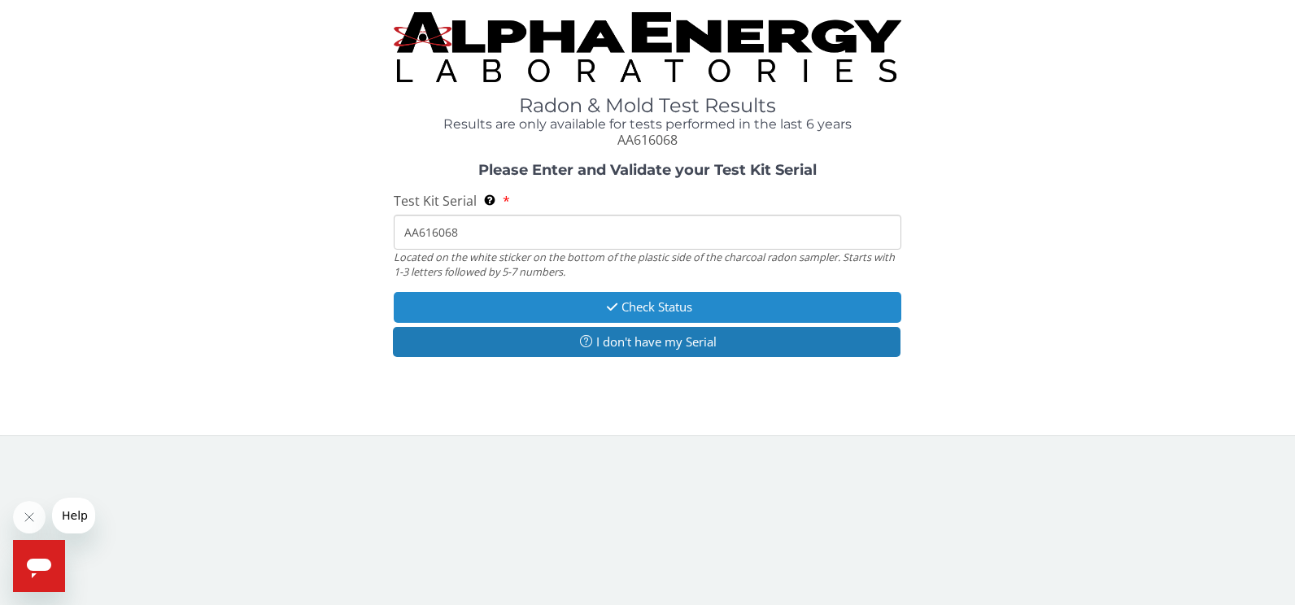
type input "AA616068"
click at [634, 308] on button "Check Status" at bounding box center [648, 307] width 508 height 30
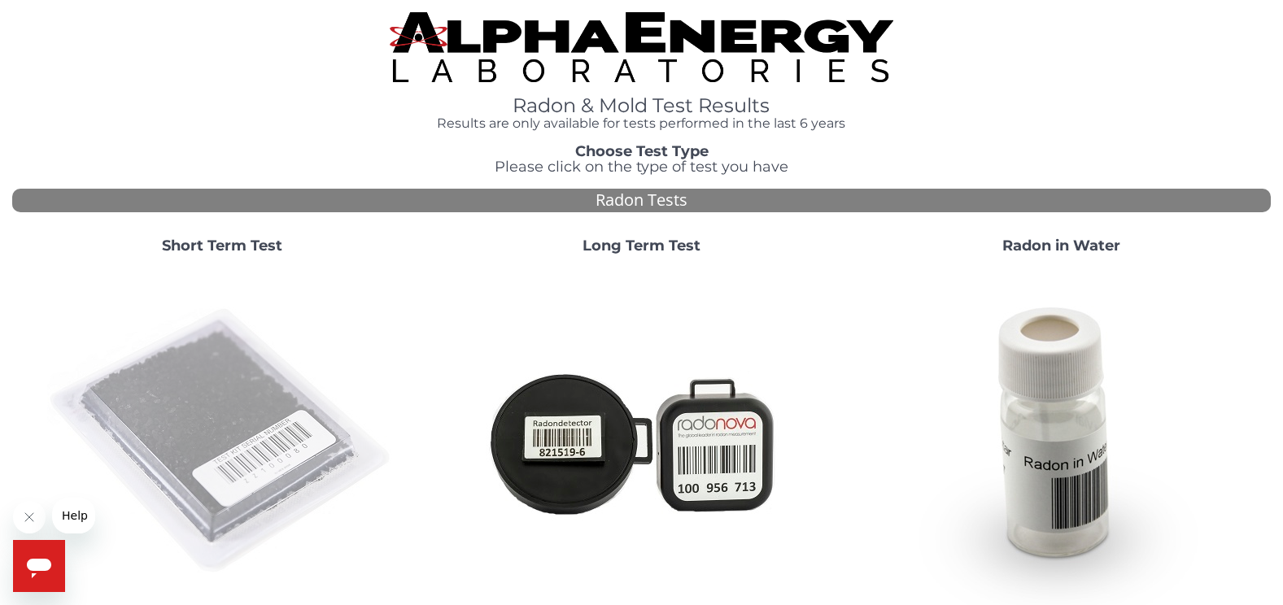
click at [155, 383] on img at bounding box center [222, 442] width 350 height 350
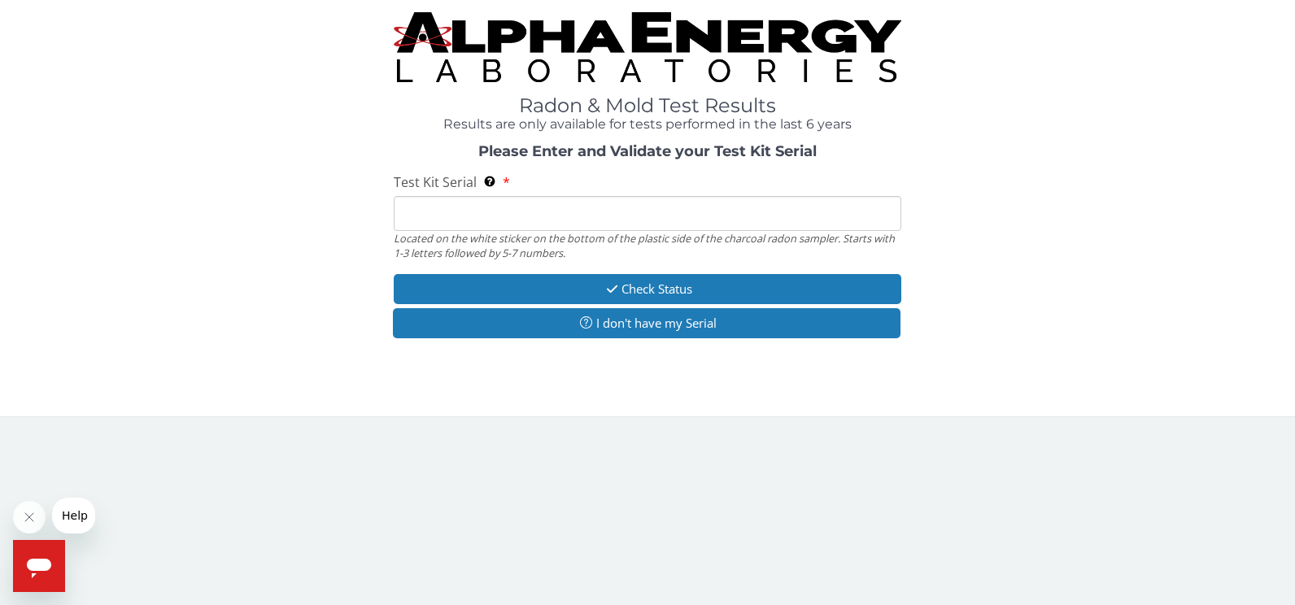
click at [431, 219] on input "Test Kit Serial Located on the white sticker on the bottom of the plastic side …" at bounding box center [648, 213] width 508 height 35
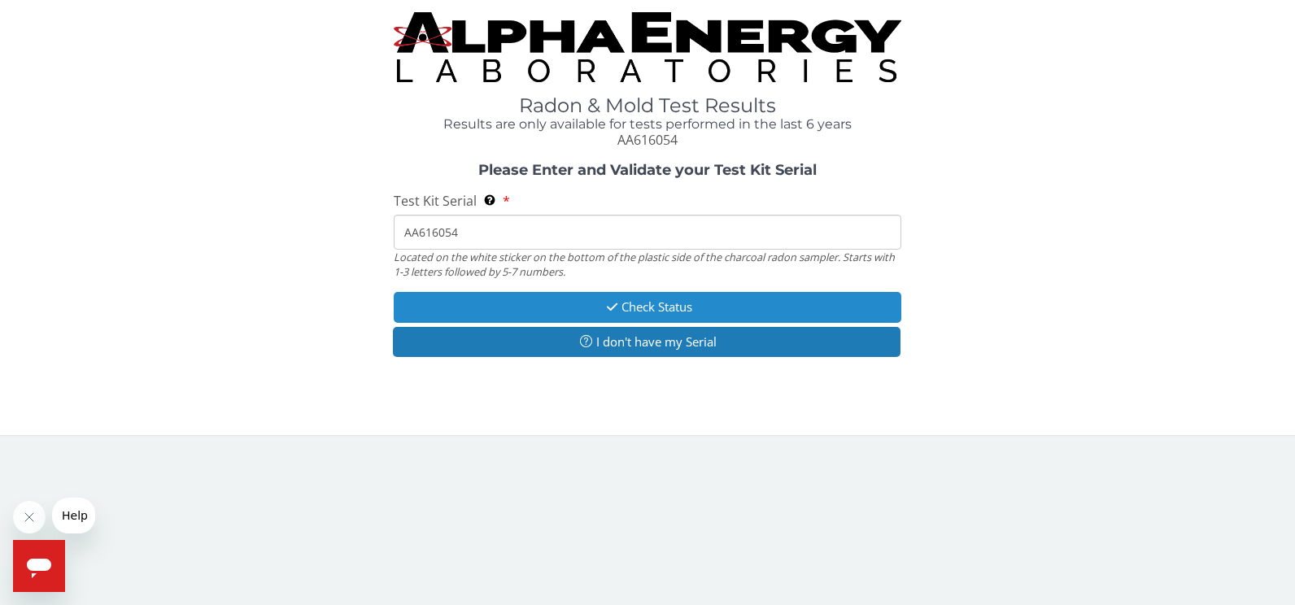
type input "AA616054"
click at [618, 310] on icon "button" at bounding box center [612, 307] width 19 height 12
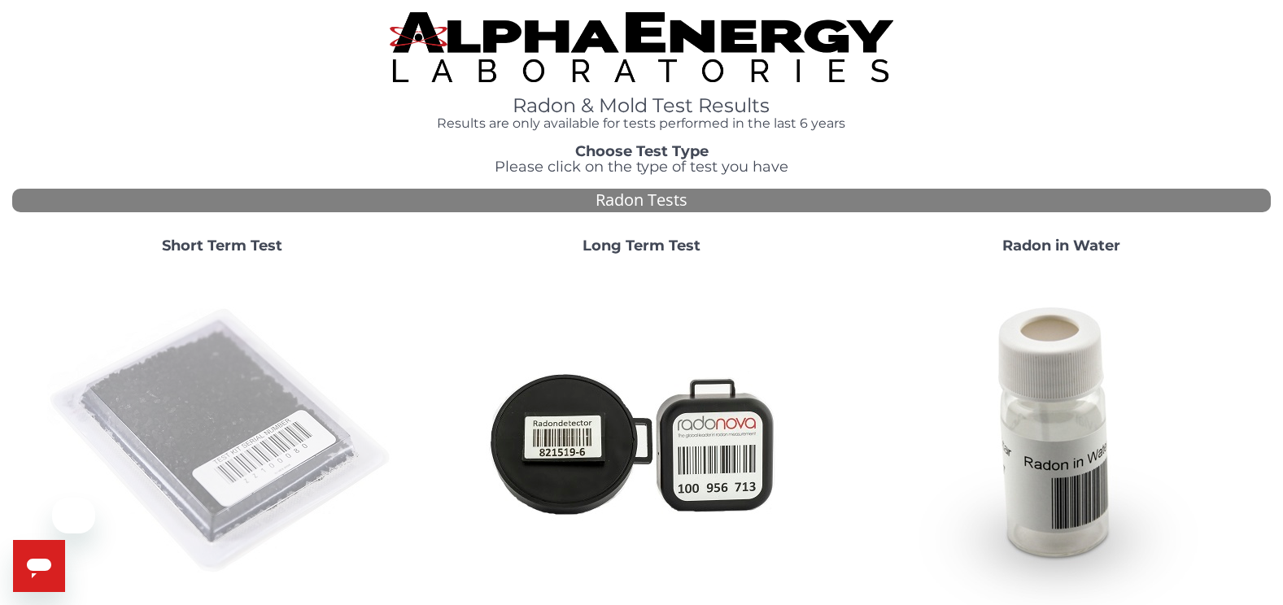
click at [162, 399] on img at bounding box center [222, 442] width 350 height 350
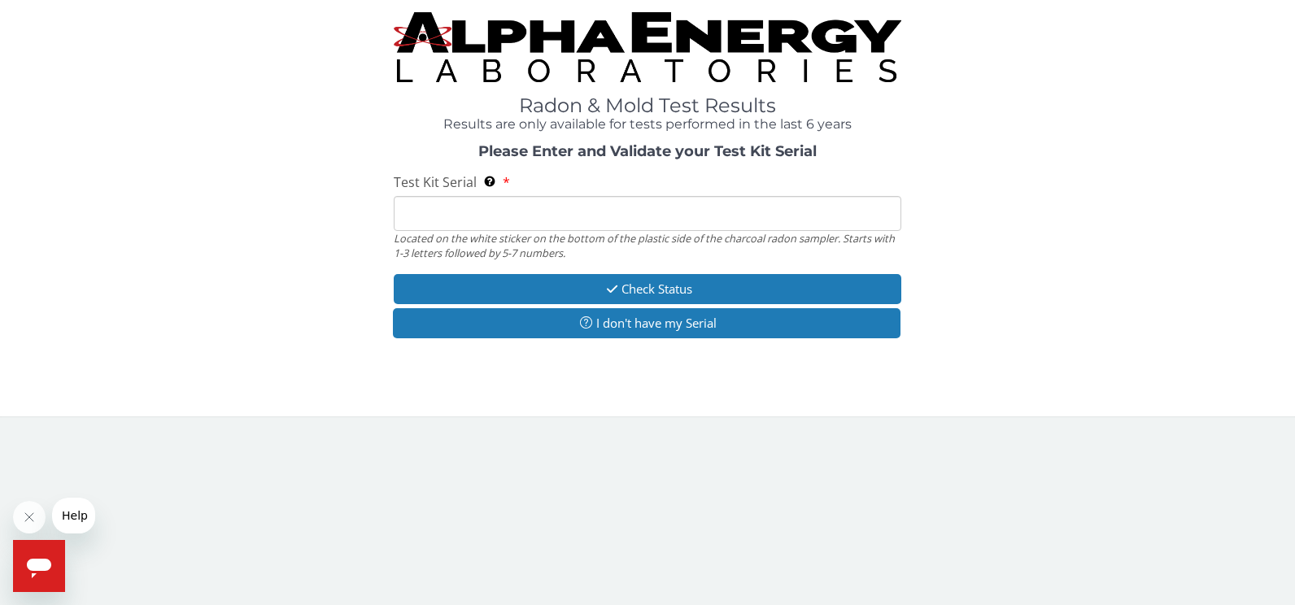
click at [508, 212] on input "Test Kit Serial Located on the white sticker on the bottom of the plastic side …" at bounding box center [648, 213] width 508 height 35
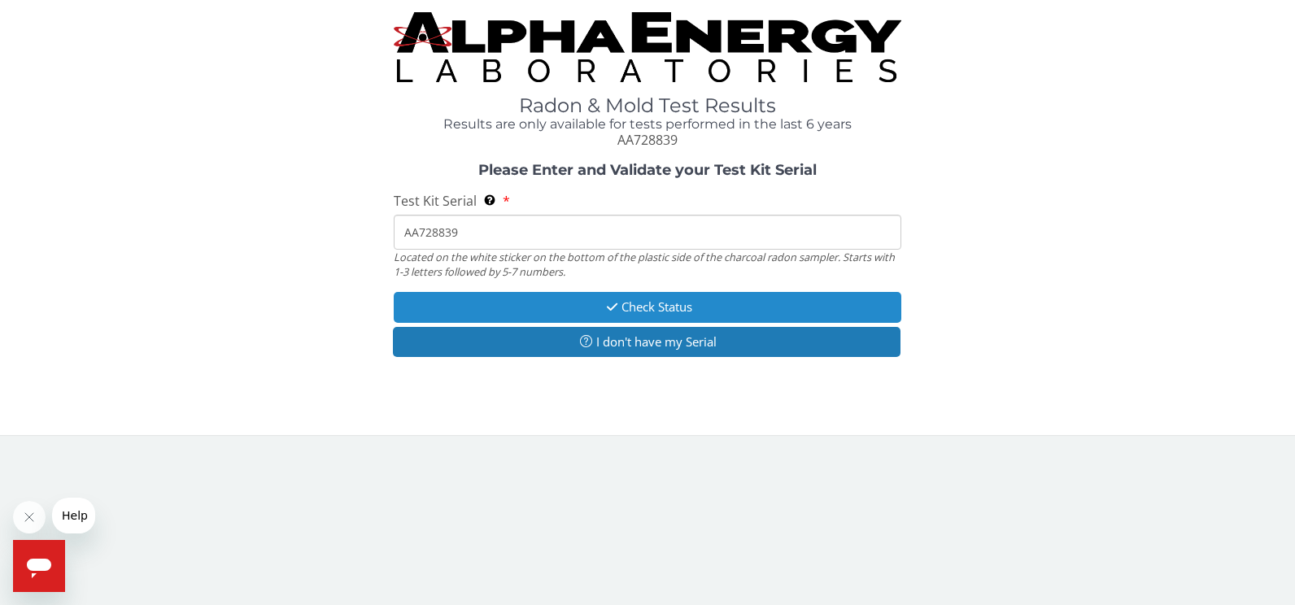
type input "AA728839"
click at [658, 303] on button "Check Status" at bounding box center [648, 307] width 508 height 30
